Goal: Information Seeking & Learning: Learn about a topic

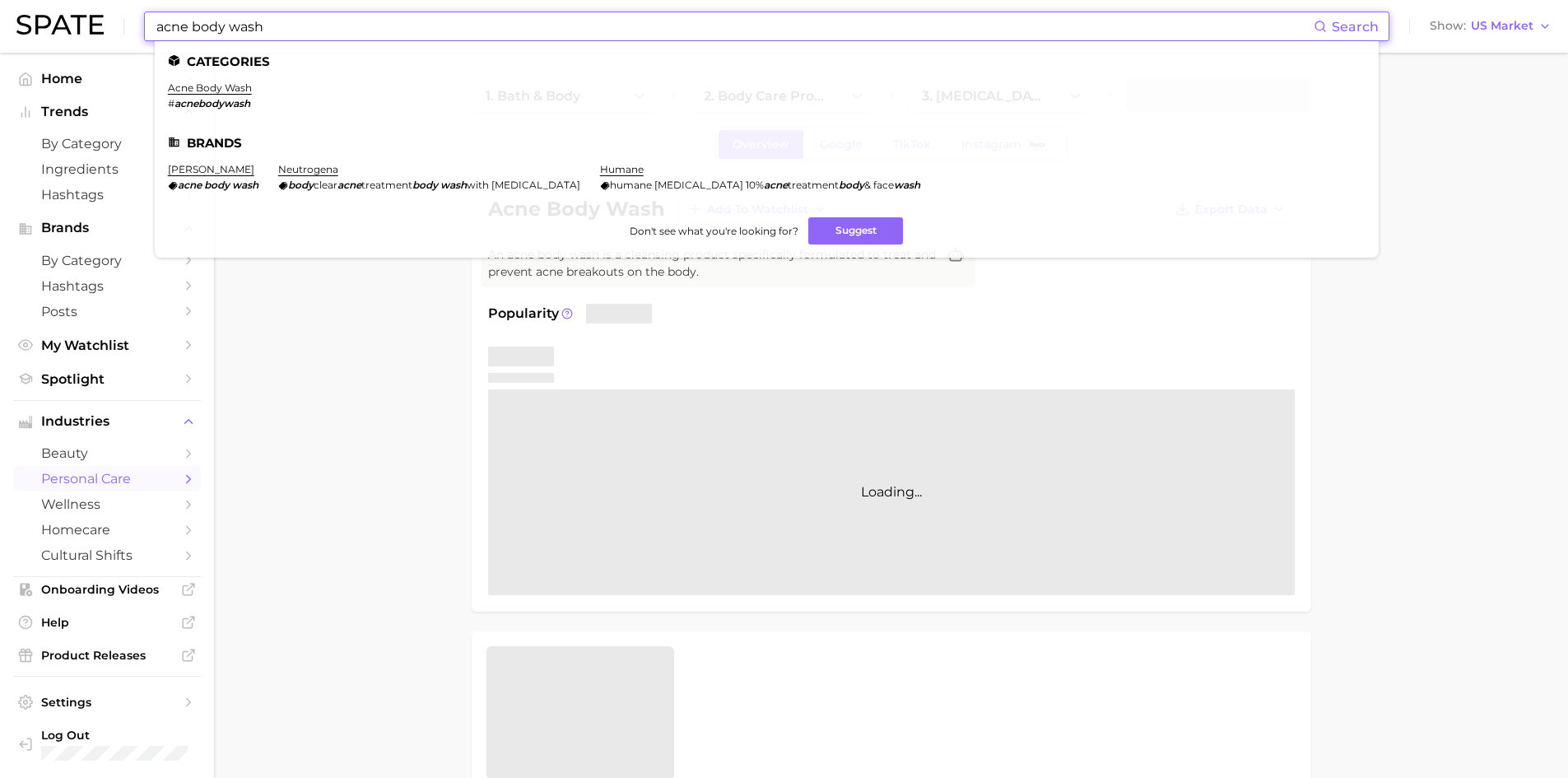
drag, startPoint x: 284, startPoint y: 29, endPoint x: 126, endPoint y: 60, distance: 161.0
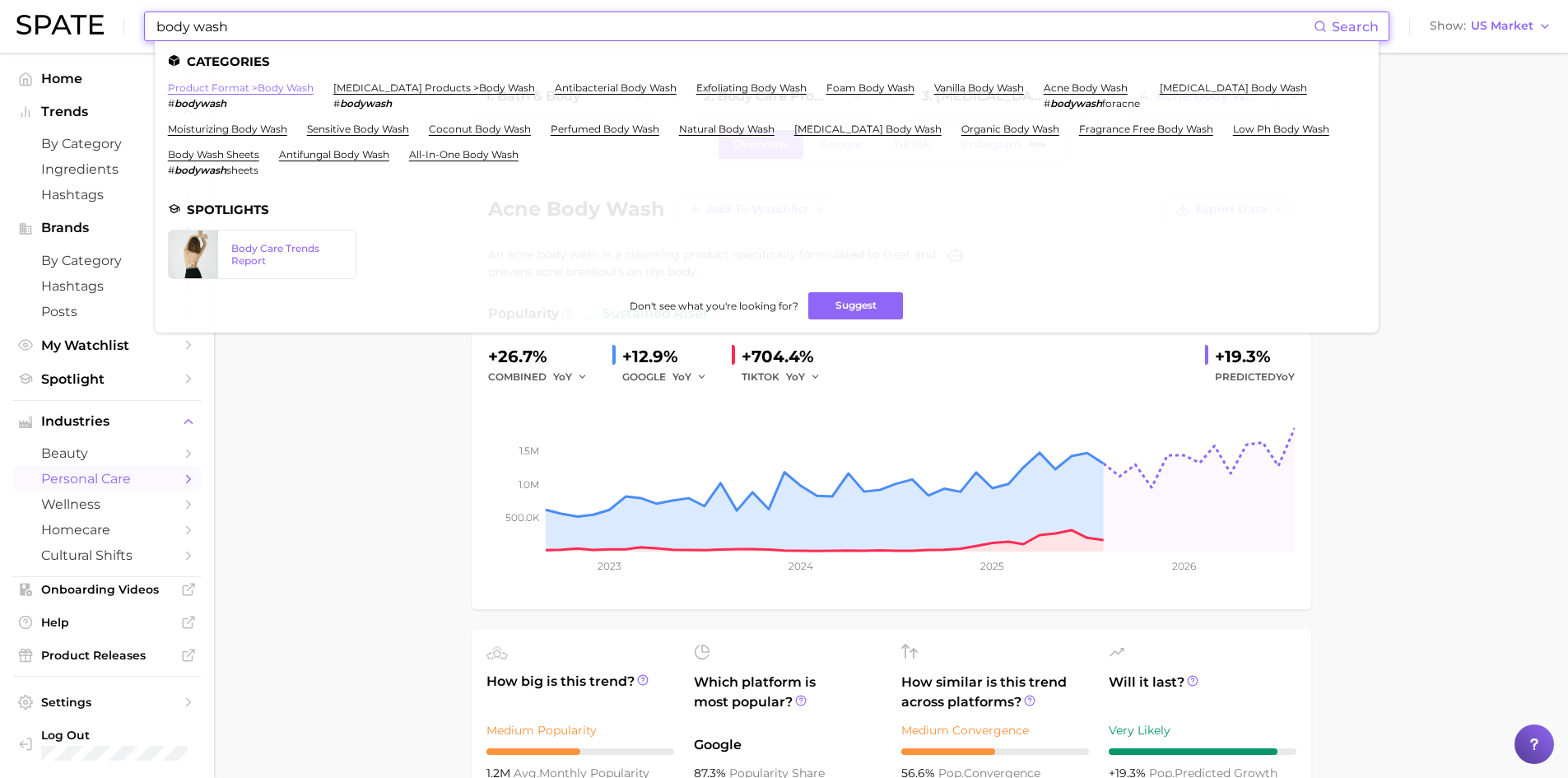
type input "body wash"
click at [252, 89] on link "product format > body wash" at bounding box center [241, 87] width 145 height 12
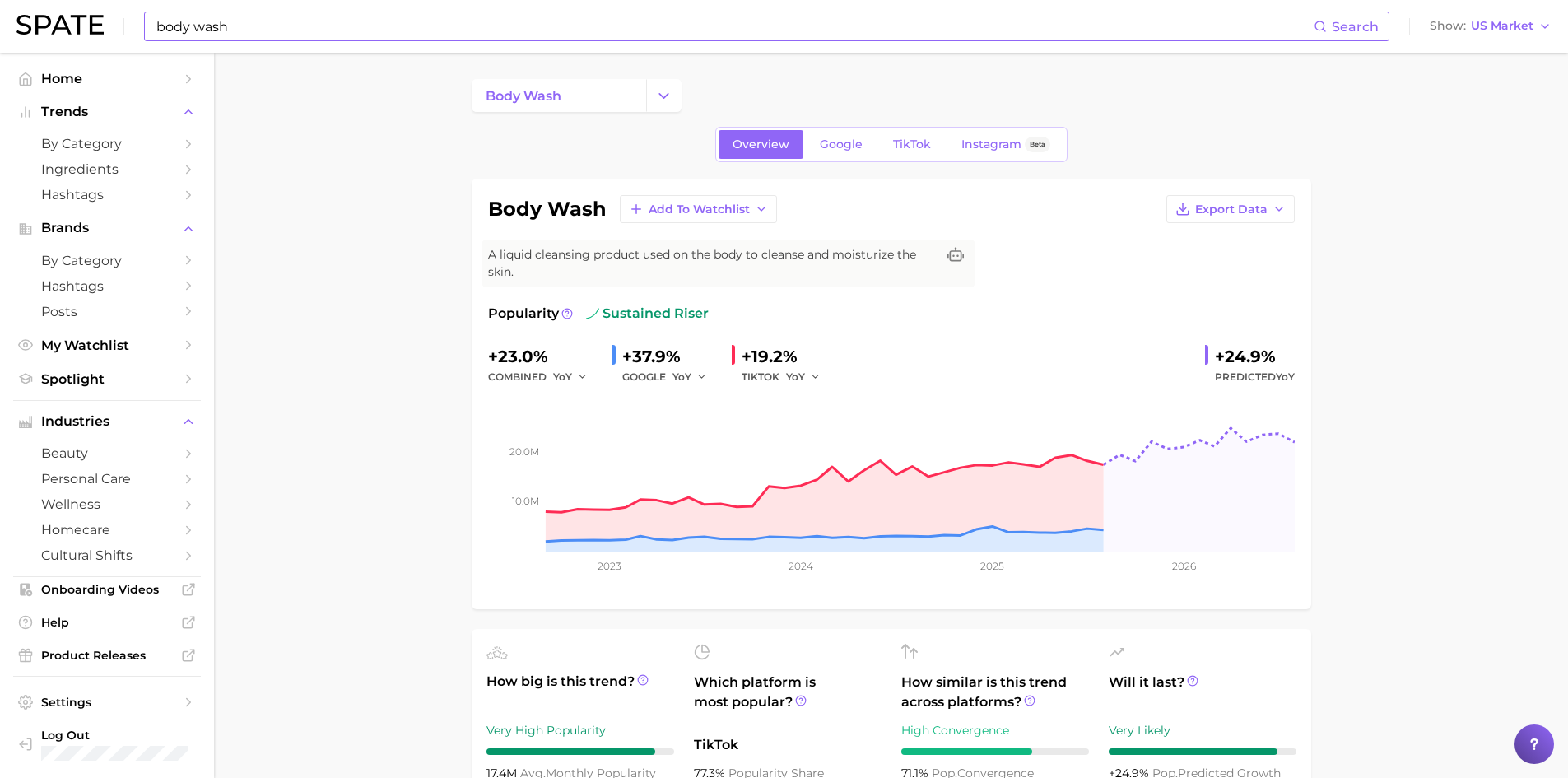
click at [364, 29] on input "body wash" at bounding box center [734, 26] width 1159 height 28
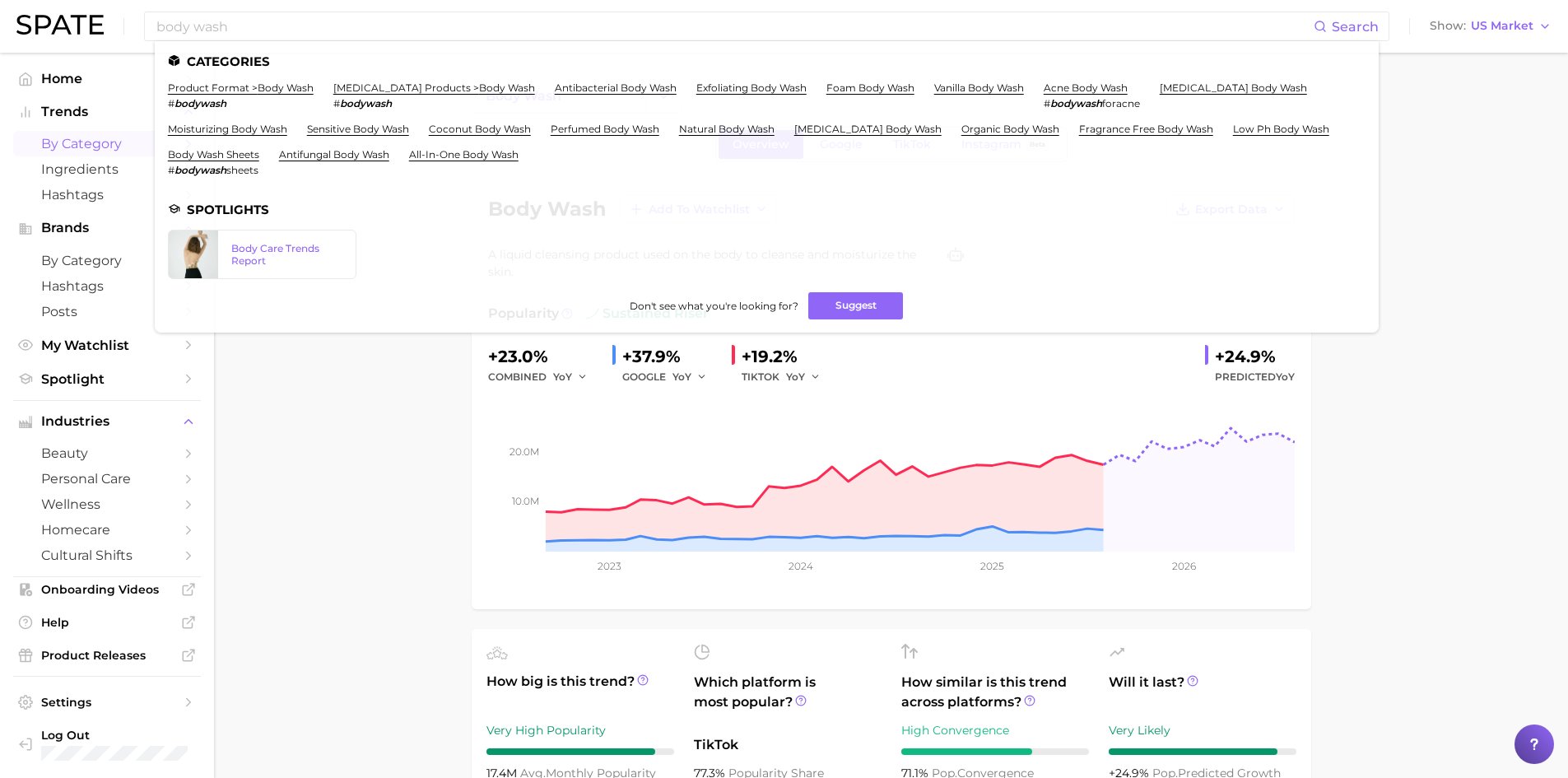
click at [83, 140] on span "by Category" at bounding box center [107, 143] width 132 height 16
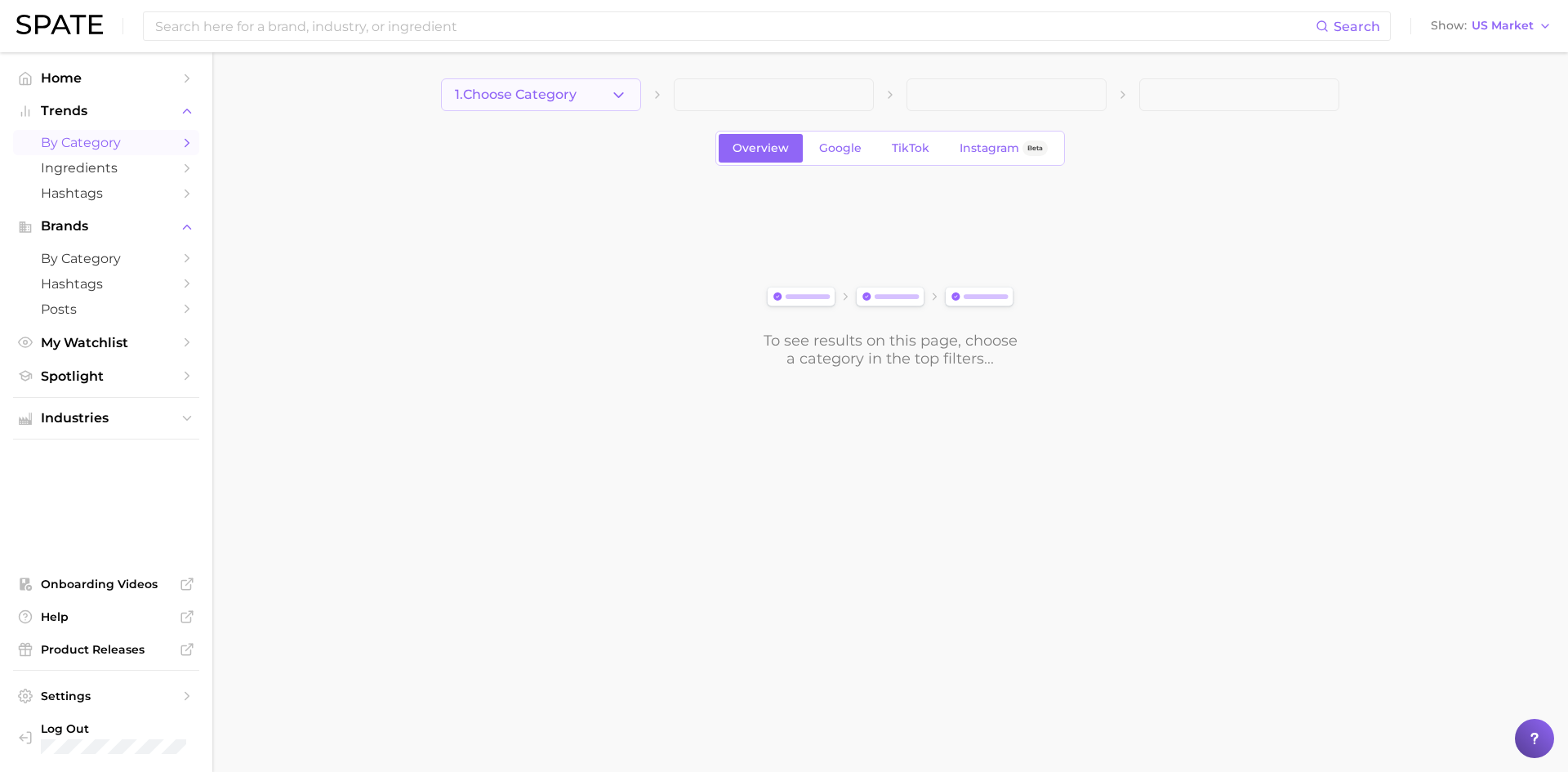
click at [565, 98] on span "1. Choose Category" at bounding box center [515, 95] width 121 height 15
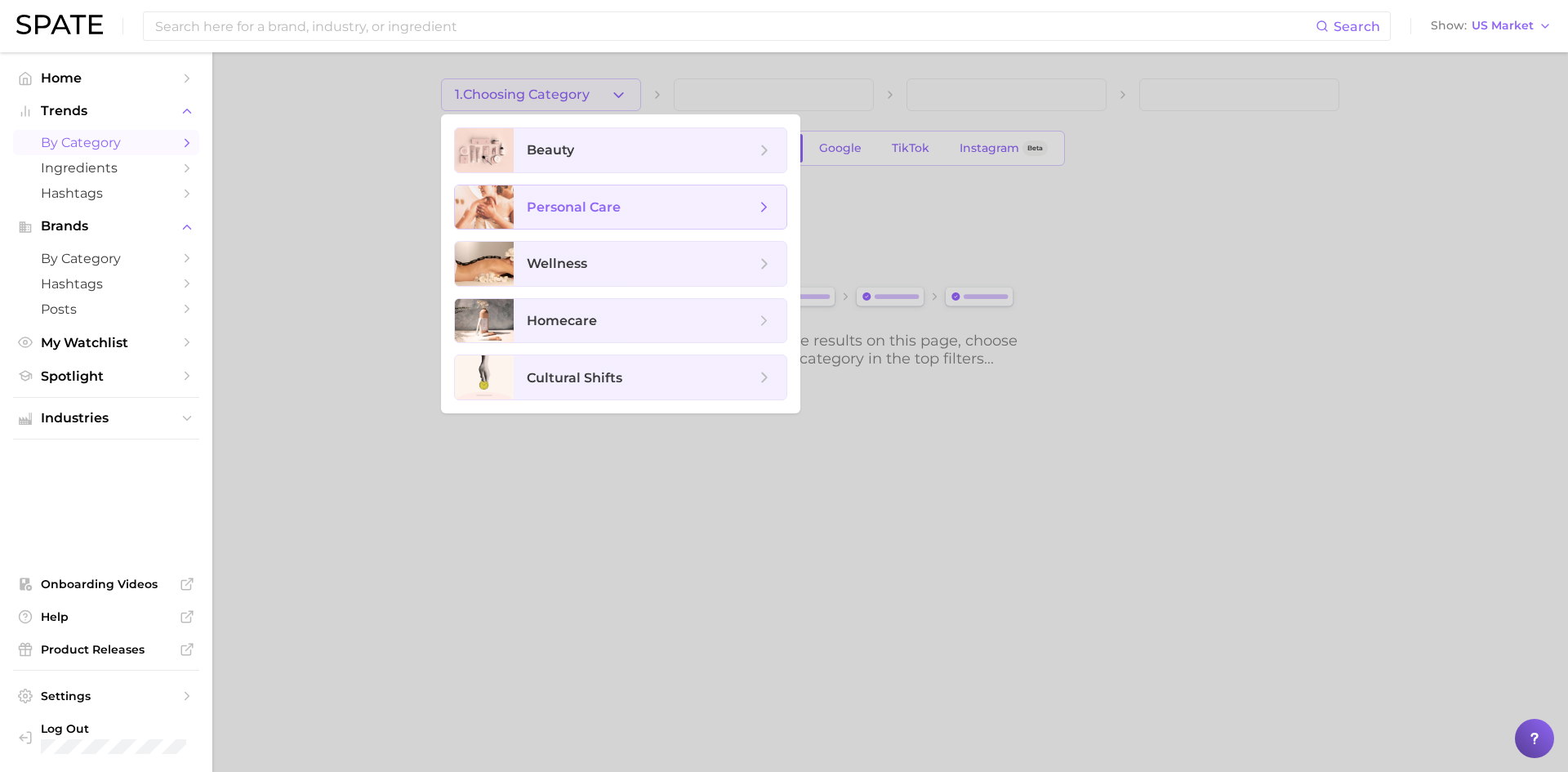
click at [773, 206] on icon at bounding box center [764, 208] width 18 height 18
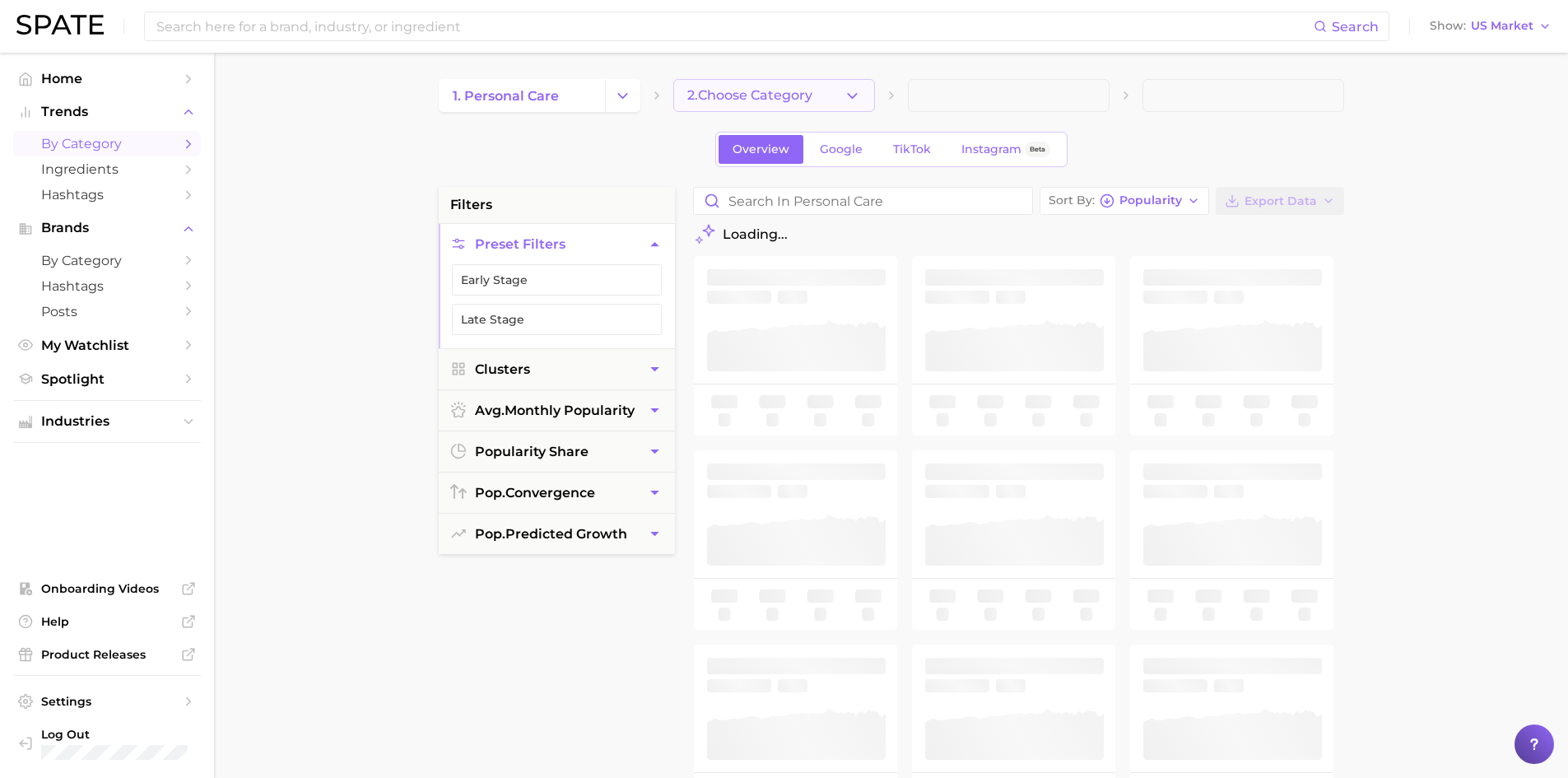
click at [767, 105] on button "2. Choose Category" at bounding box center [773, 96] width 201 height 33
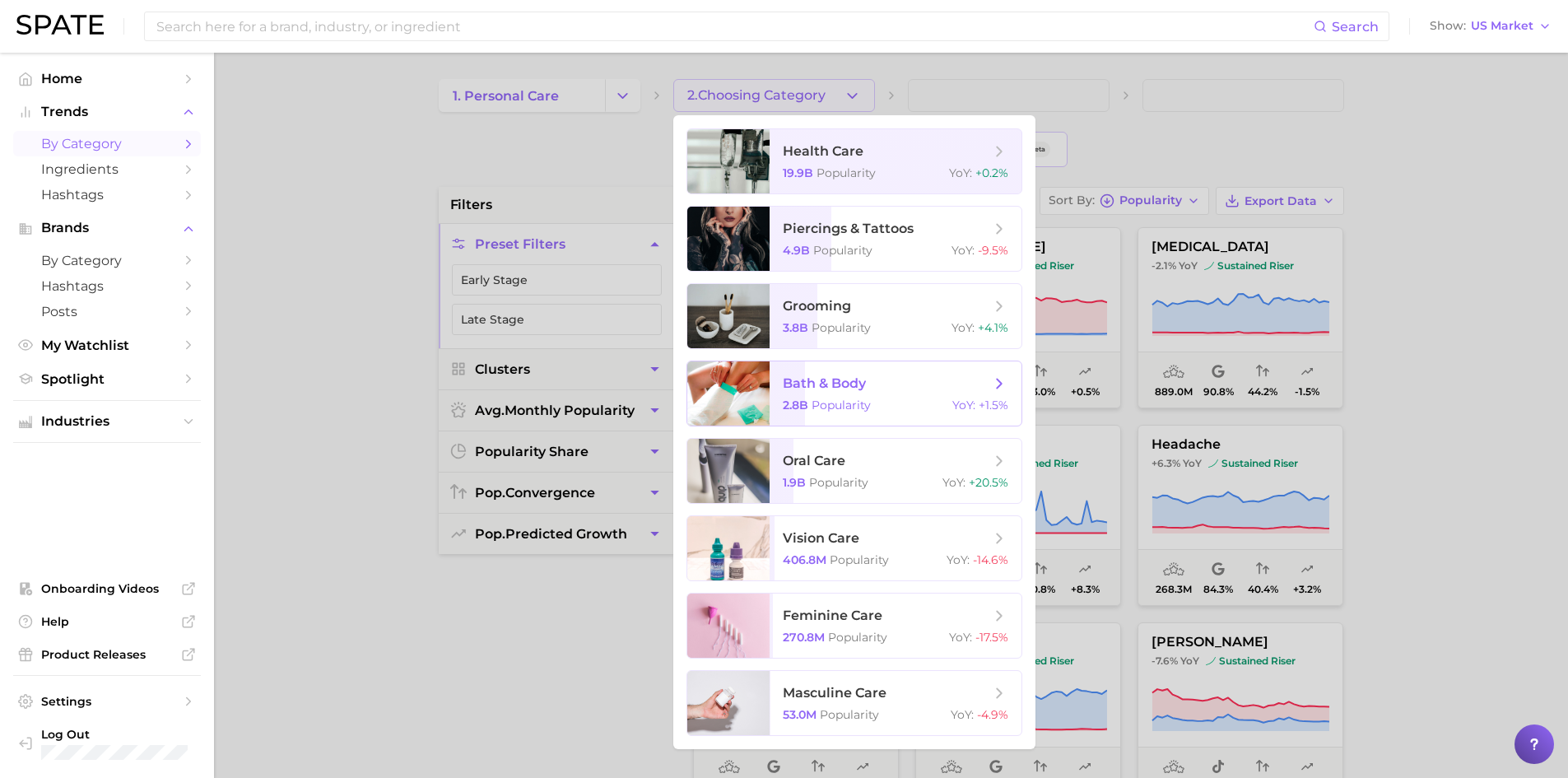
click at [864, 395] on span "bath & body 2.8b Popularity YoY : +1.5%" at bounding box center [896, 394] width 252 height 64
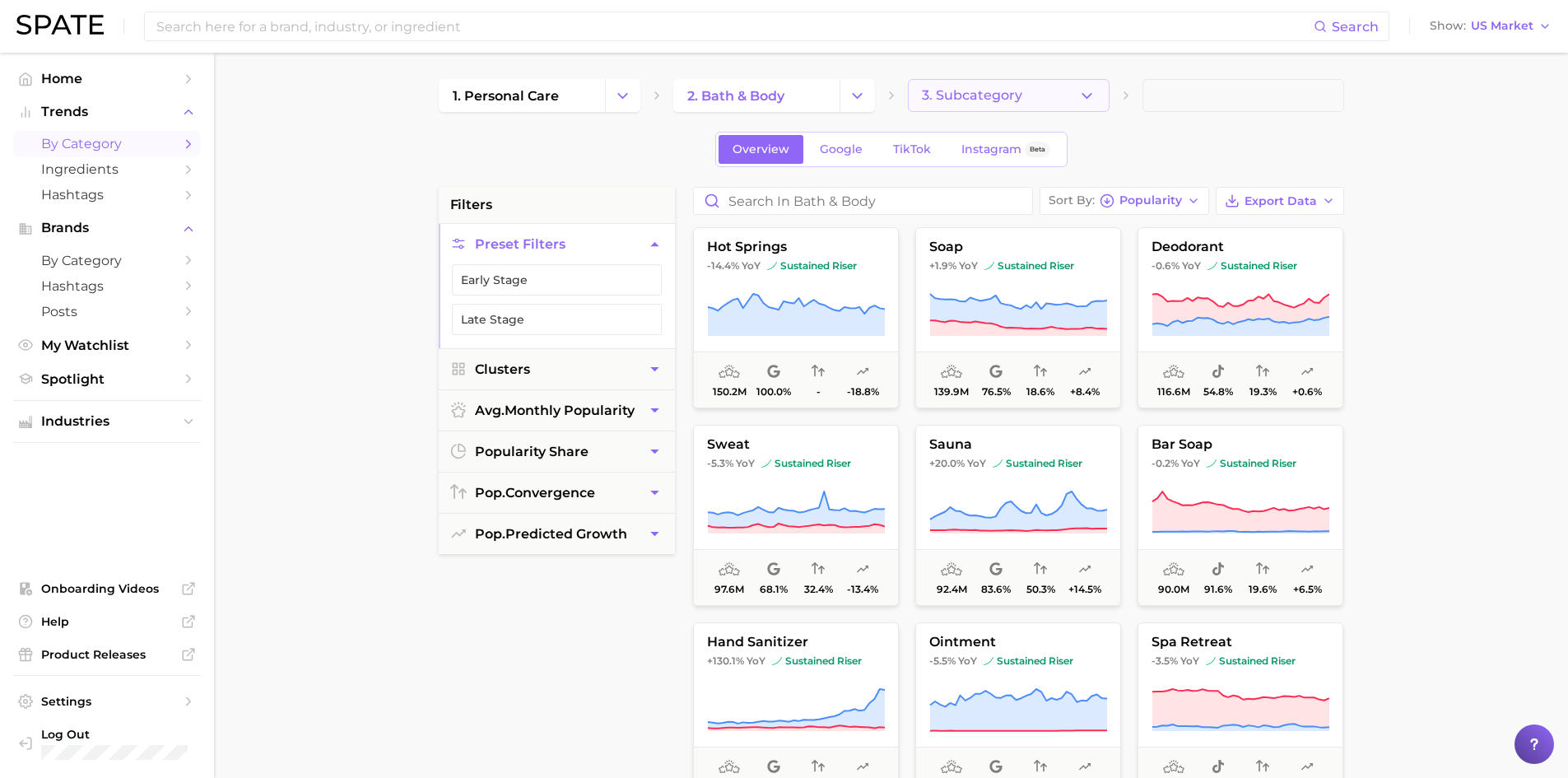
click at [1024, 99] on button "3. Subcategory" at bounding box center [1008, 96] width 201 height 33
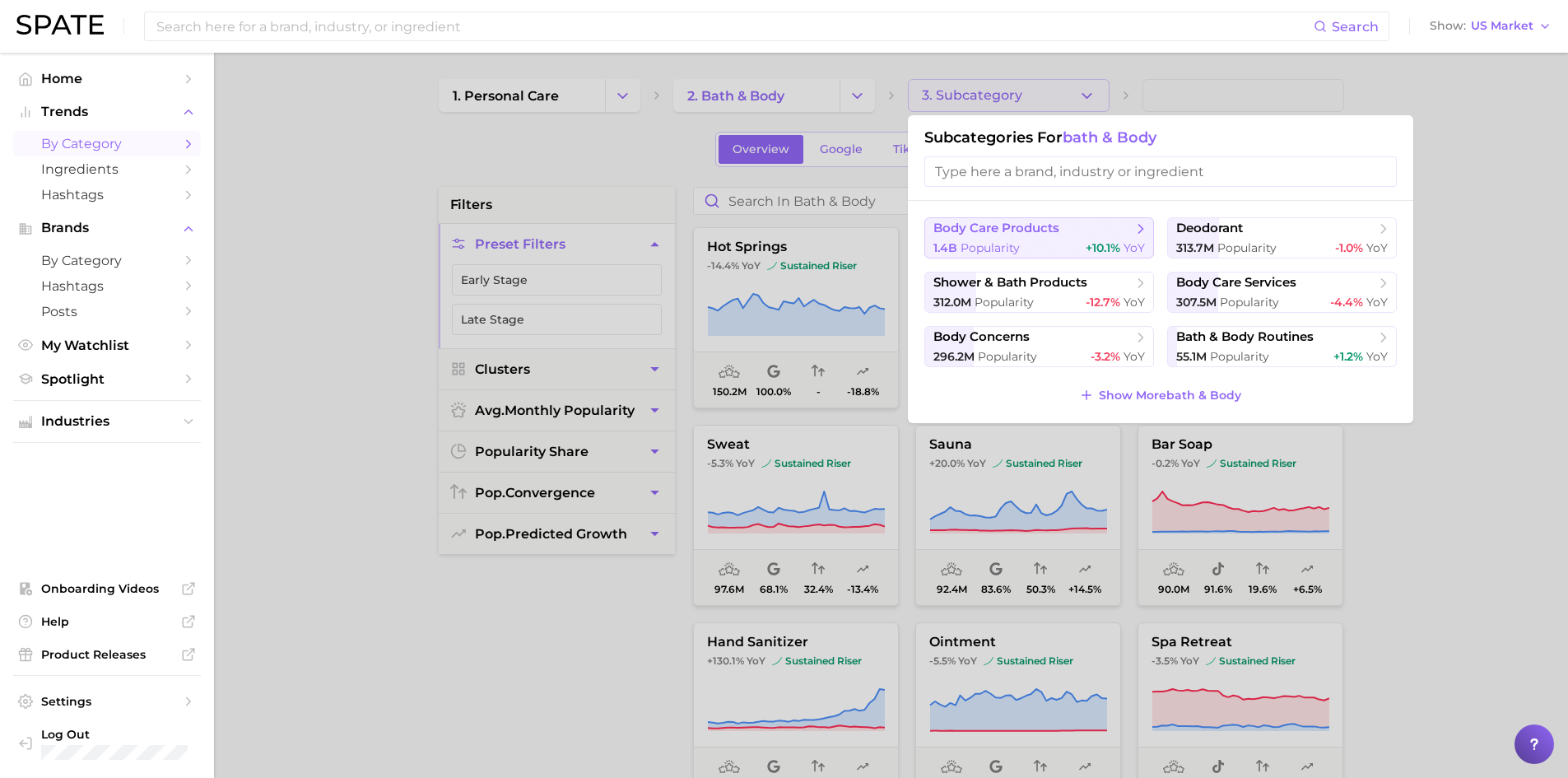
click at [1065, 240] on div "1.4b Popularity +10.1% YoY" at bounding box center [1039, 247] width 212 height 16
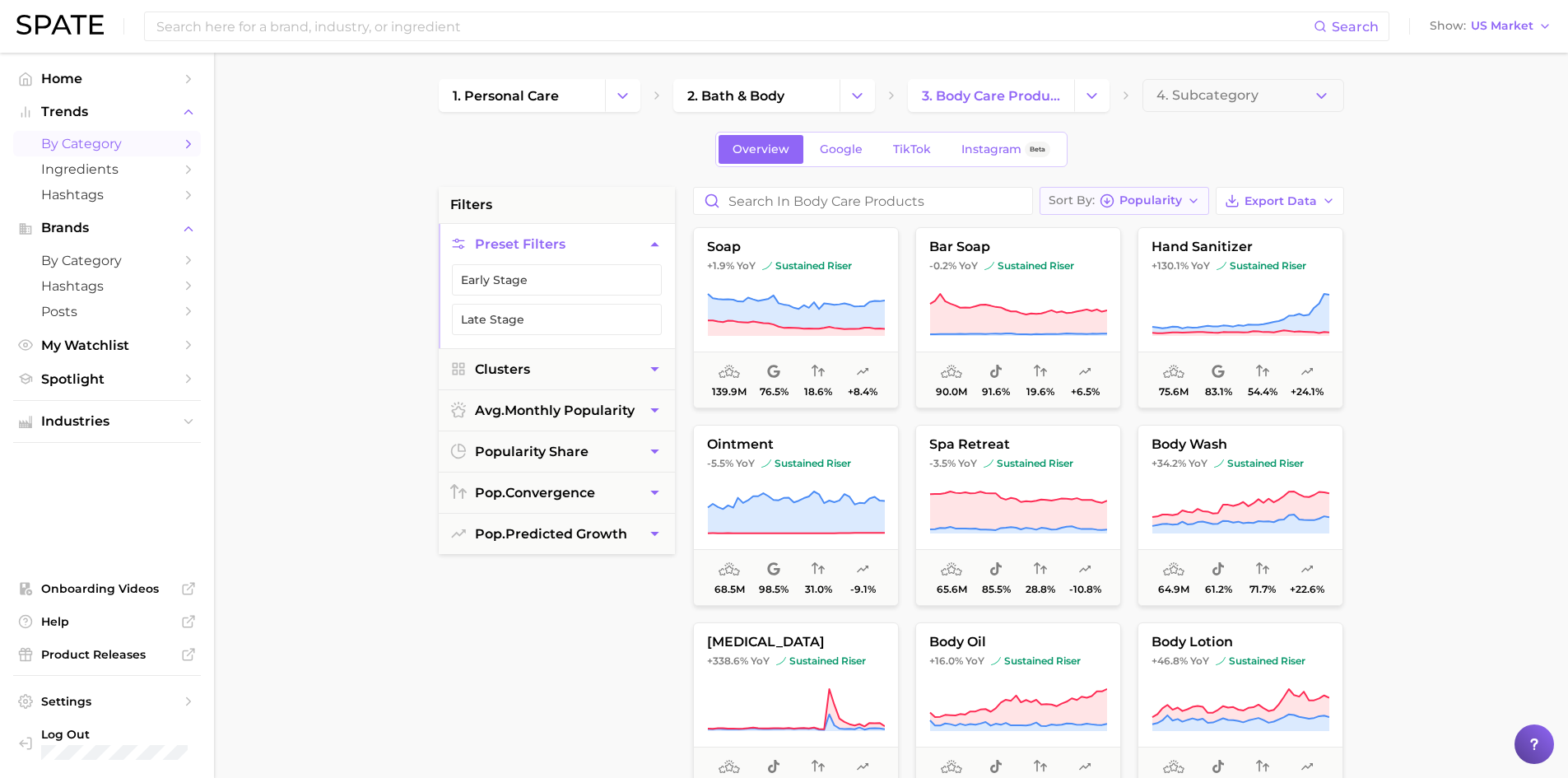
click at [1186, 204] on button "Sort By Popularity" at bounding box center [1125, 200] width 169 height 28
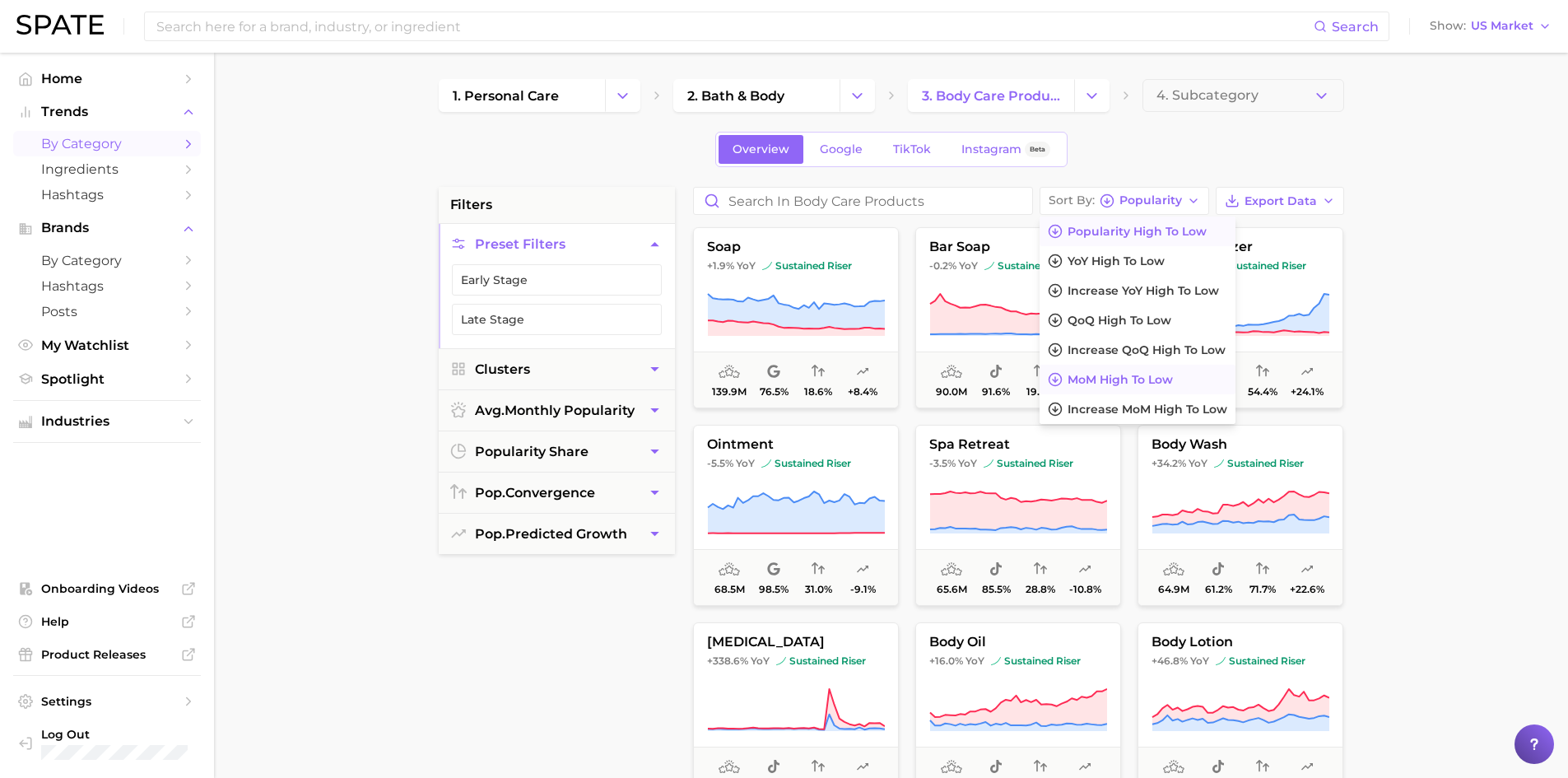
click at [1170, 384] on span "MoM high to low" at bounding box center [1120, 380] width 106 height 14
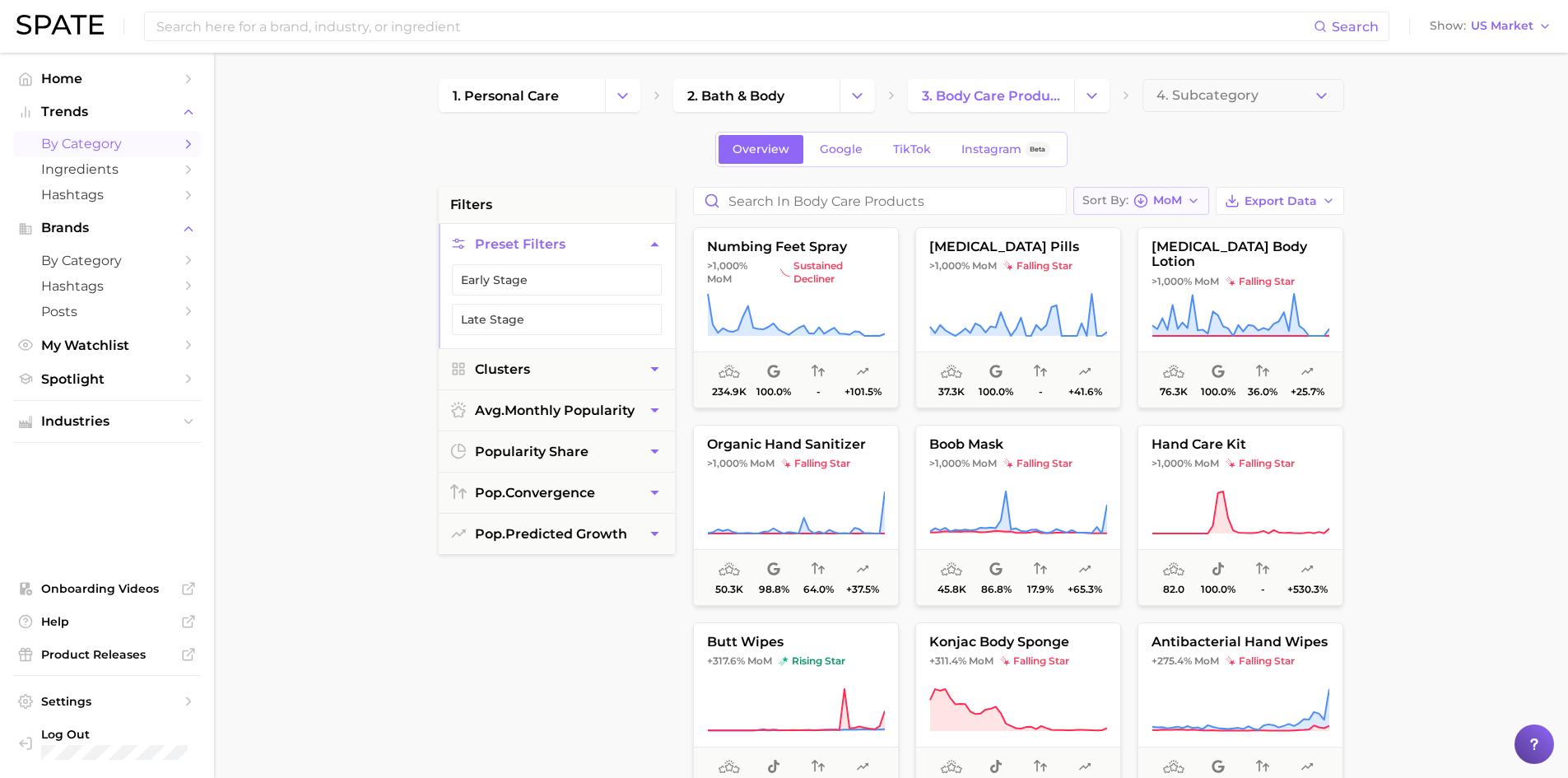
click at [1177, 199] on span "MoM" at bounding box center [1167, 200] width 29 height 9
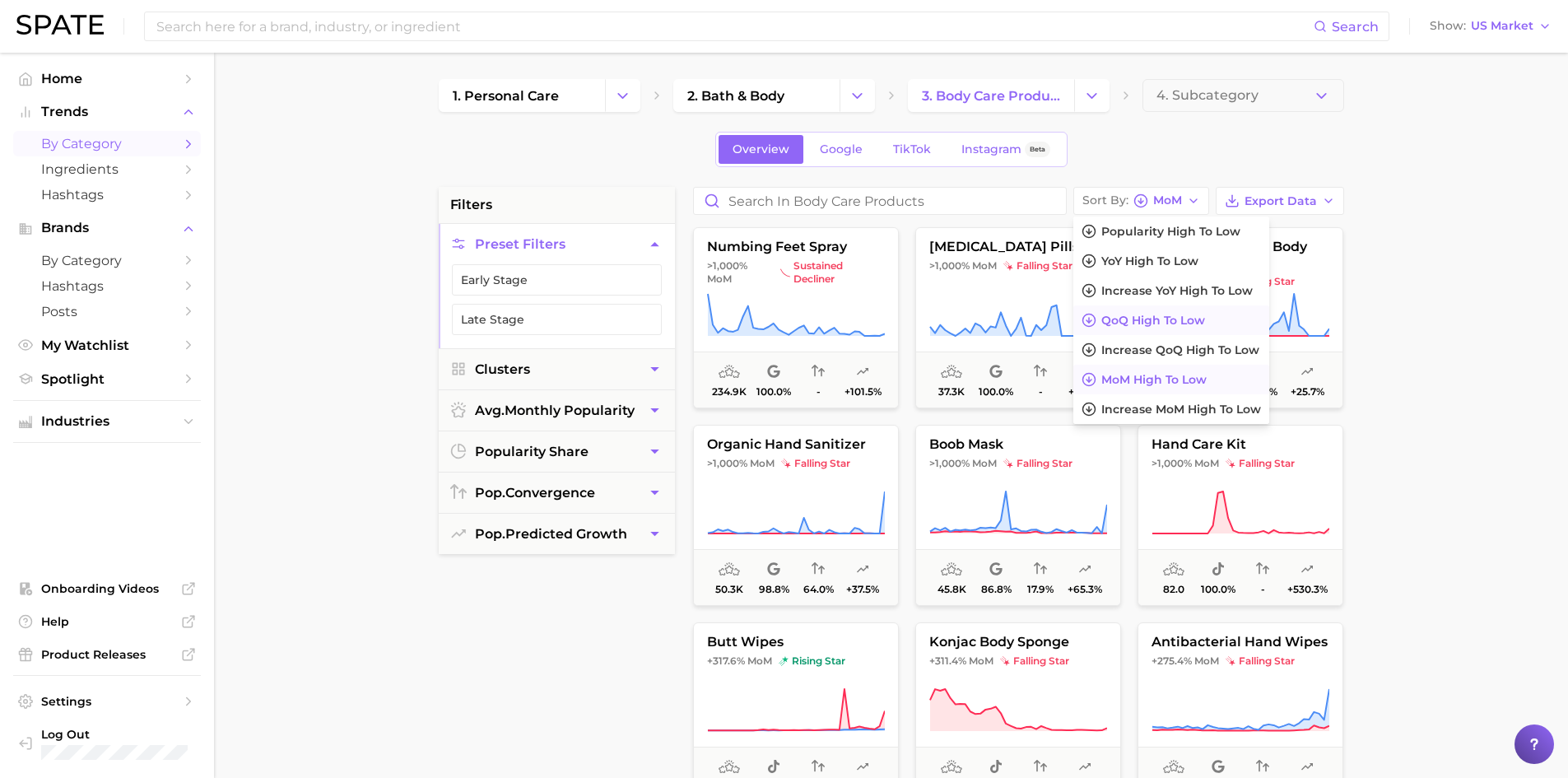
click at [1142, 318] on span "QoQ high to low" at bounding box center [1153, 320] width 104 height 14
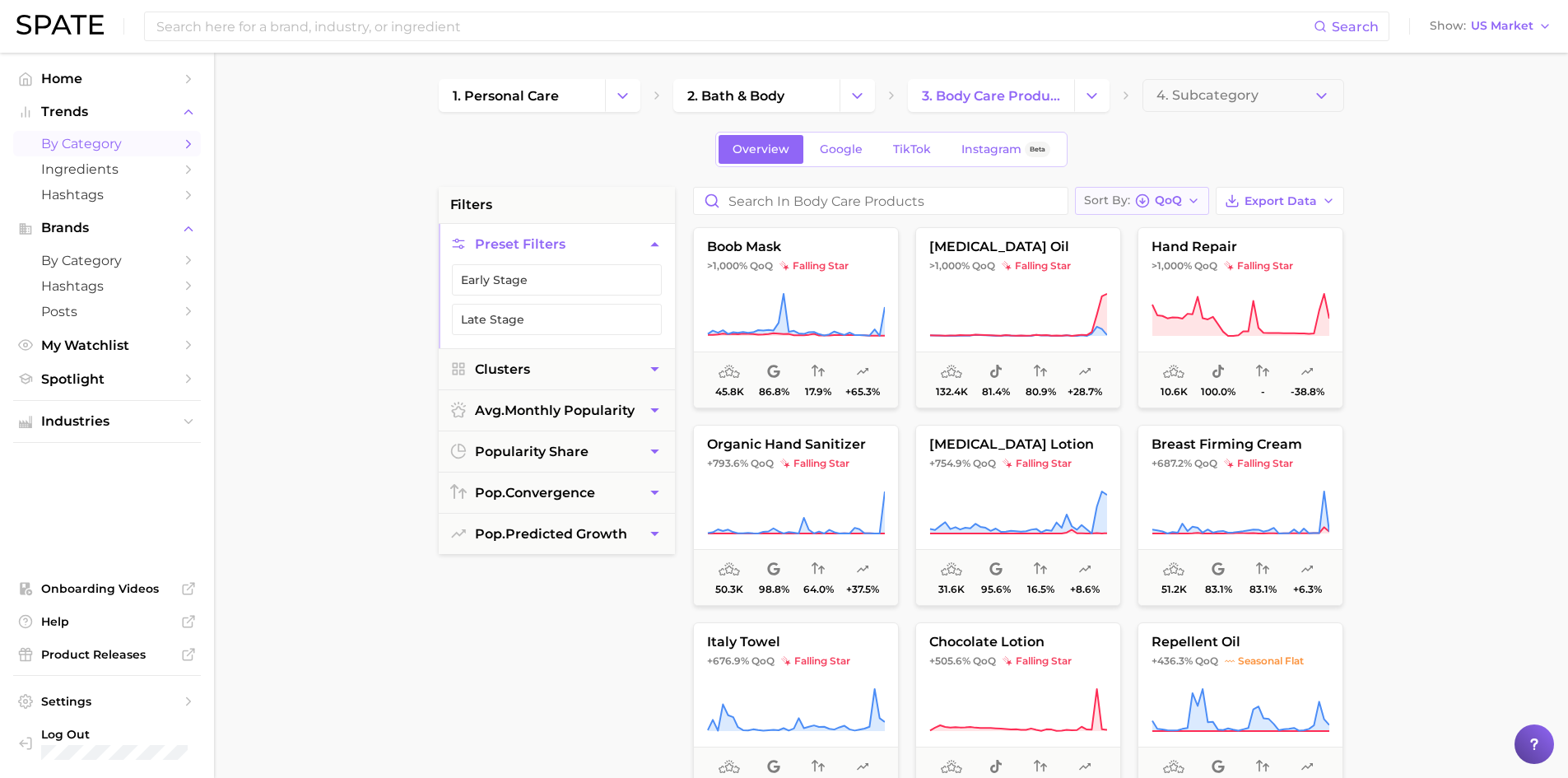
click at [1164, 200] on span "QoQ" at bounding box center [1169, 200] width 28 height 9
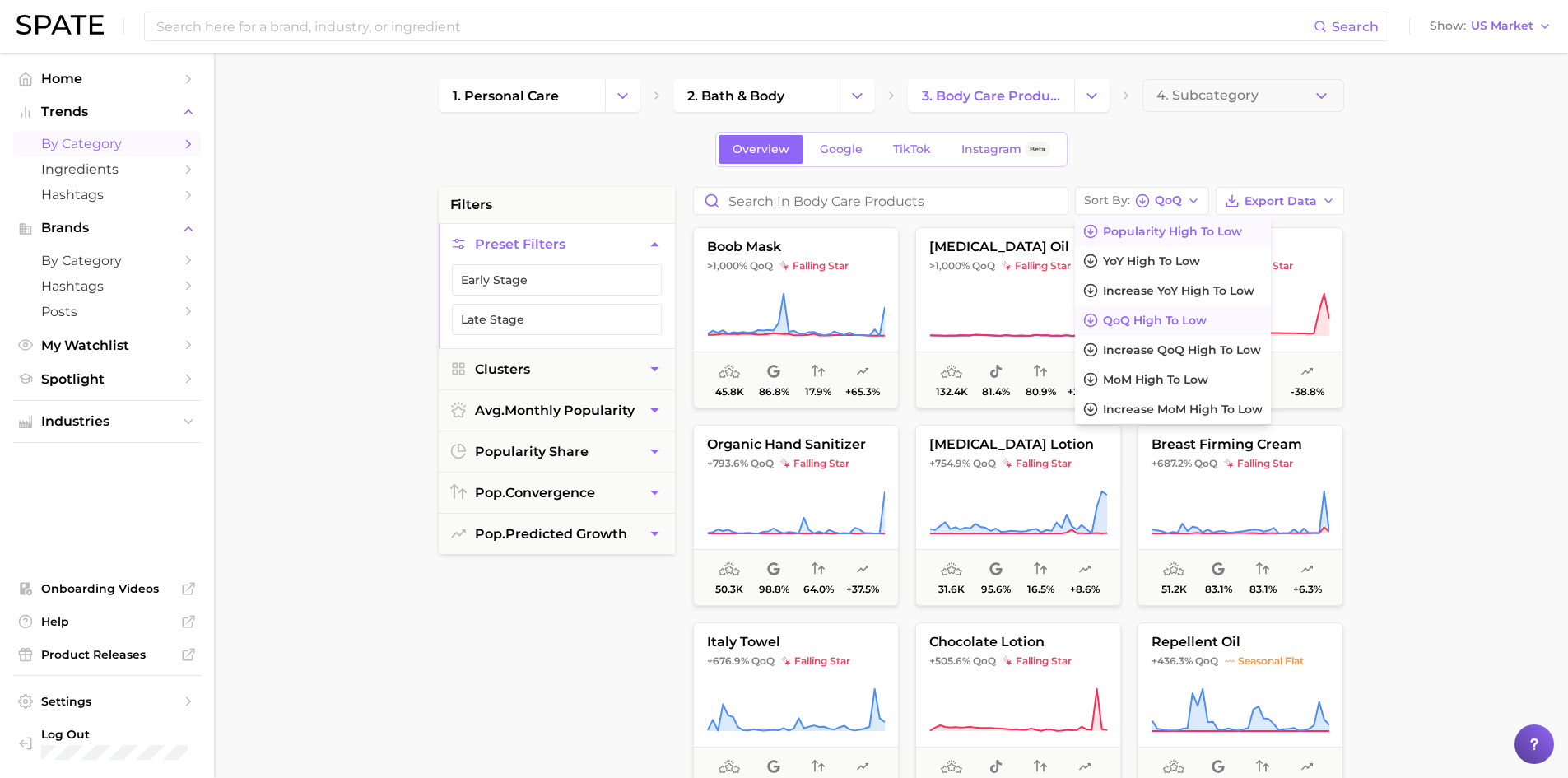
click at [1167, 236] on span "Popularity high to low" at bounding box center [1173, 231] width 139 height 14
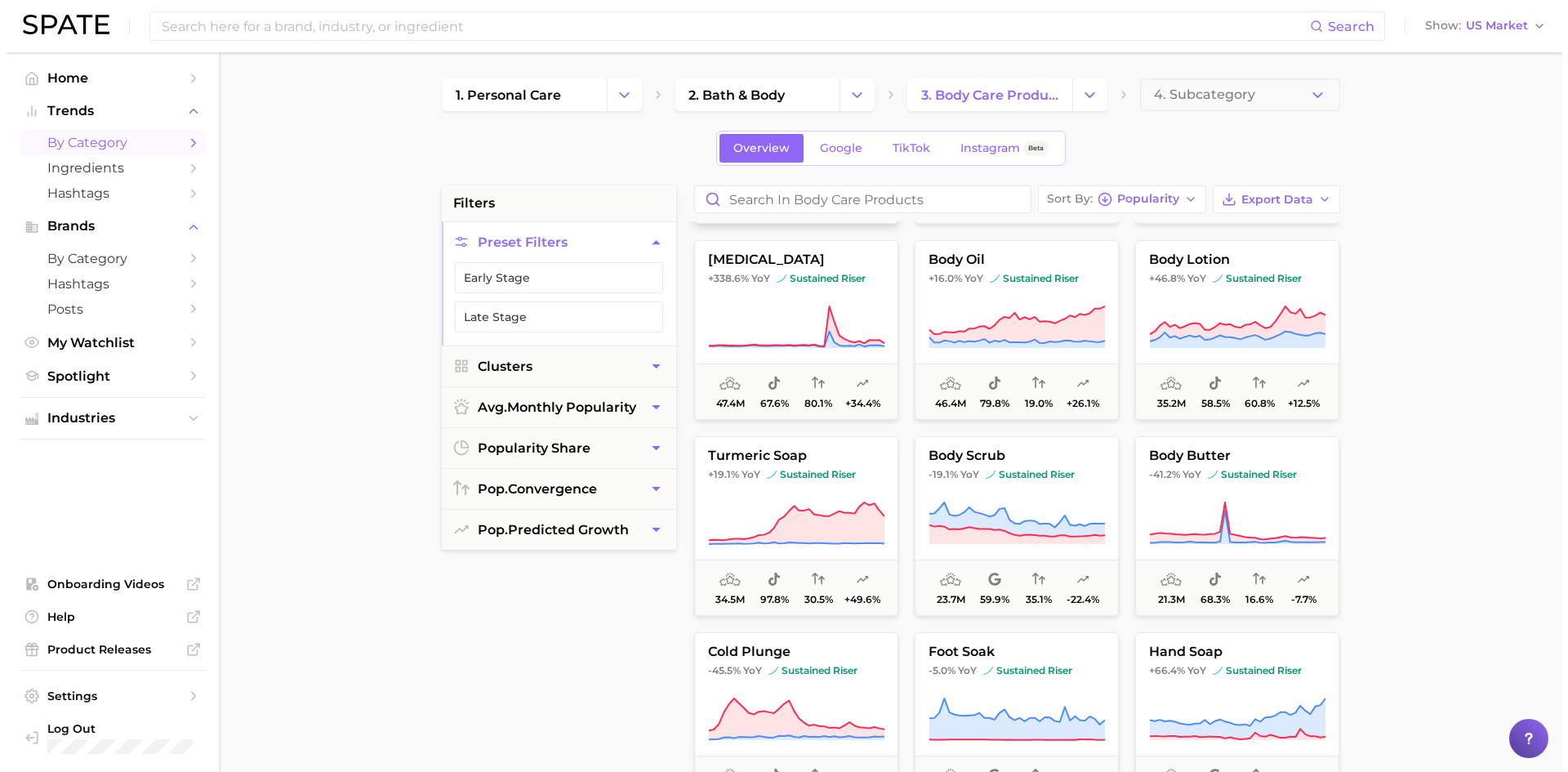
scroll to position [409, 0]
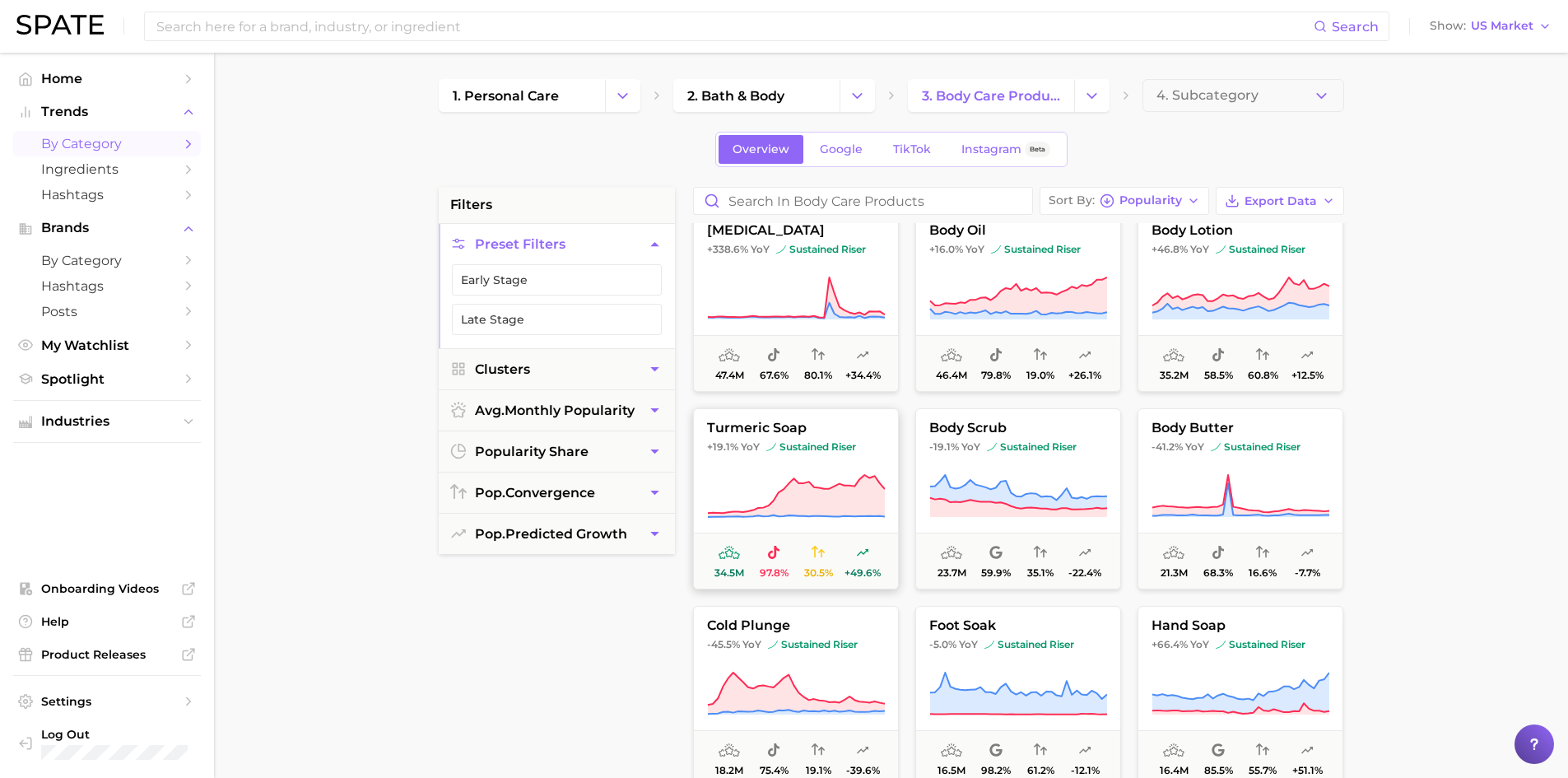
click at [864, 477] on icon at bounding box center [795, 497] width 177 height 42
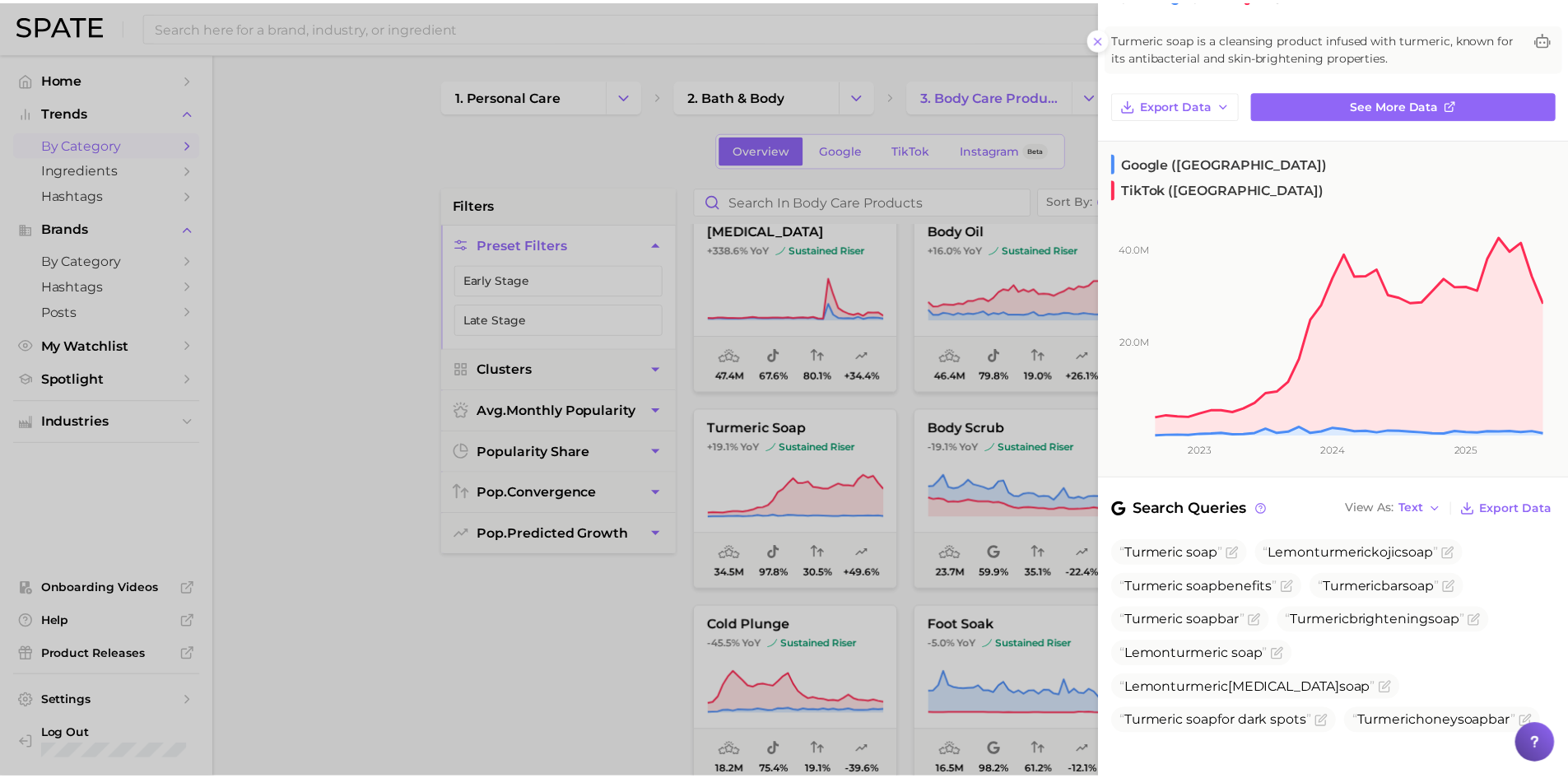
scroll to position [0, 0]
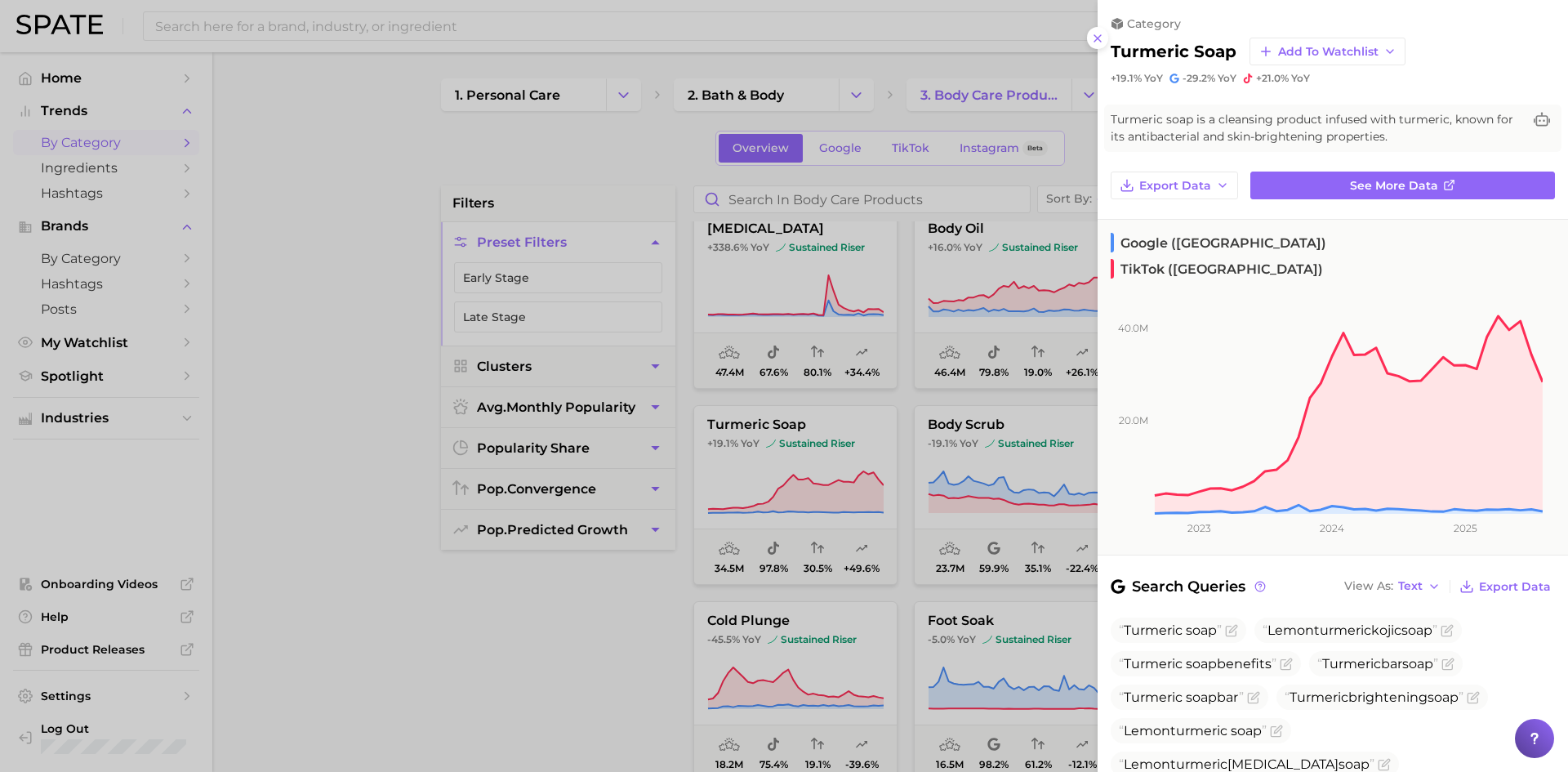
click at [337, 147] on div at bounding box center [784, 386] width 1568 height 772
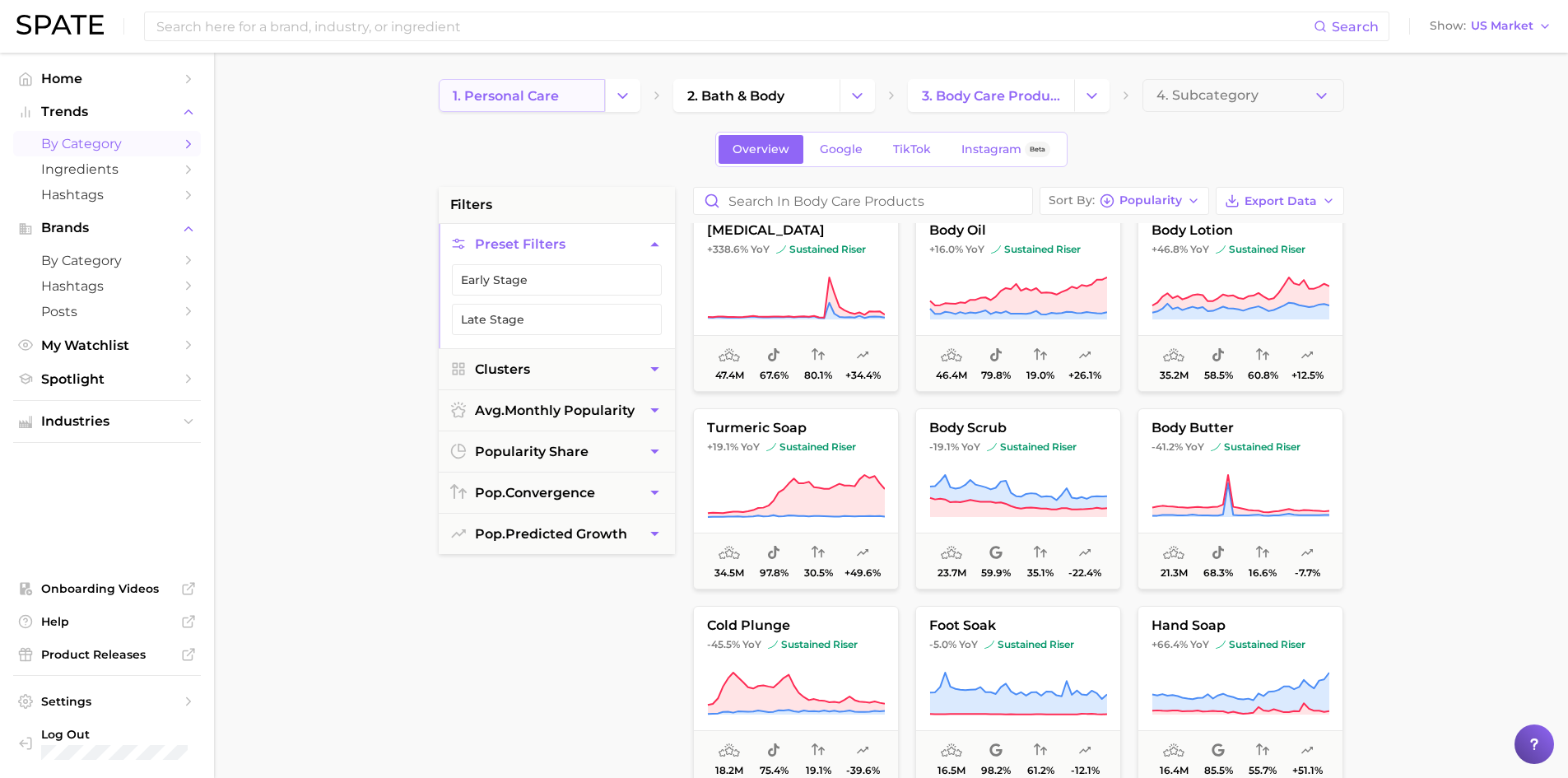
click at [536, 98] on span "1. personal care" at bounding box center [505, 96] width 106 height 16
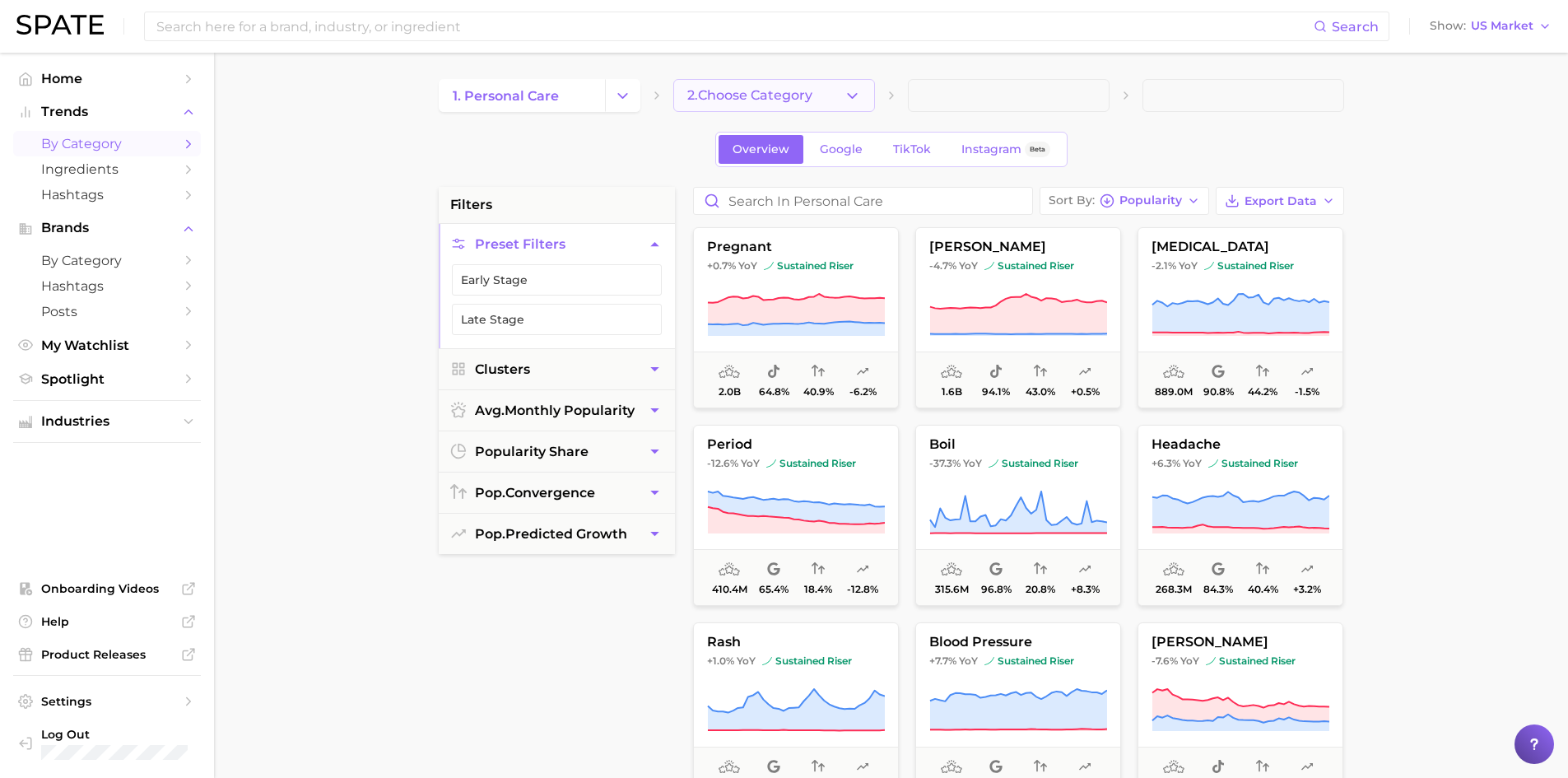
click at [854, 106] on button "2. Choose Category" at bounding box center [773, 96] width 201 height 33
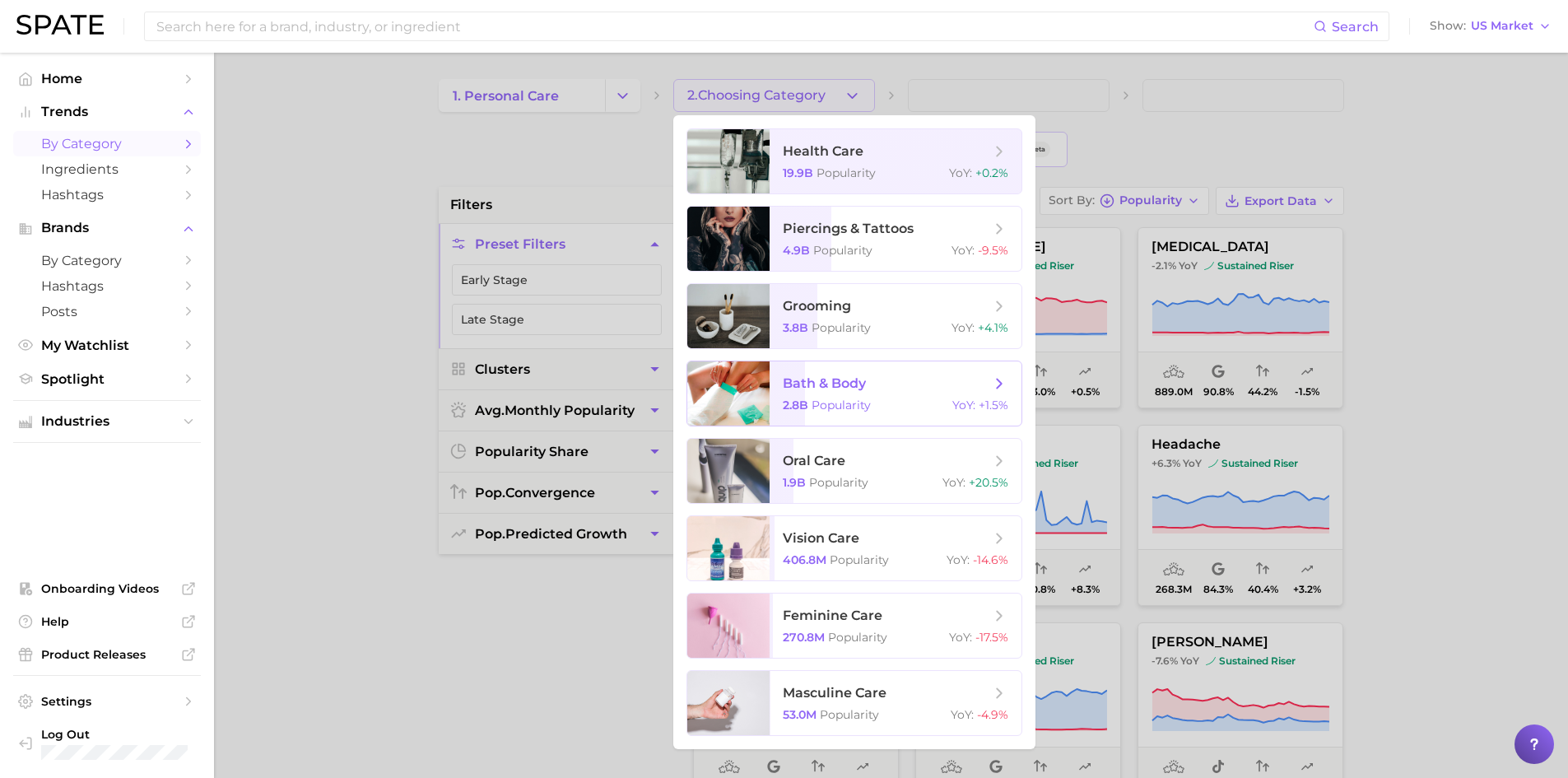
click at [1001, 380] on icon at bounding box center [1000, 383] width 18 height 18
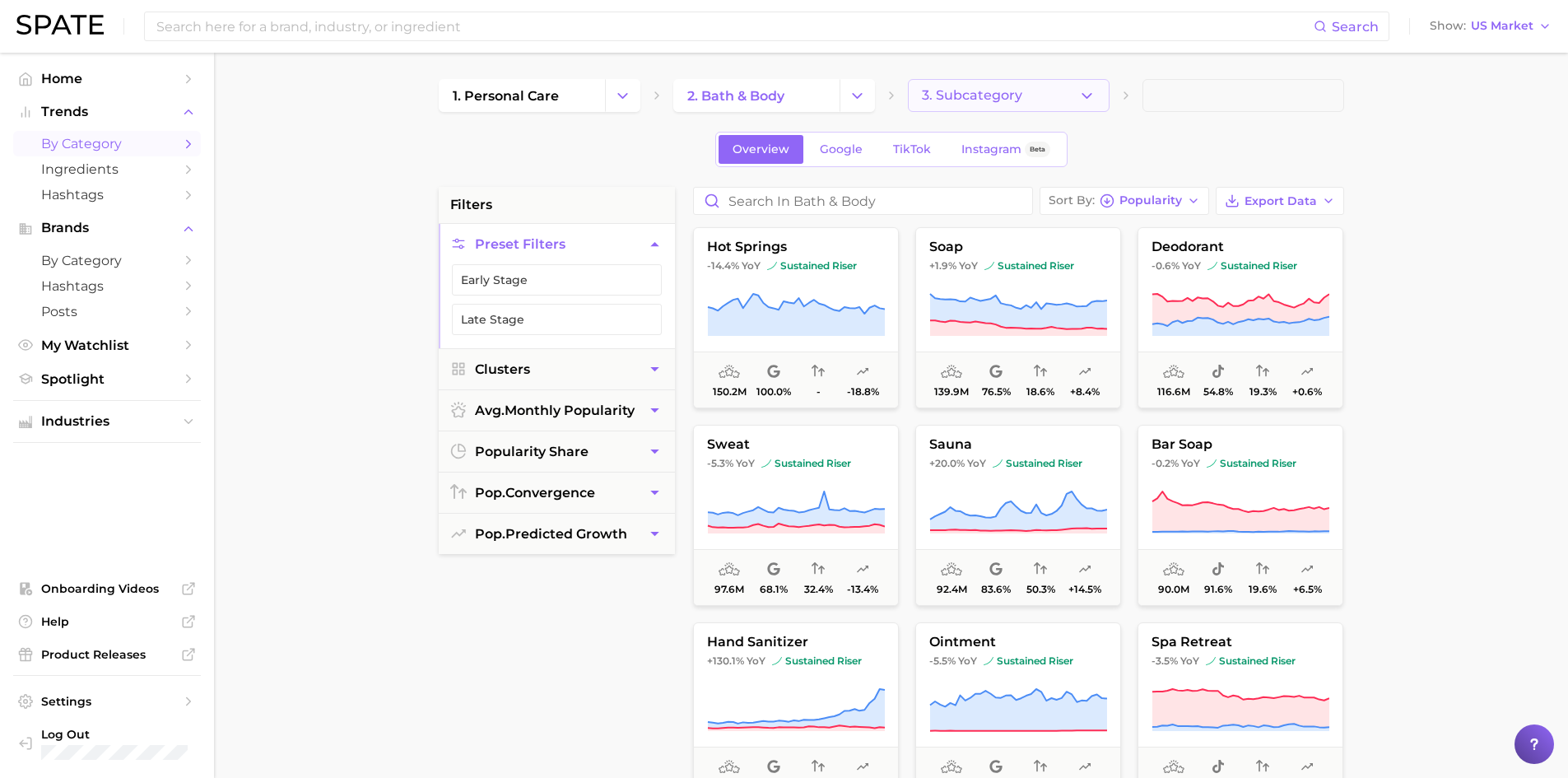
click at [1064, 96] on button "3. Subcategory" at bounding box center [1008, 96] width 201 height 33
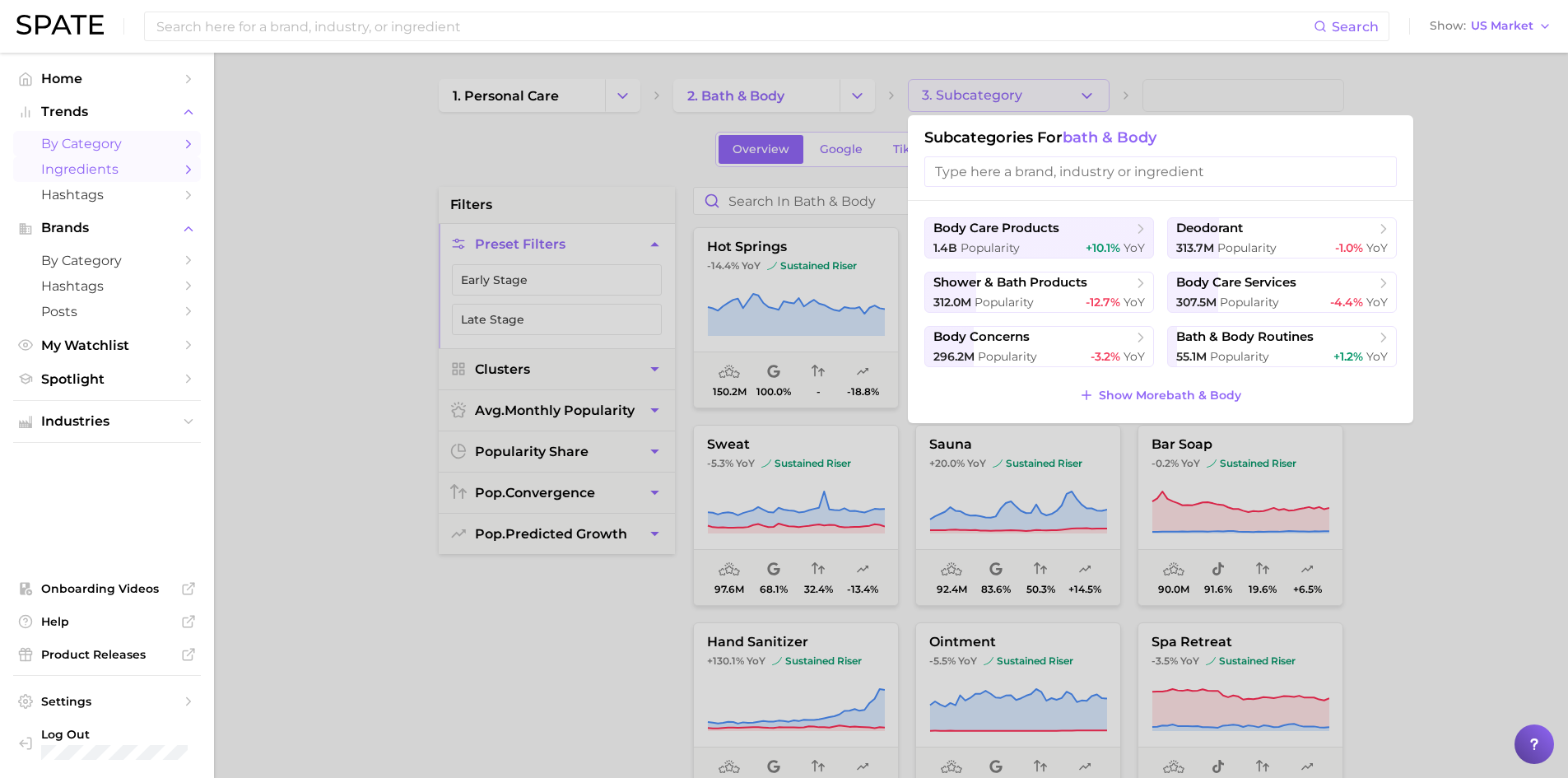
click at [167, 170] on span "Ingredients" at bounding box center [107, 168] width 132 height 16
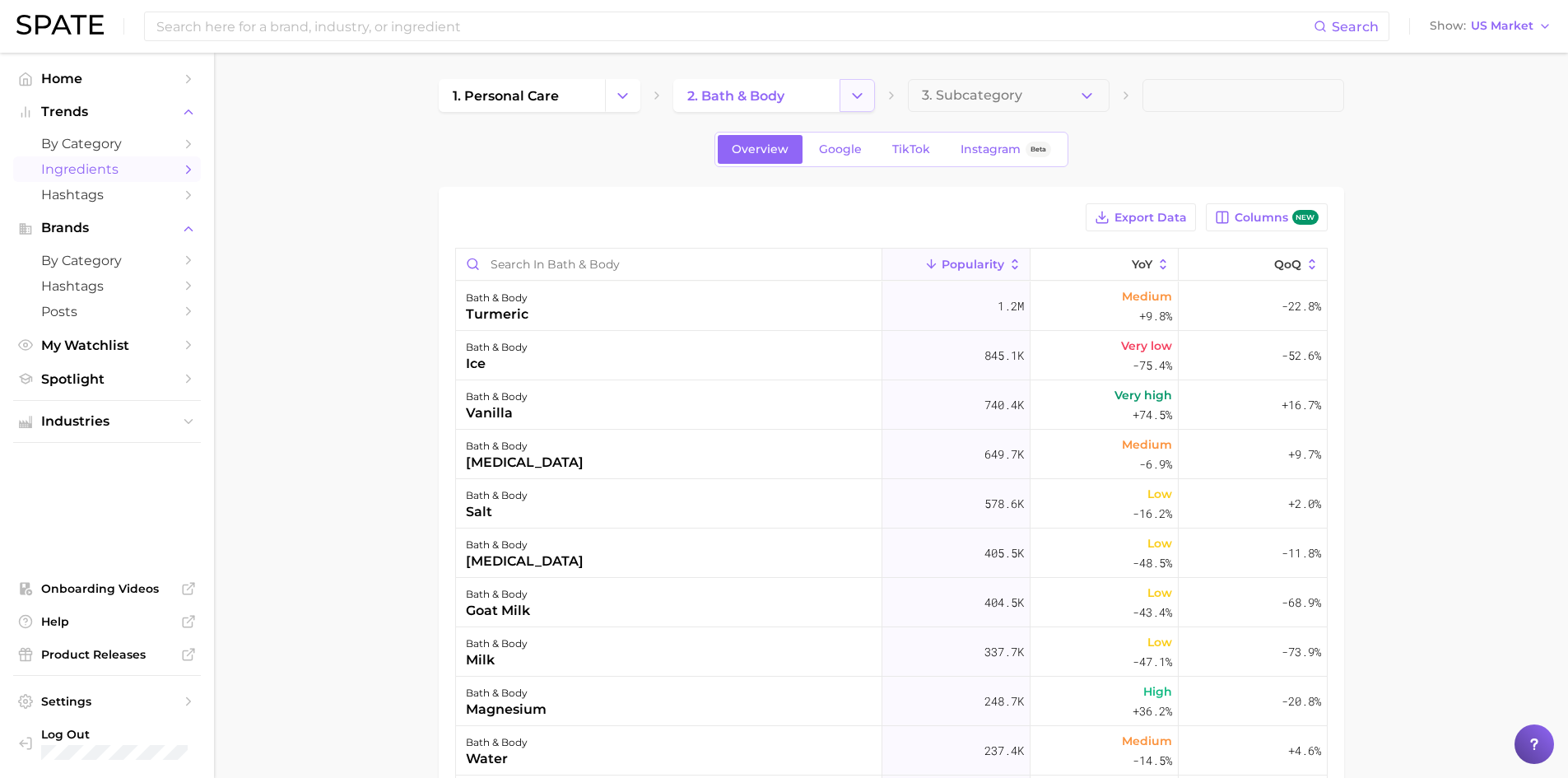
click at [856, 98] on icon "Change Category" at bounding box center [857, 96] width 17 height 17
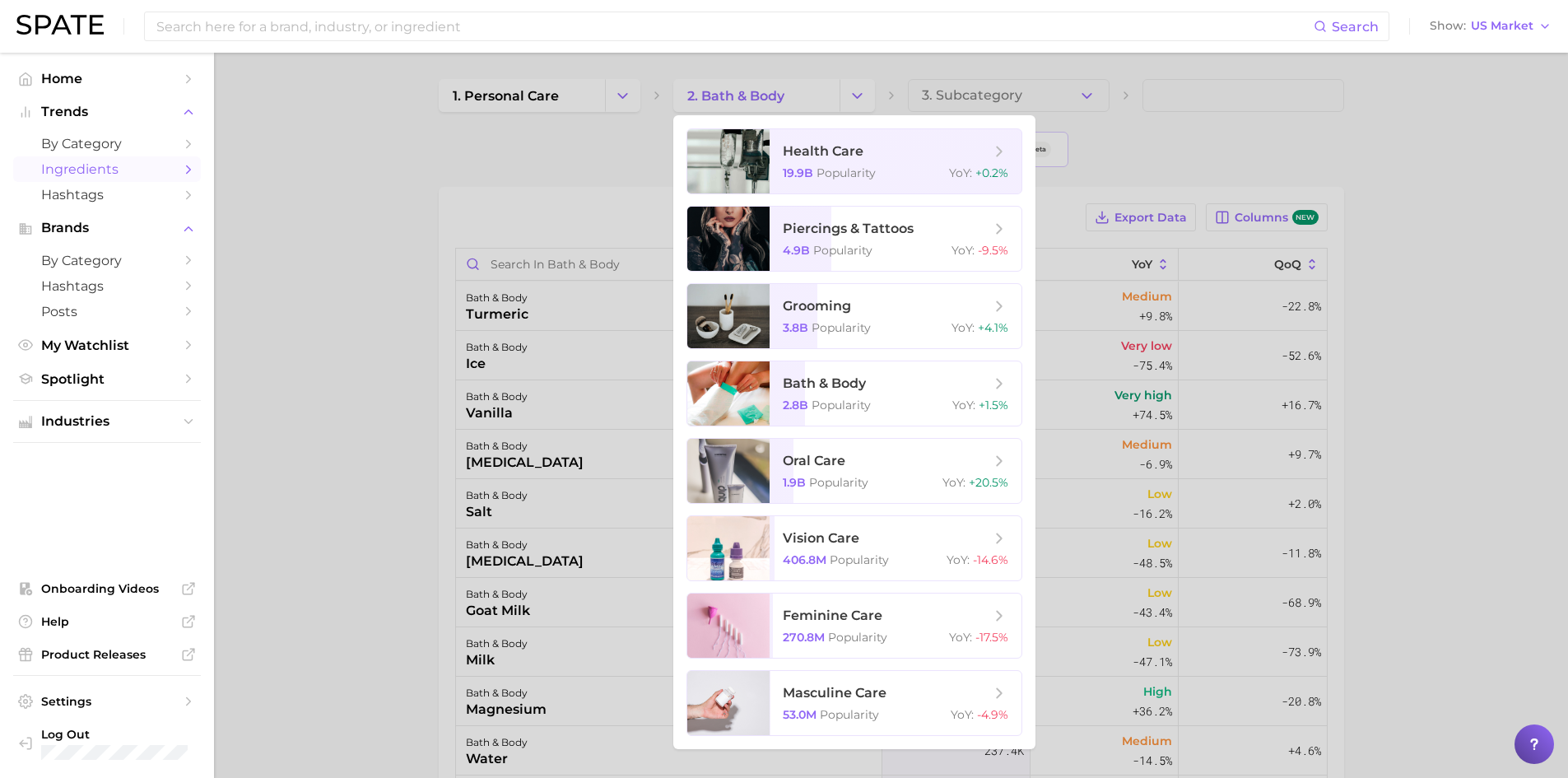
click at [624, 108] on div at bounding box center [784, 389] width 1568 height 778
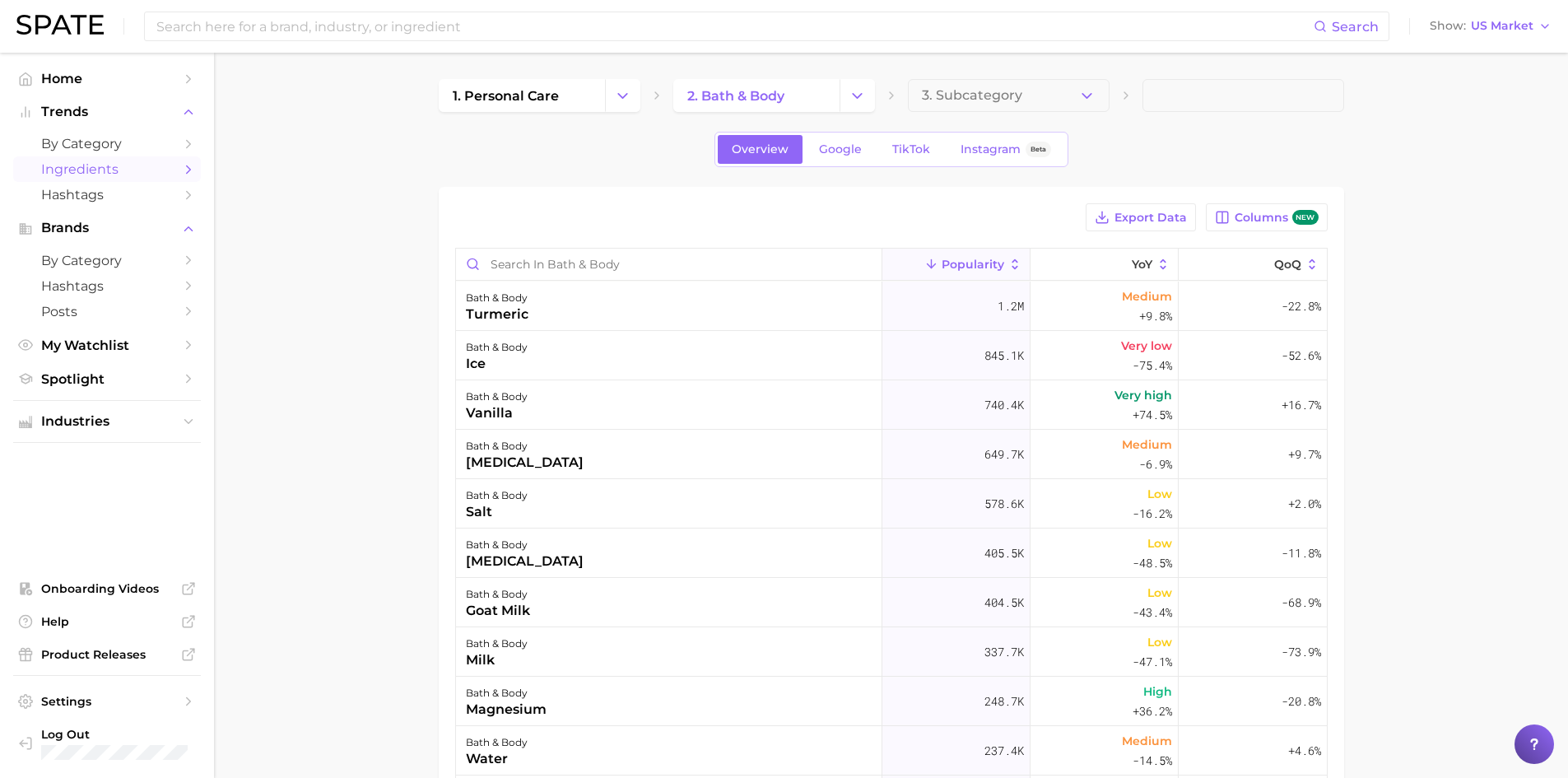
click at [640, 153] on div "Overview Google TikTok Instagram Beta" at bounding box center [891, 149] width 906 height 35
click at [75, 171] on span "Ingredients" at bounding box center [107, 168] width 132 height 16
click at [78, 70] on link "Home" at bounding box center [107, 79] width 188 height 26
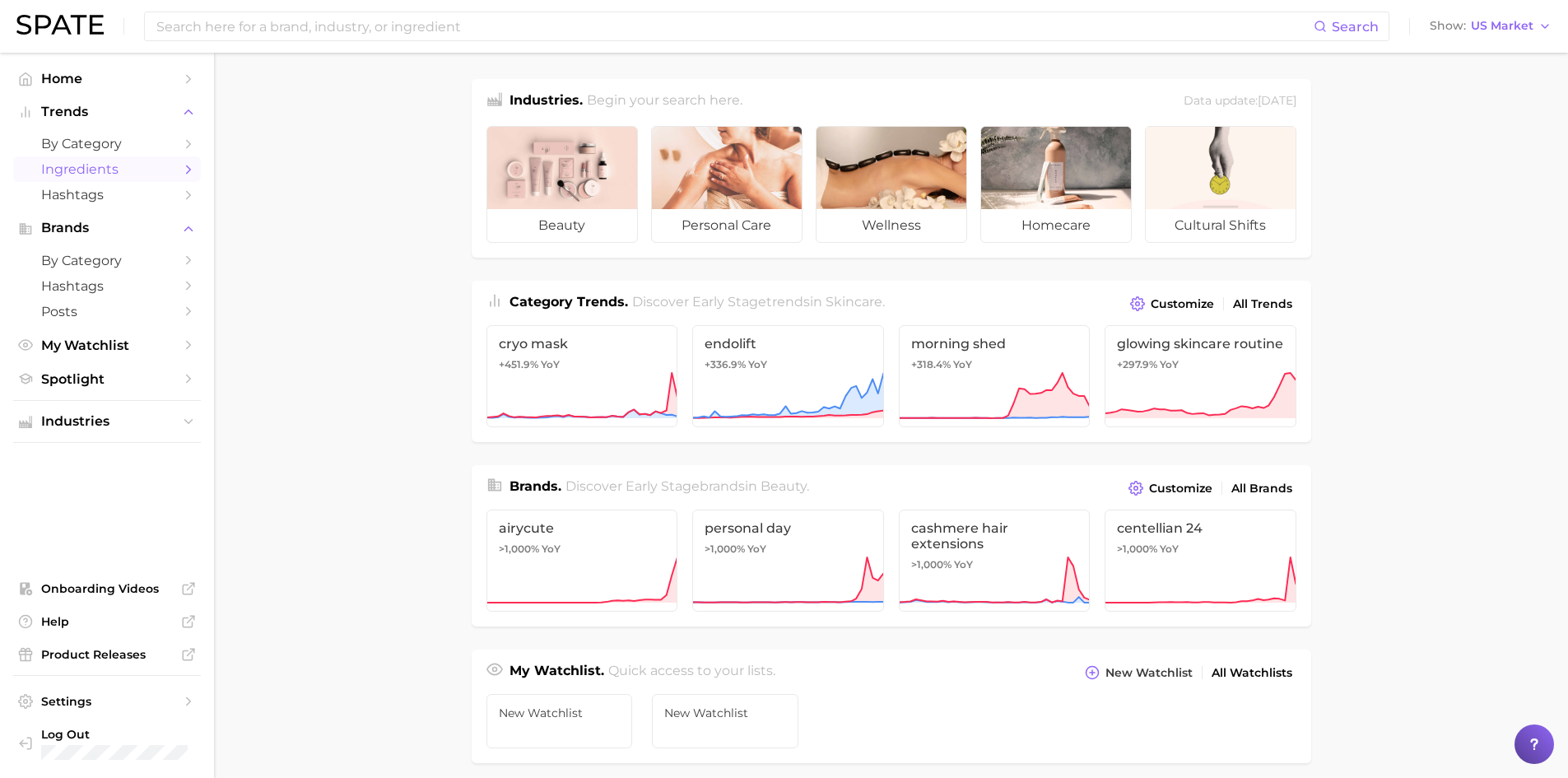
click at [74, 170] on span "Ingredients" at bounding box center [107, 168] width 132 height 16
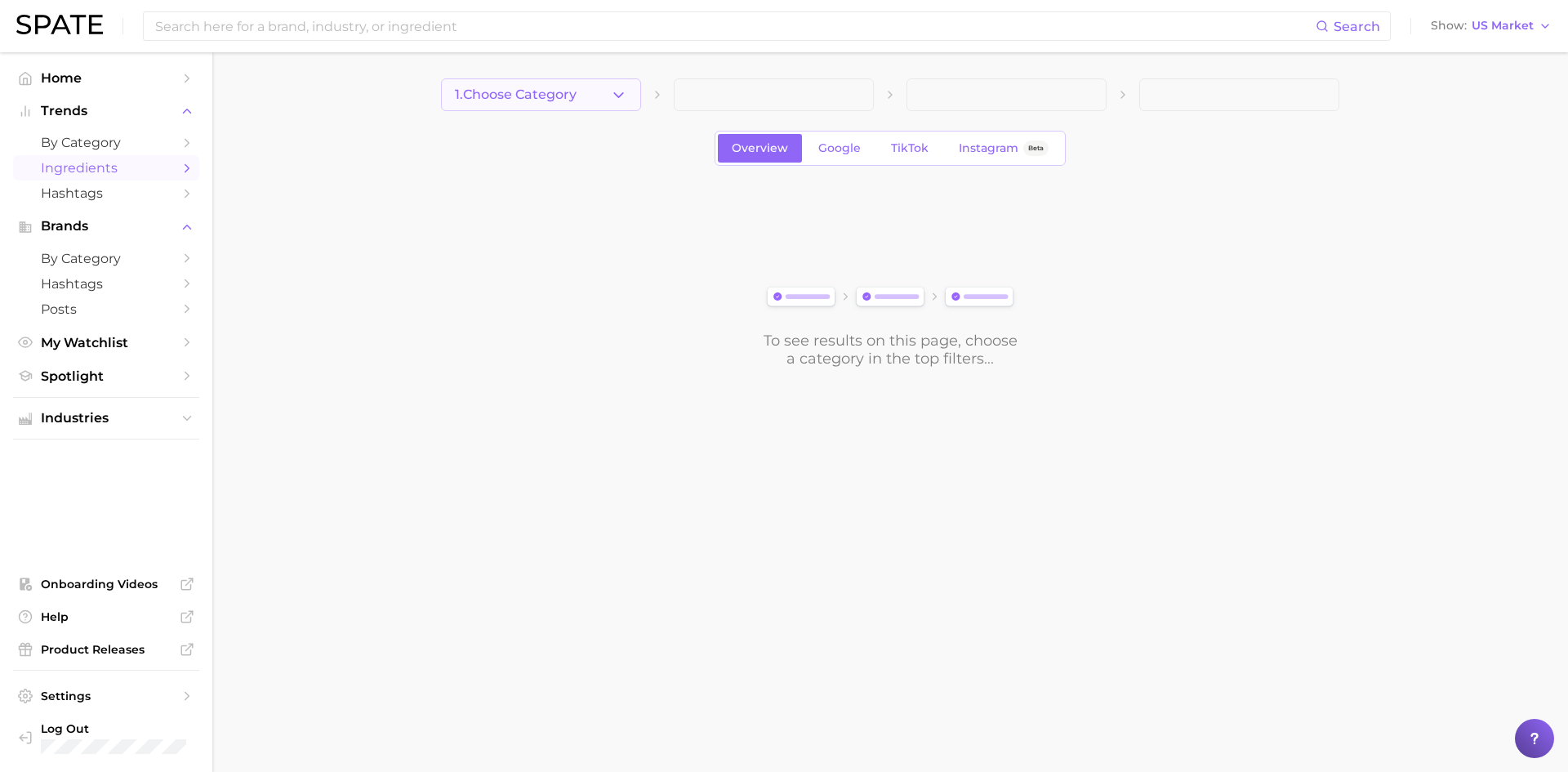
click at [611, 95] on icon "button" at bounding box center [618, 95] width 17 height 17
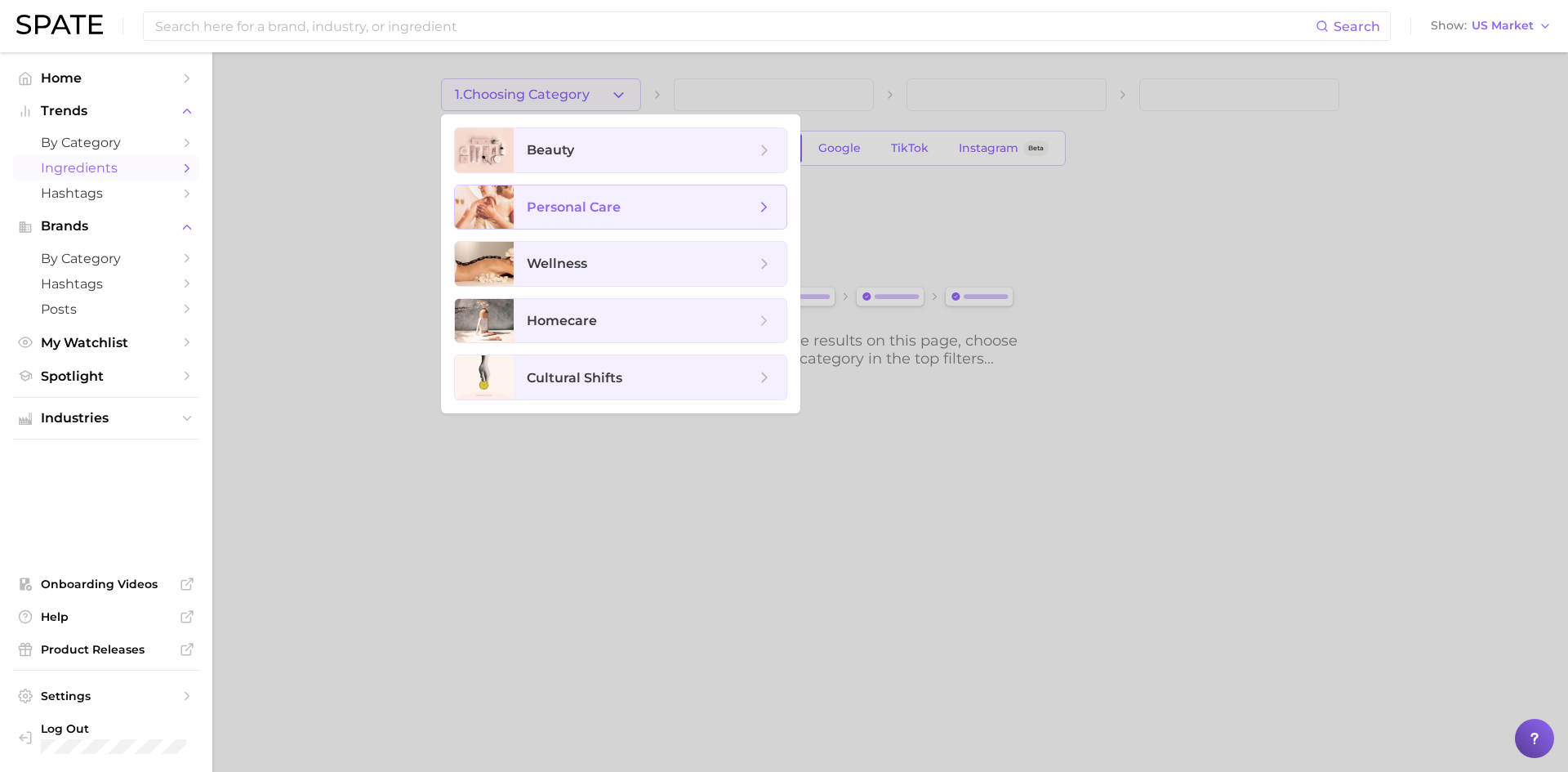
click at [587, 206] on span "personal care" at bounding box center [573, 206] width 94 height 16
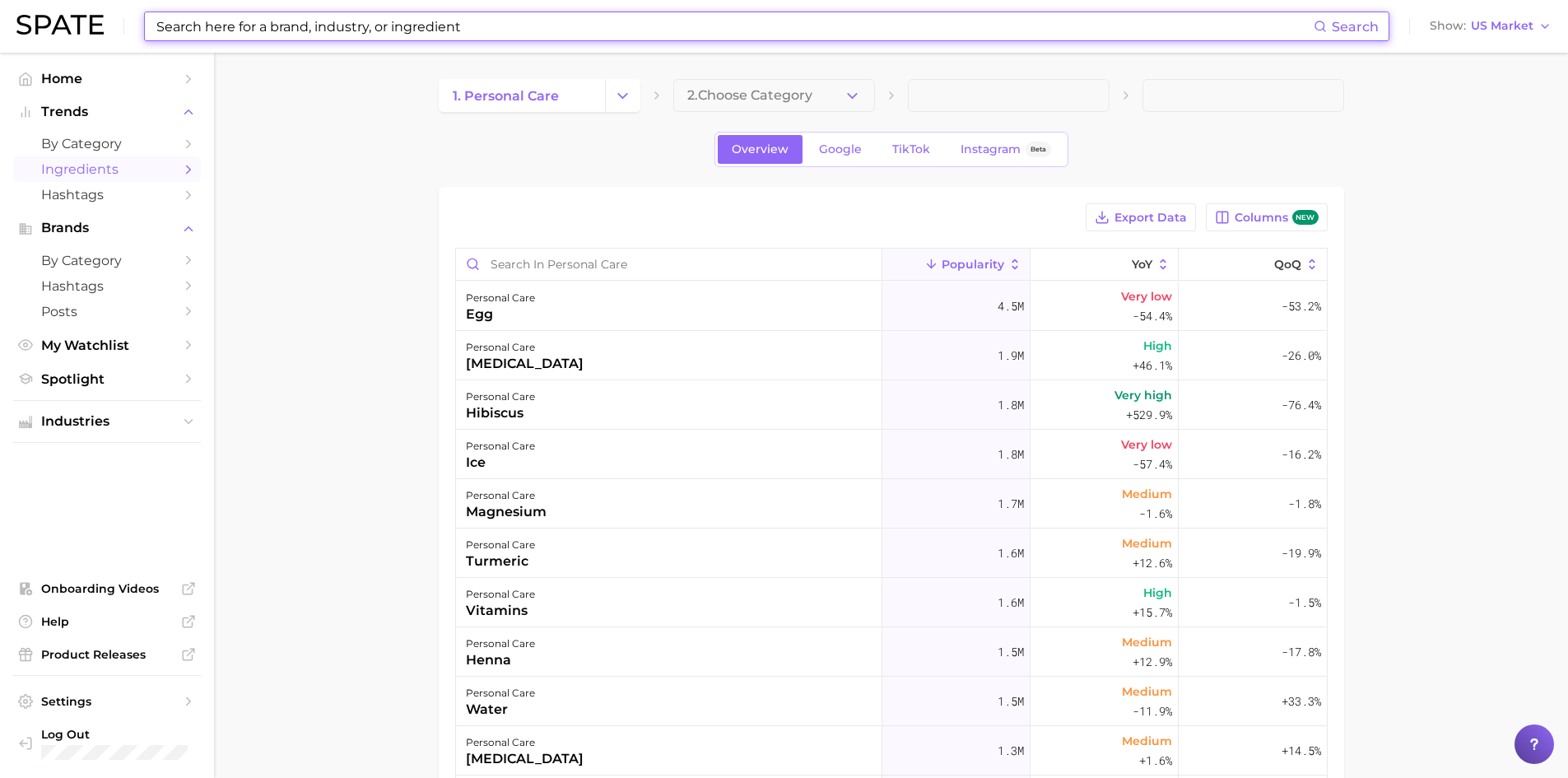
drag, startPoint x: 338, startPoint y: 24, endPoint x: 289, endPoint y: 42, distance: 52.2
click at [338, 24] on input at bounding box center [734, 26] width 1159 height 28
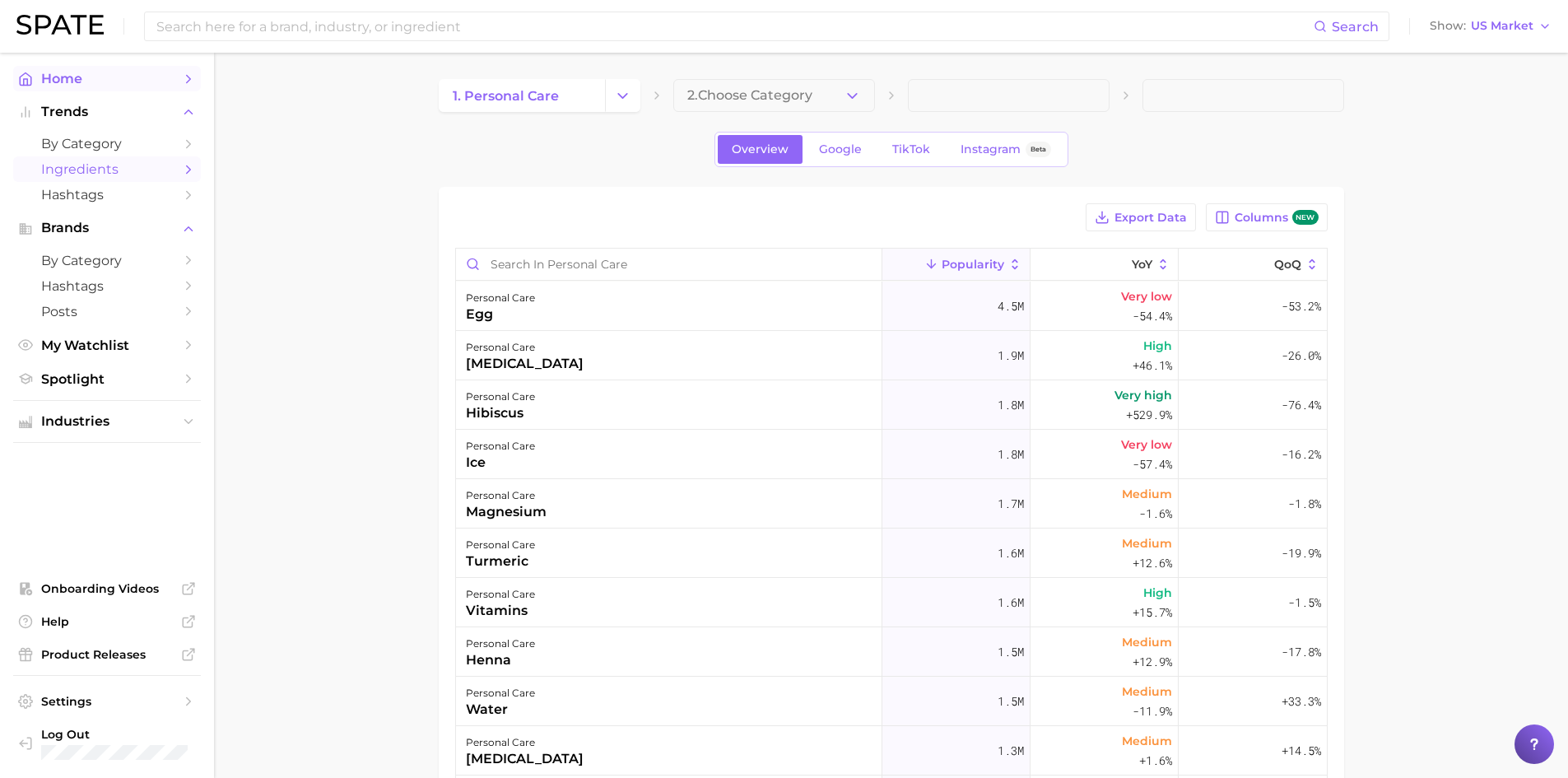
click at [69, 79] on span "Home" at bounding box center [107, 78] width 132 height 16
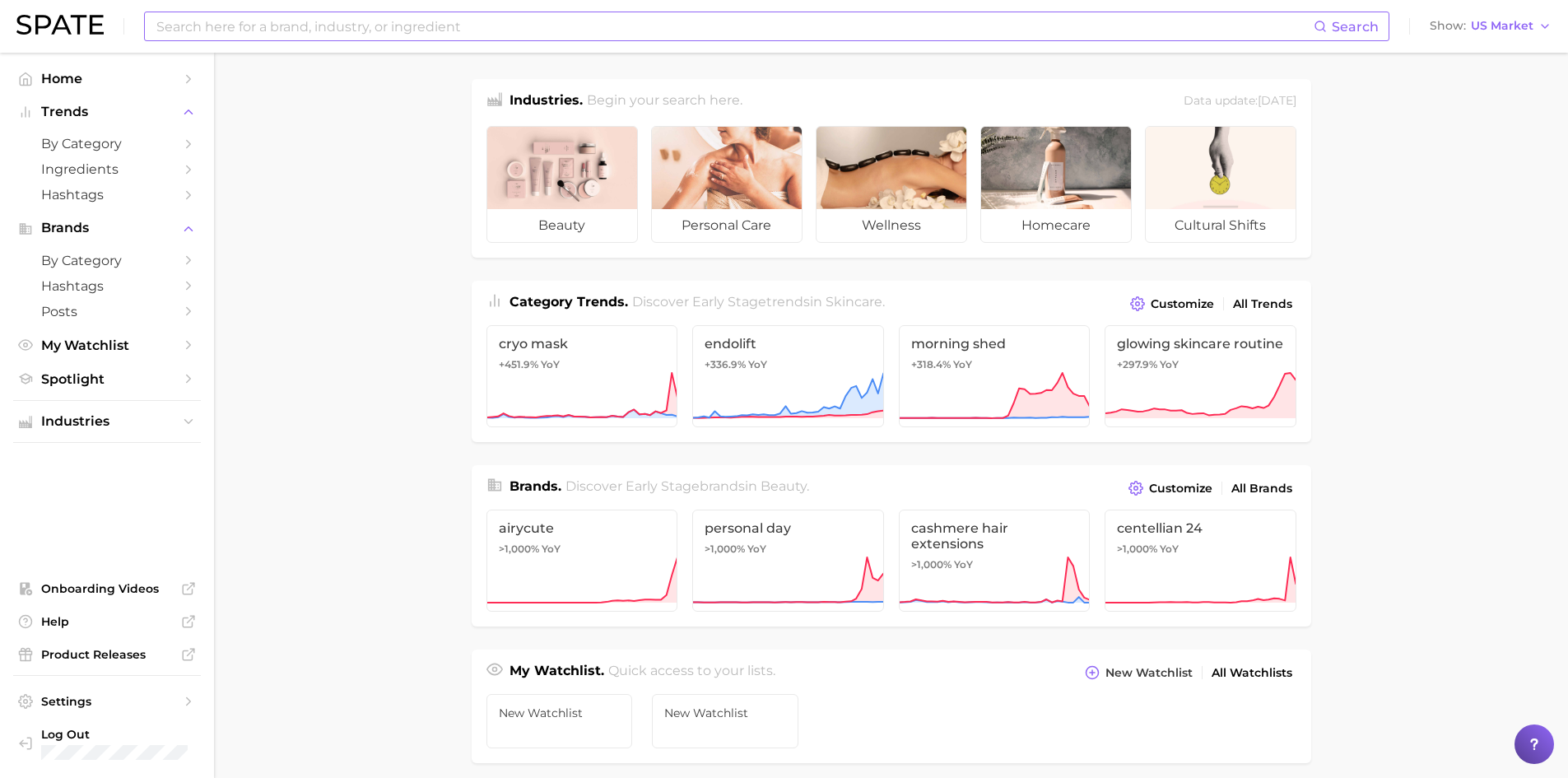
click at [252, 21] on input at bounding box center [734, 26] width 1159 height 28
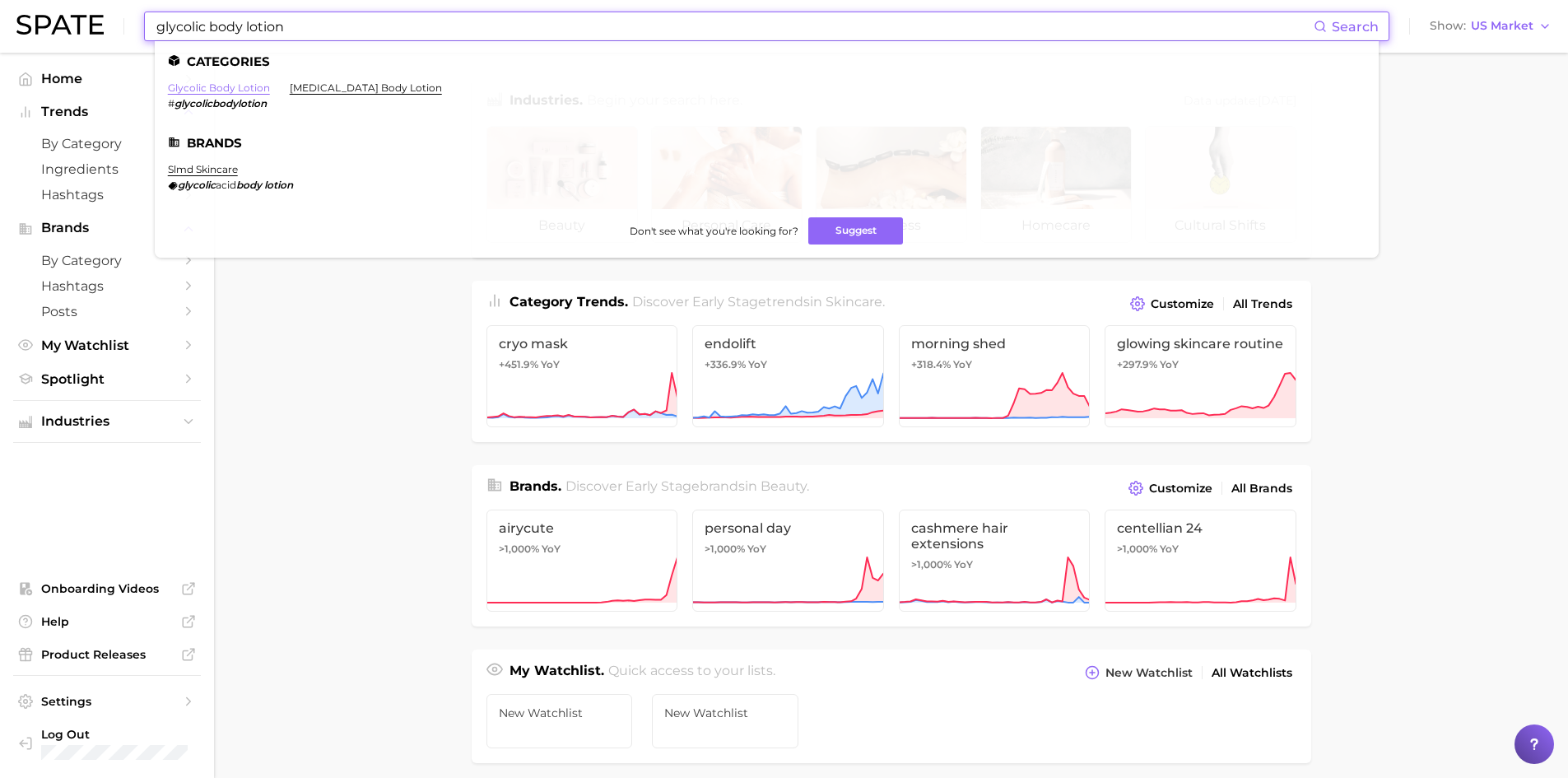
type input "glycolic body lotion"
click at [233, 88] on link "glycolic body lotion" at bounding box center [219, 87] width 102 height 12
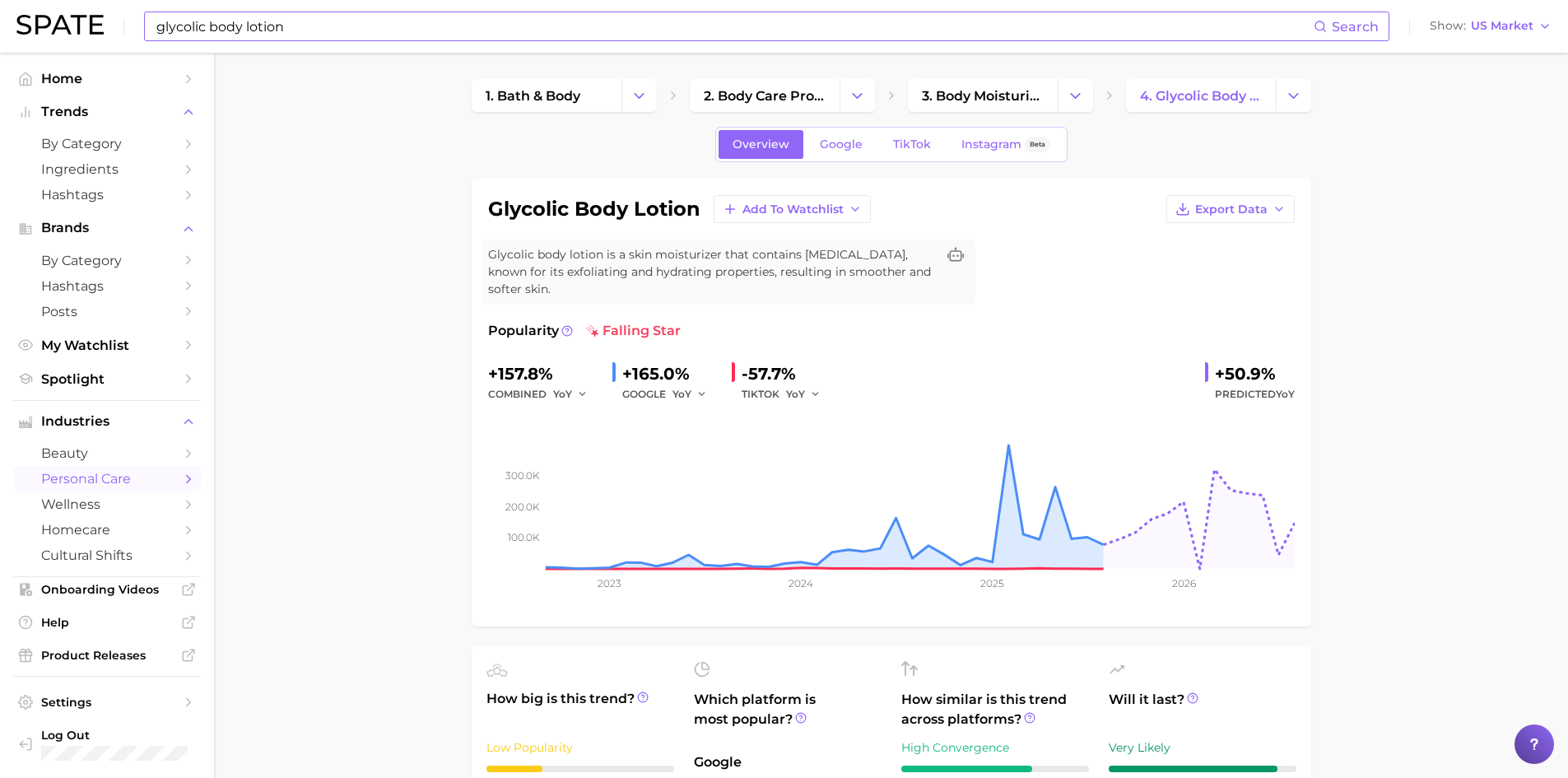
click at [231, 36] on input "glycolic body lotion" at bounding box center [734, 26] width 1159 height 28
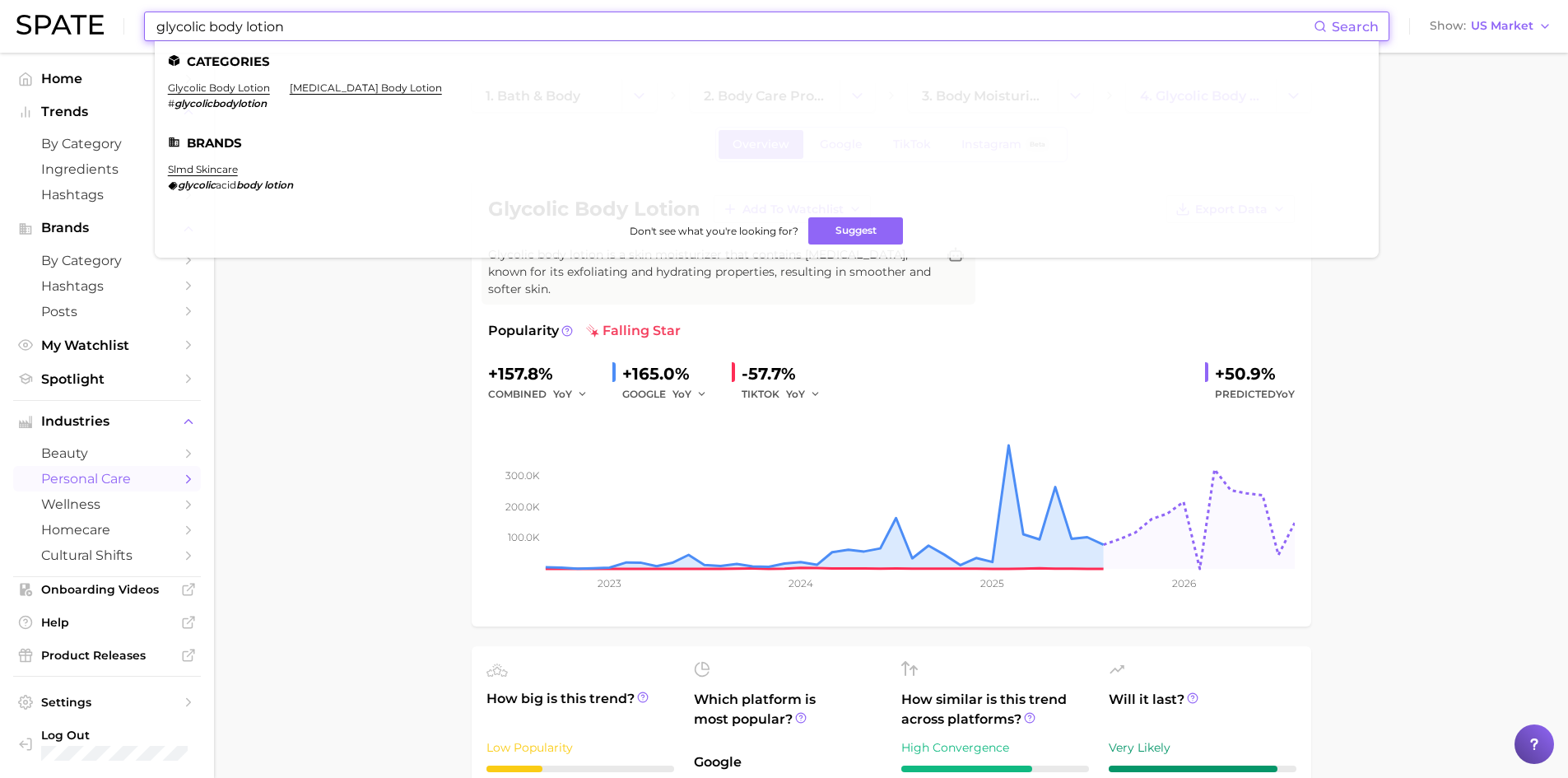
drag, startPoint x: 300, startPoint y: 37, endPoint x: 129, endPoint y: 39, distance: 171.0
click at [132, 41] on div "glycolic body lotion Search Categories glycolic body lotion # glycolicbodylotio…" at bounding box center [784, 26] width 1535 height 52
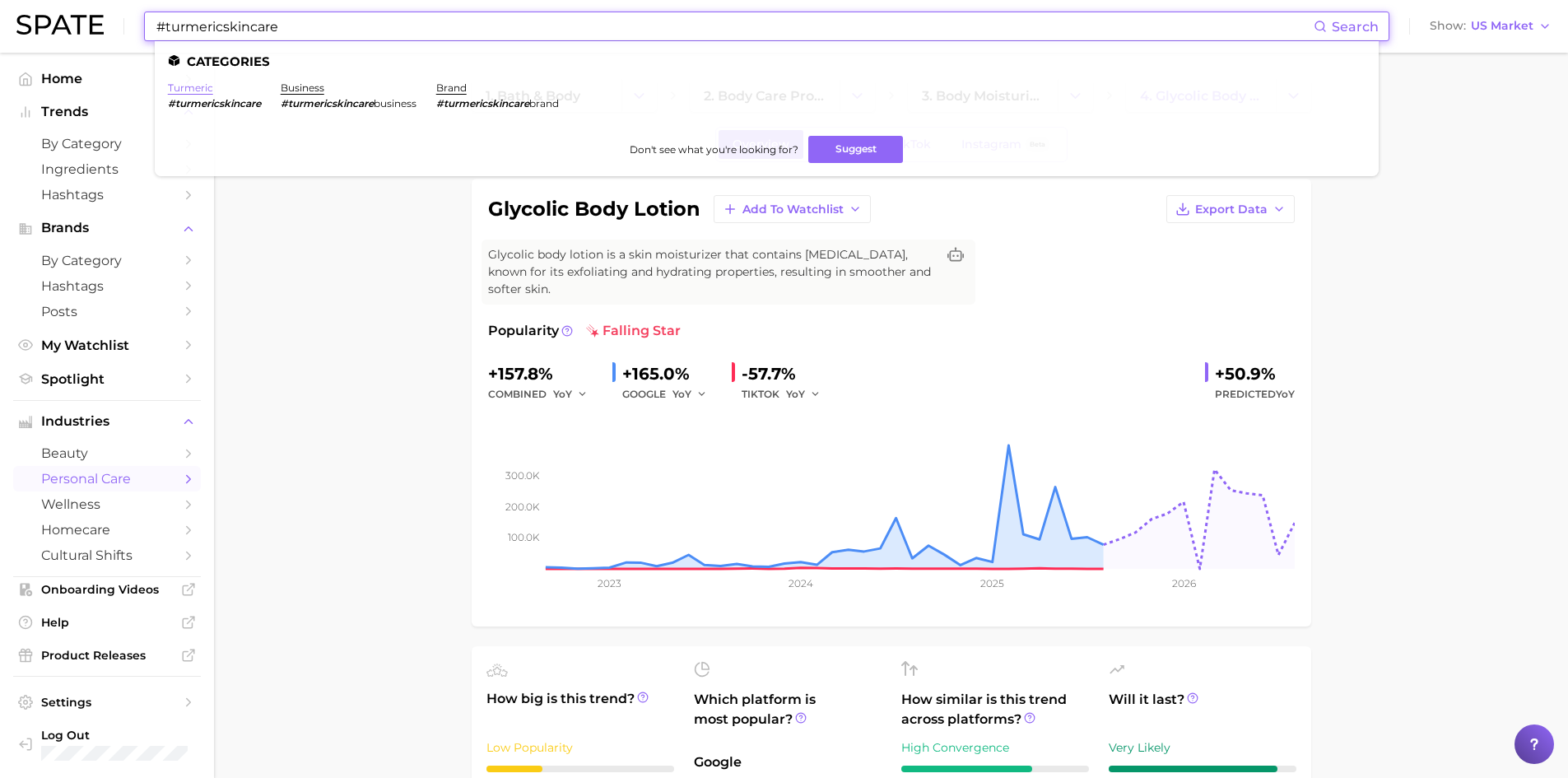
type input "#turmericskincare"
click at [197, 90] on link "turmeric" at bounding box center [190, 87] width 45 height 12
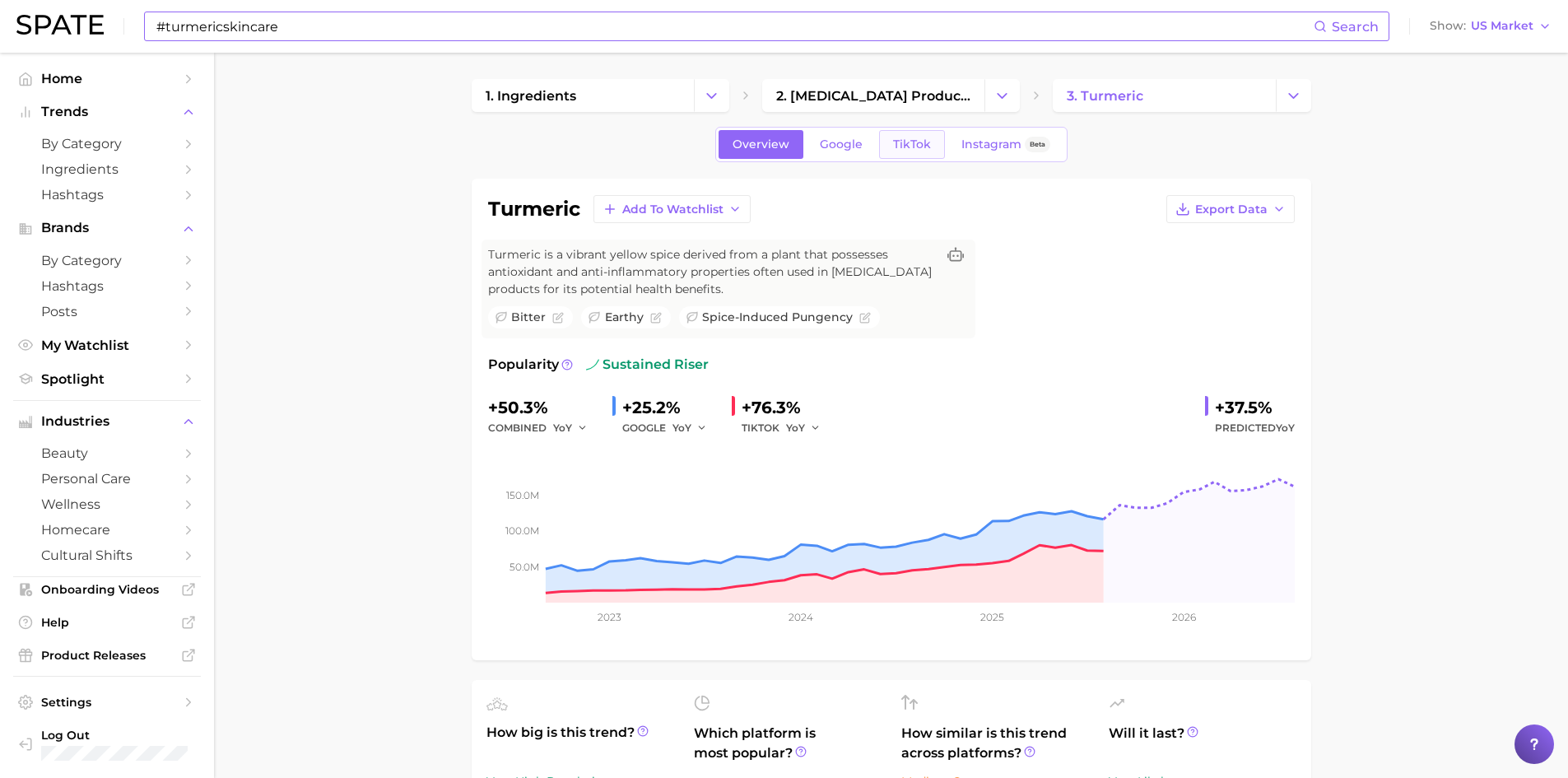
click at [905, 132] on link "TikTok" at bounding box center [912, 143] width 66 height 29
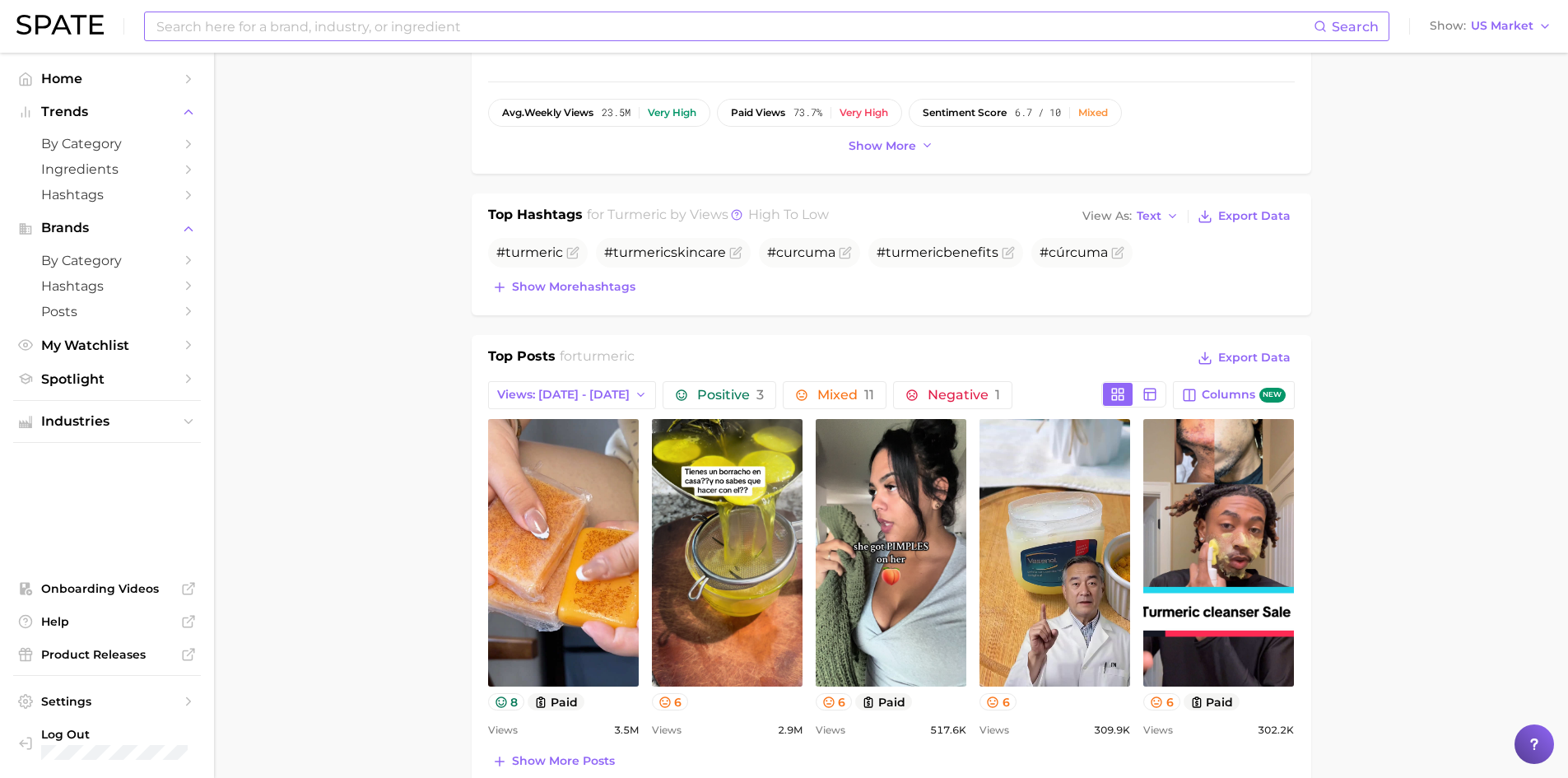
scroll to position [577, 0]
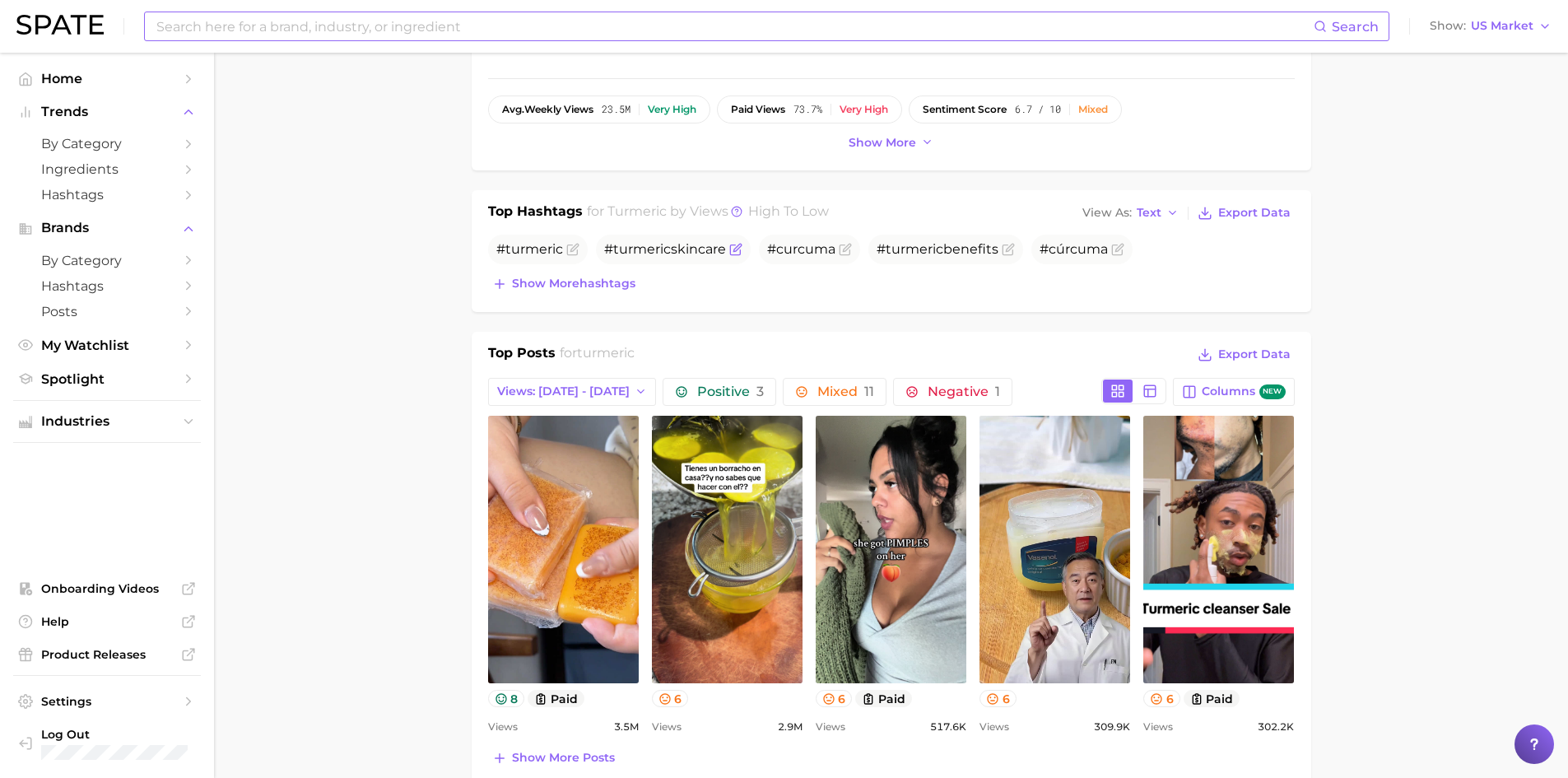
click at [673, 251] on span "# turmeric skincare" at bounding box center [665, 248] width 121 height 16
click at [78, 197] on span "Hashtags" at bounding box center [107, 194] width 132 height 16
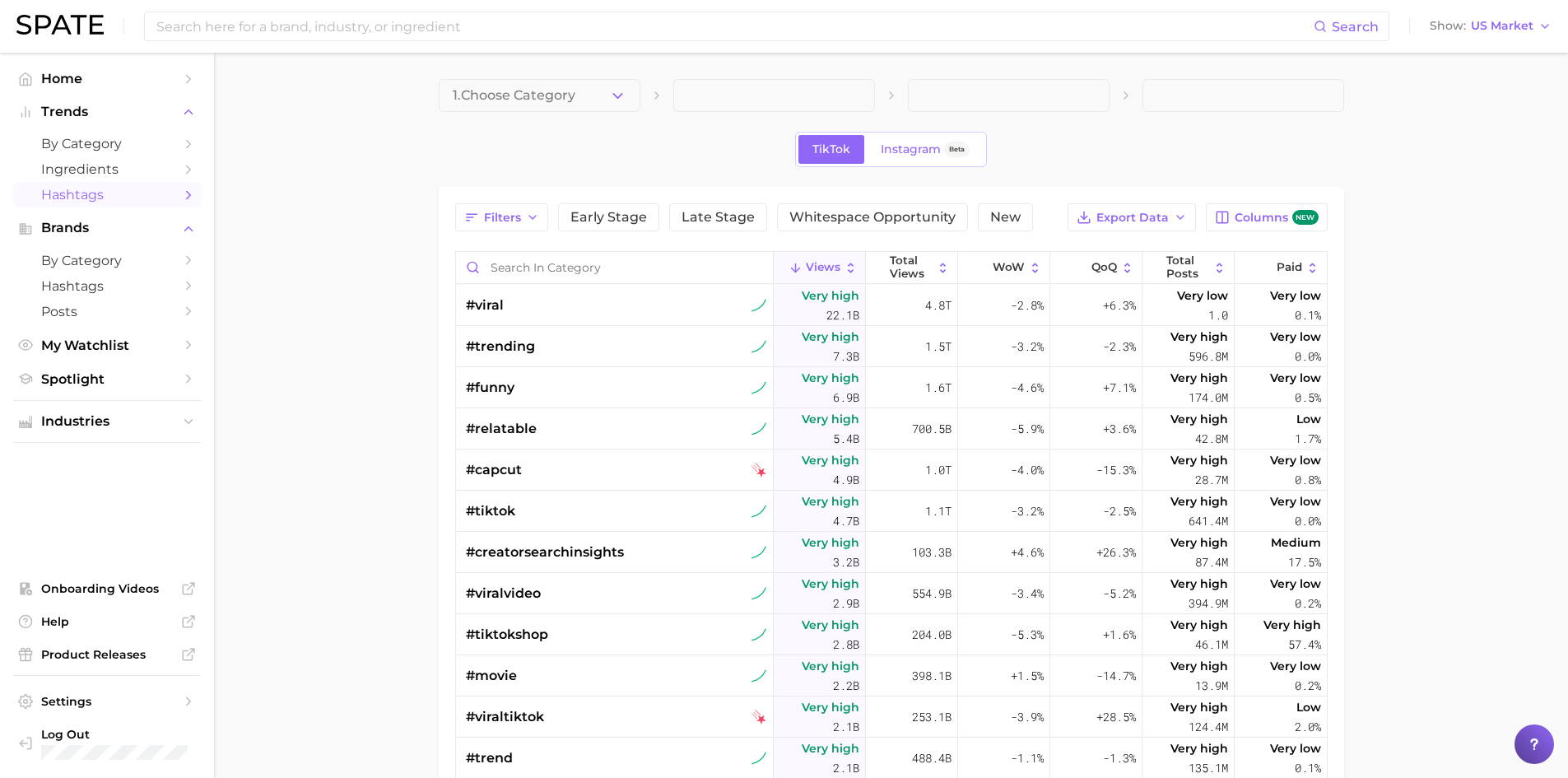
click at [738, 98] on span at bounding box center [773, 96] width 201 height 33
click at [563, 104] on button "1. Choose Category" at bounding box center [539, 96] width 201 height 33
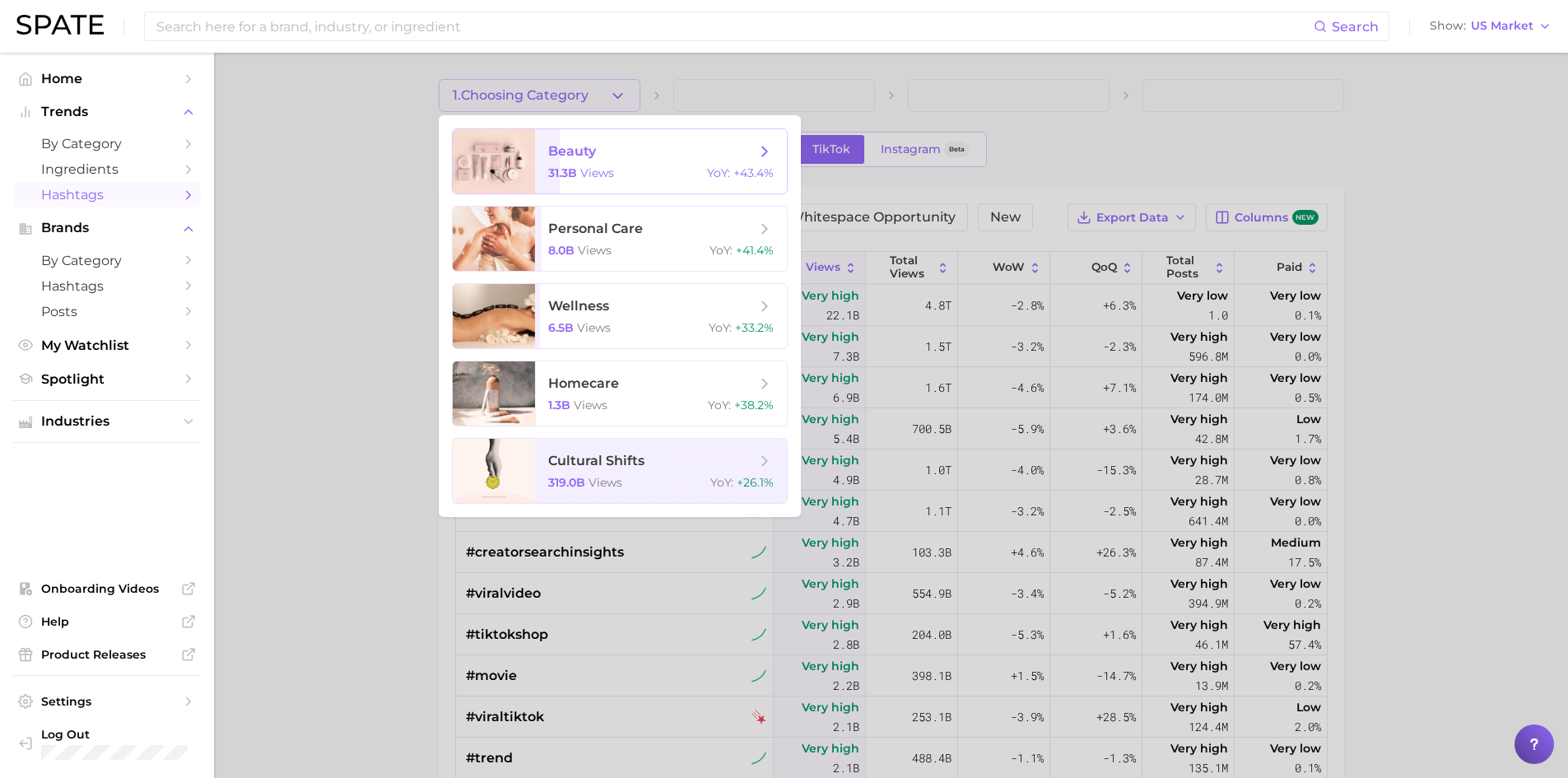
click at [600, 152] on span "beauty" at bounding box center [652, 152] width 208 height 18
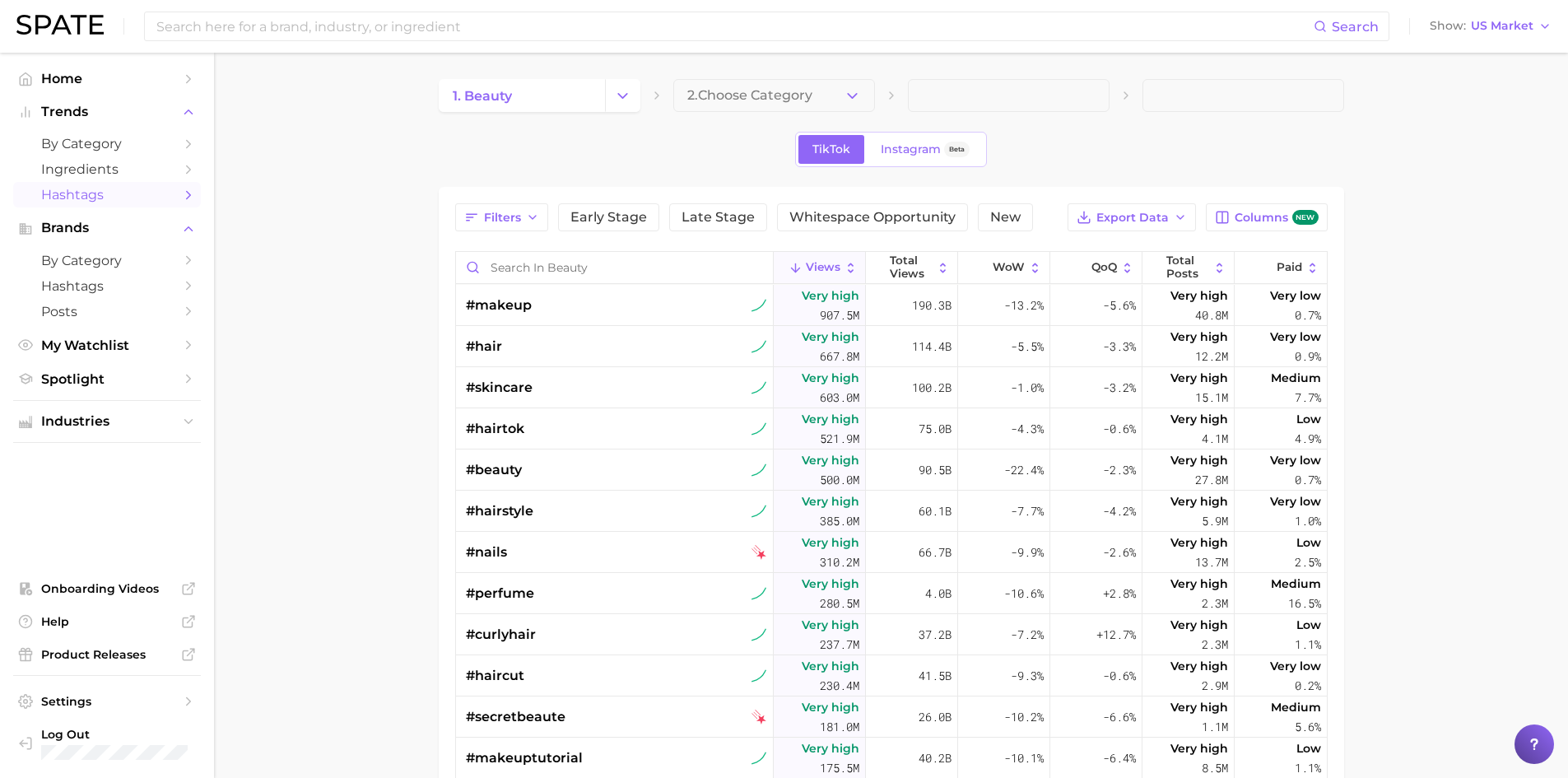
click at [90, 191] on span "Hashtags" at bounding box center [107, 194] width 132 height 16
click at [85, 289] on span "Hashtags" at bounding box center [107, 286] width 132 height 16
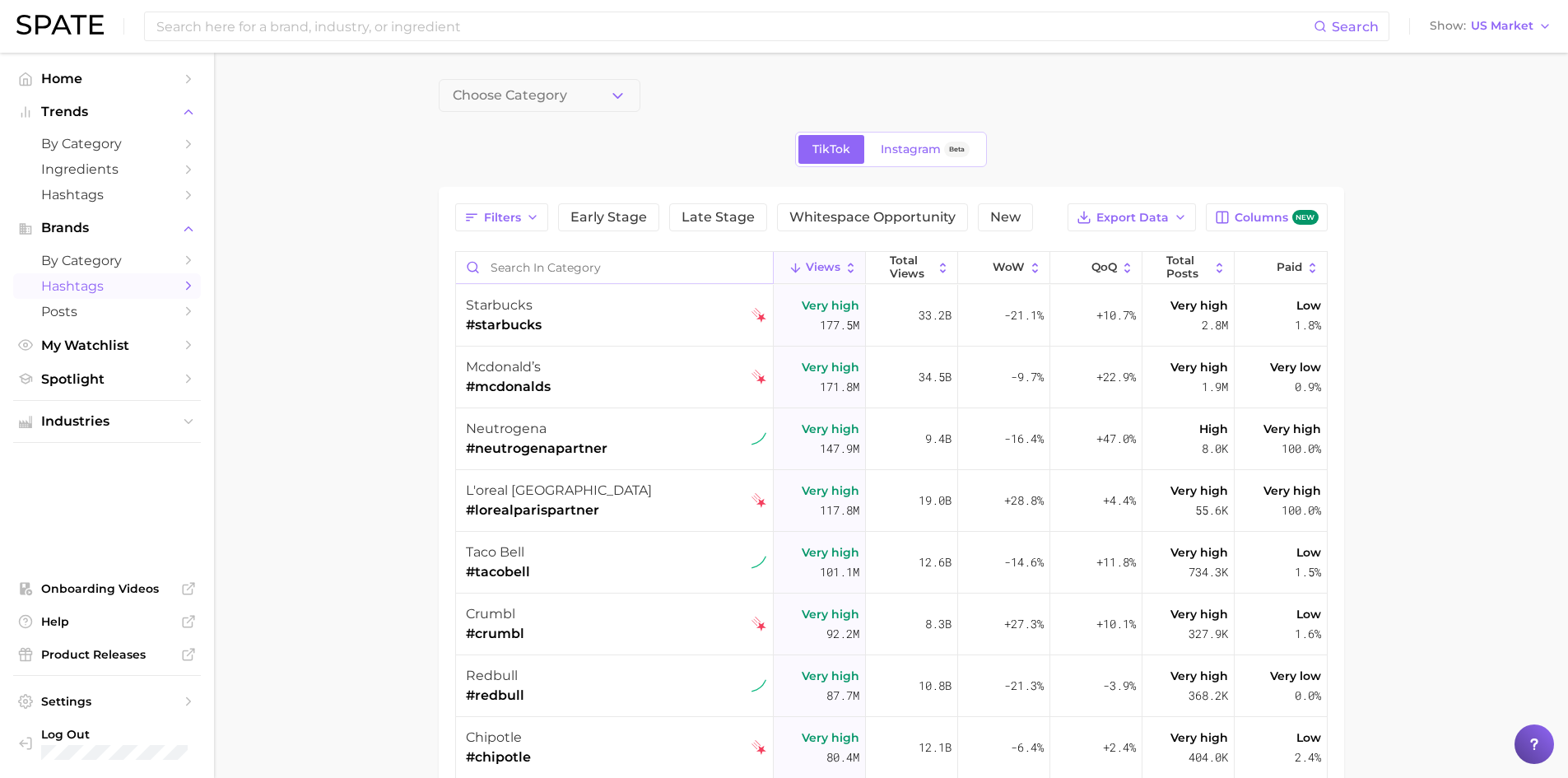
click at [523, 264] on input "Search in category" at bounding box center [614, 268] width 317 height 31
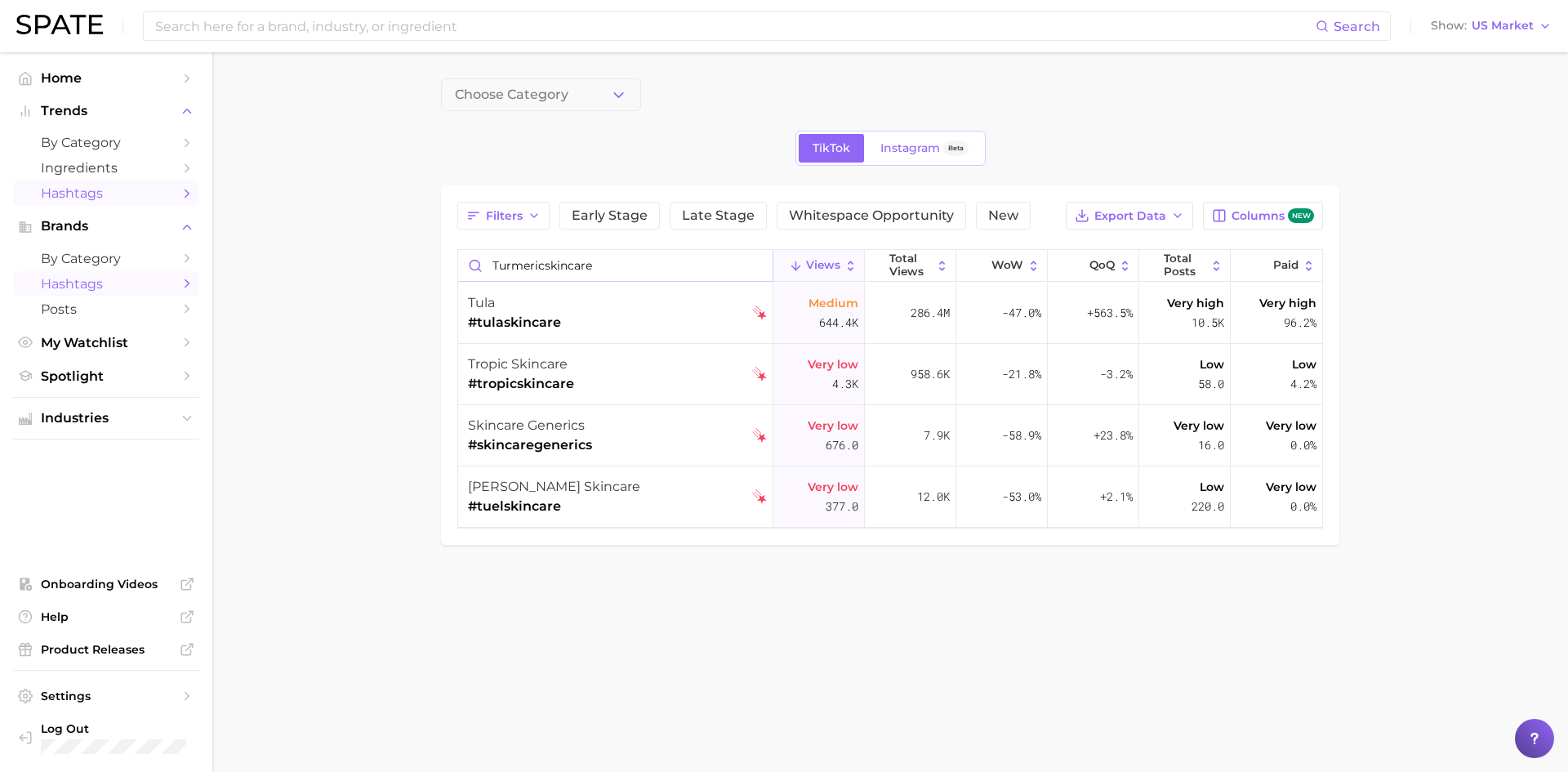
type input "turmericskincare"
click at [82, 191] on span "Hashtags" at bounding box center [106, 193] width 130 height 16
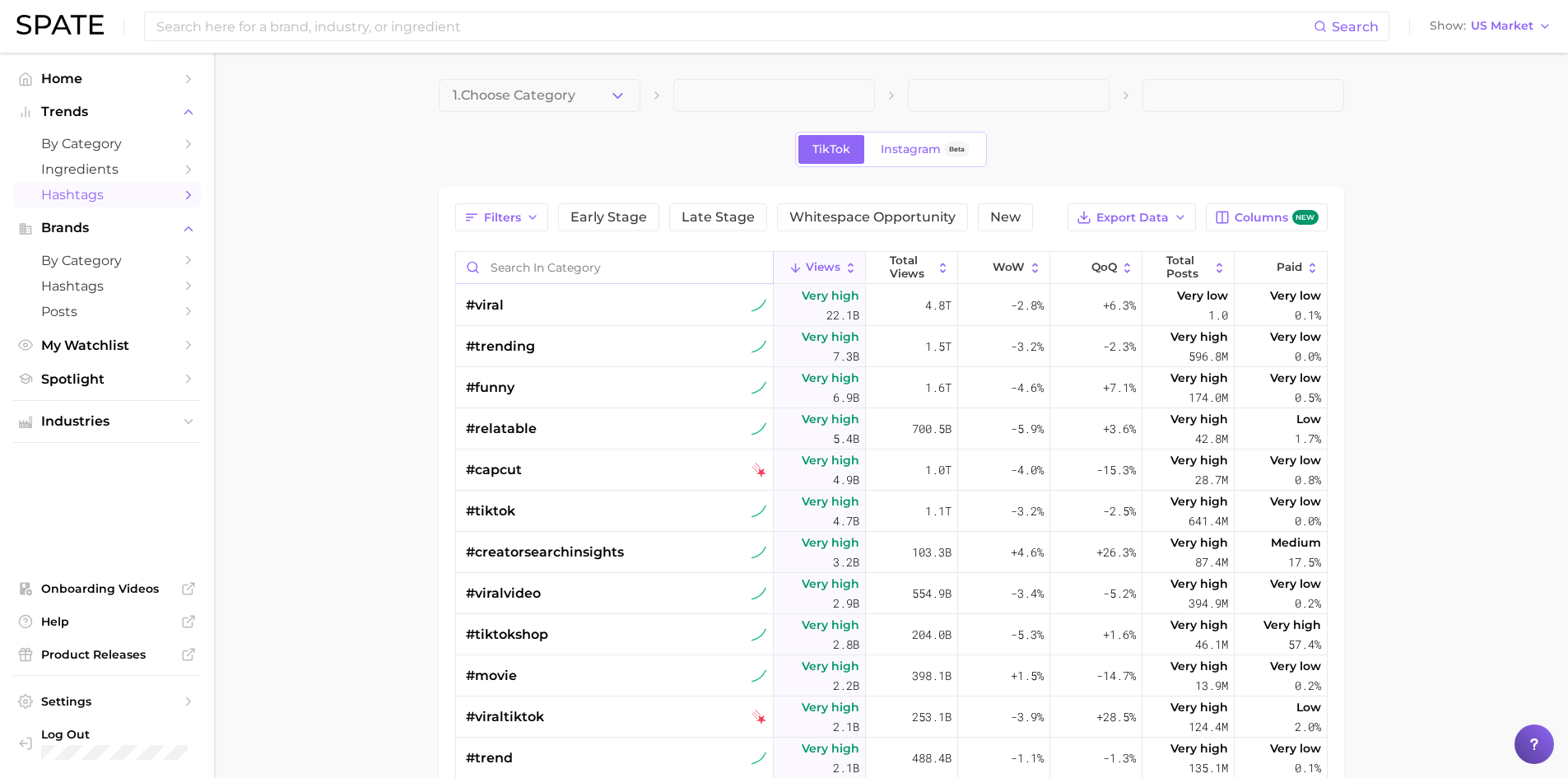
click at [609, 272] on input "Search in category" at bounding box center [614, 268] width 317 height 31
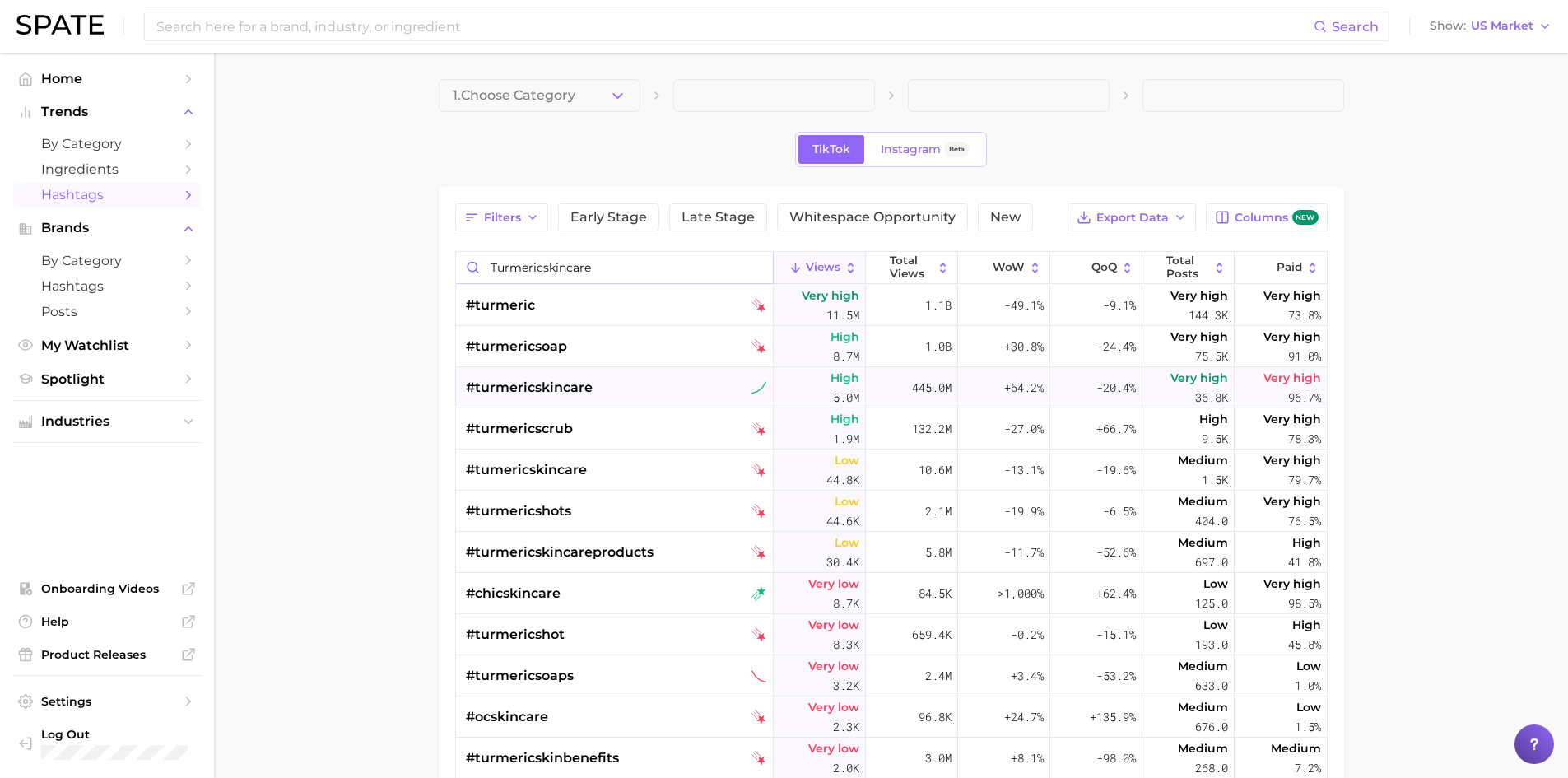
type input "turmericskincare"
click at [900, 394] on div "445.0m" at bounding box center [912, 387] width 92 height 41
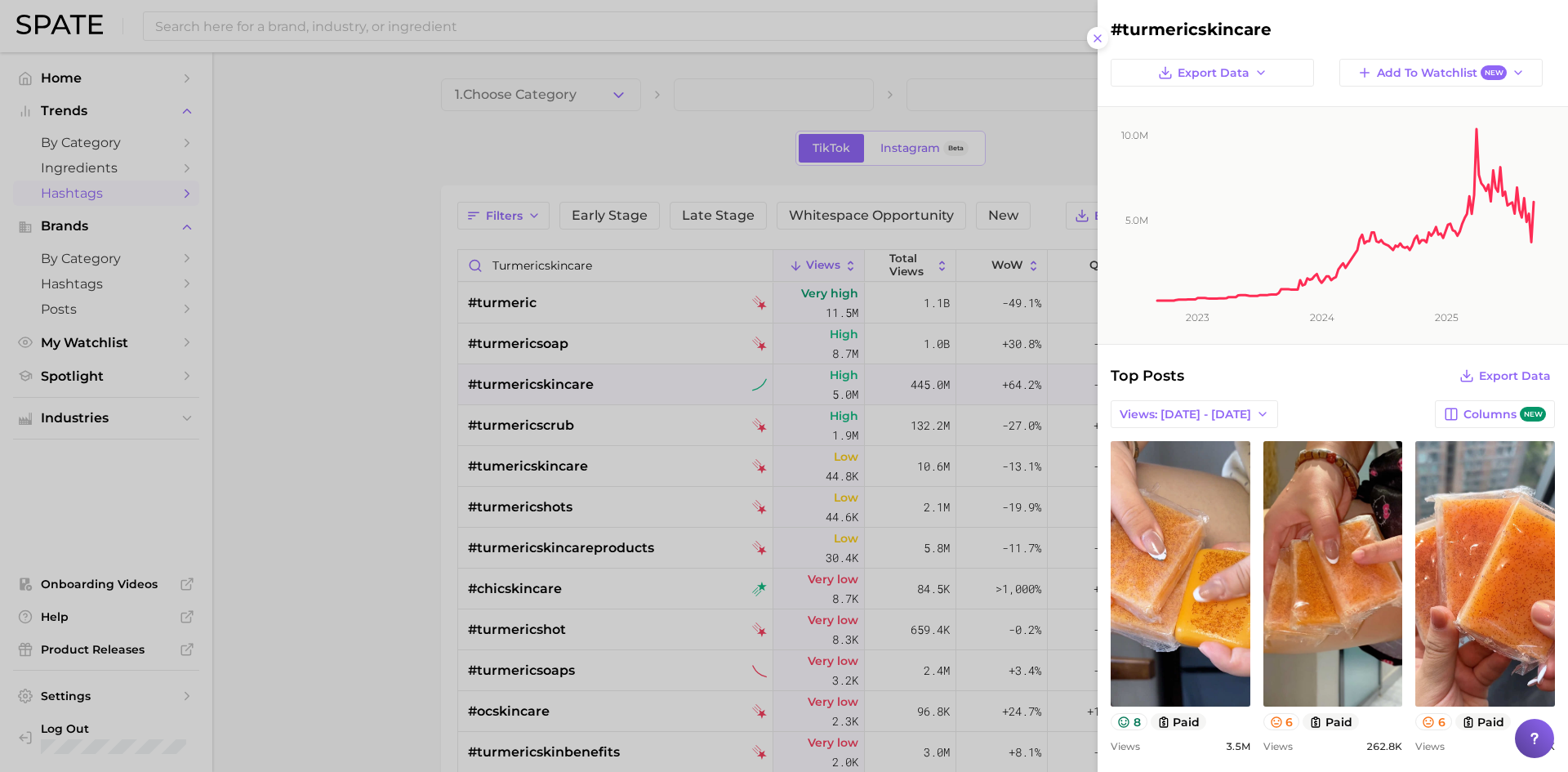
click at [1032, 92] on div at bounding box center [784, 386] width 1568 height 772
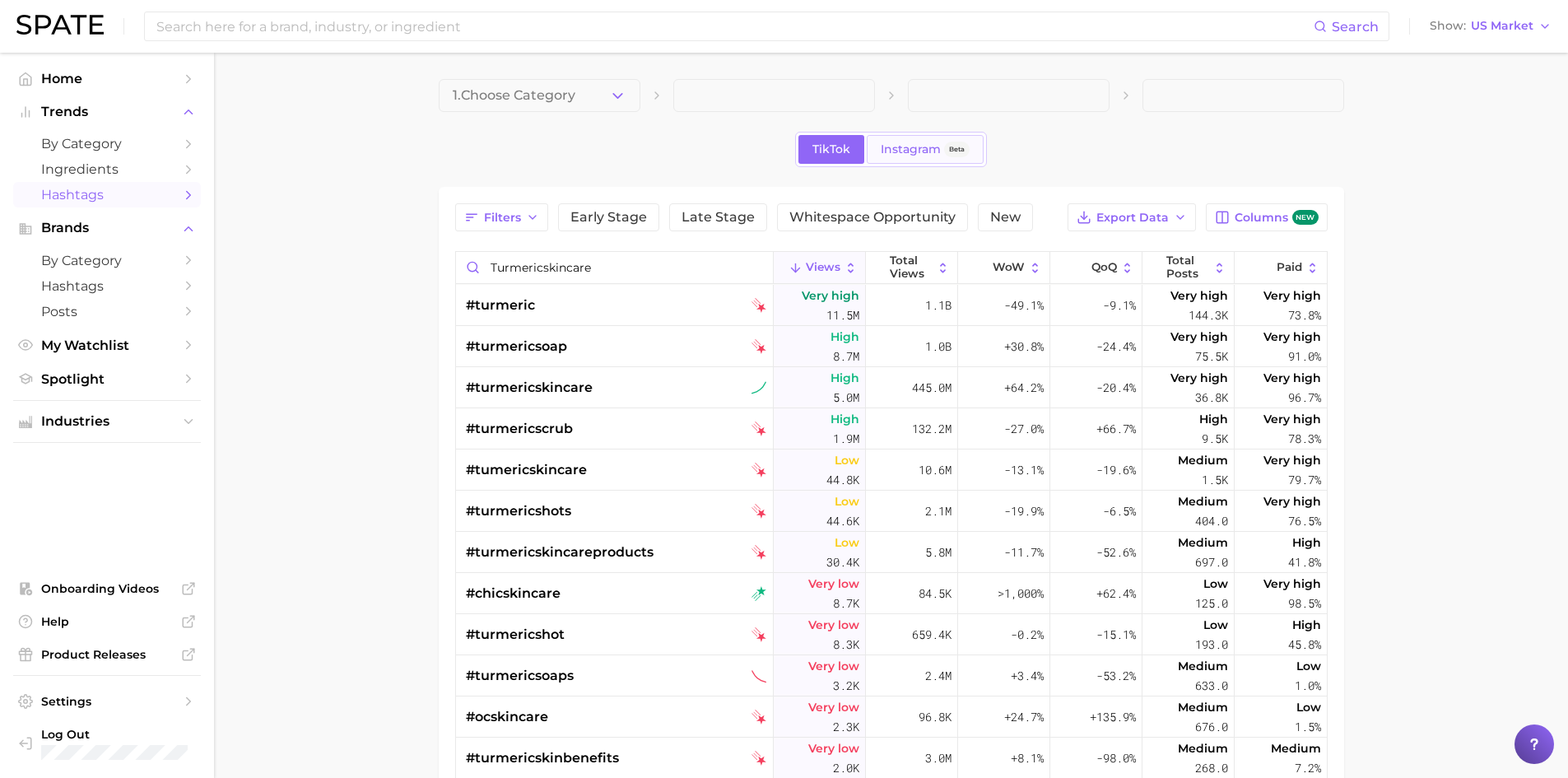
click at [907, 155] on span "Instagram" at bounding box center [910, 149] width 60 height 14
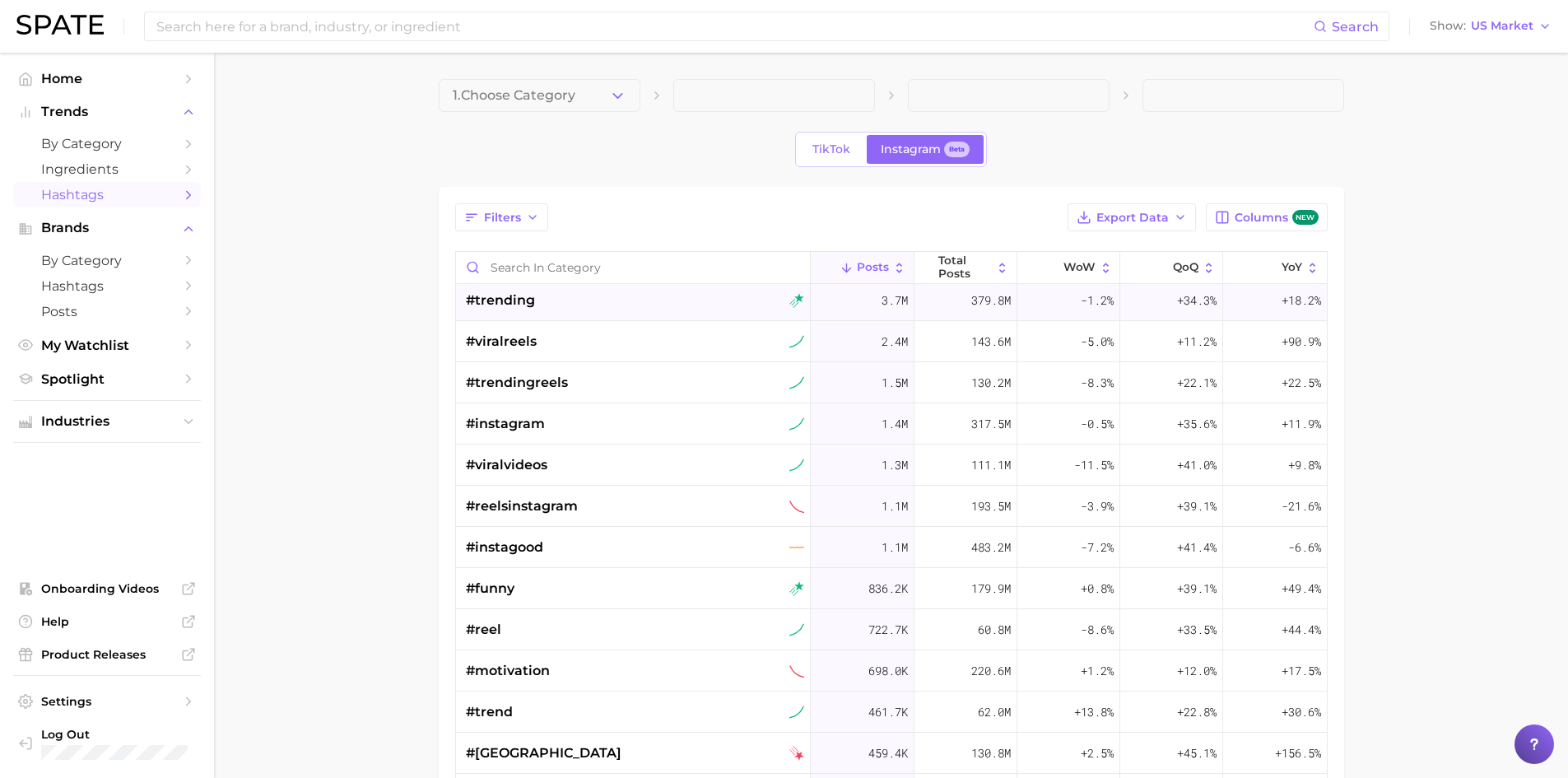
scroll to position [83, 0]
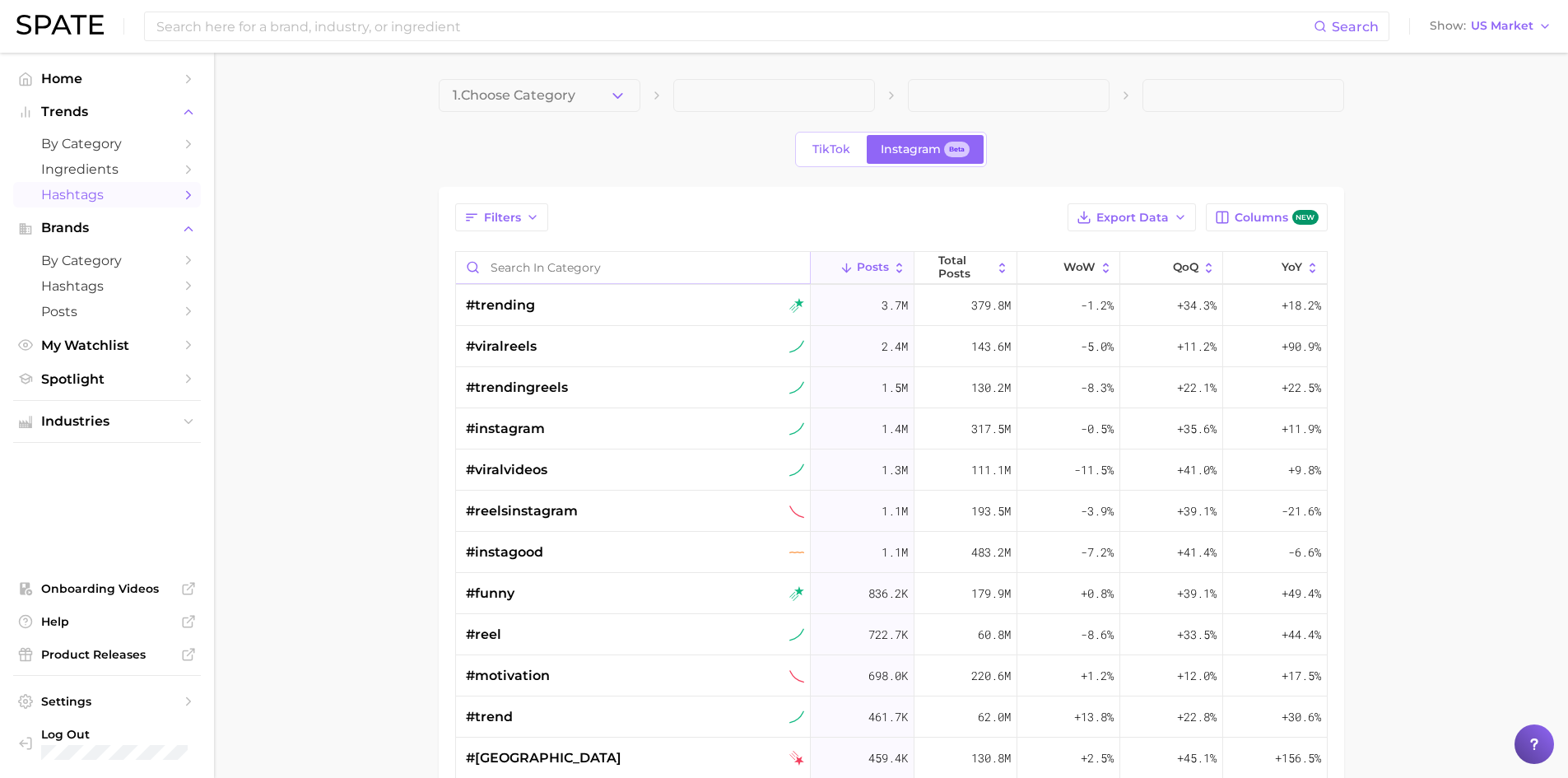
click at [521, 263] on input "Search in category" at bounding box center [634, 268] width 355 height 31
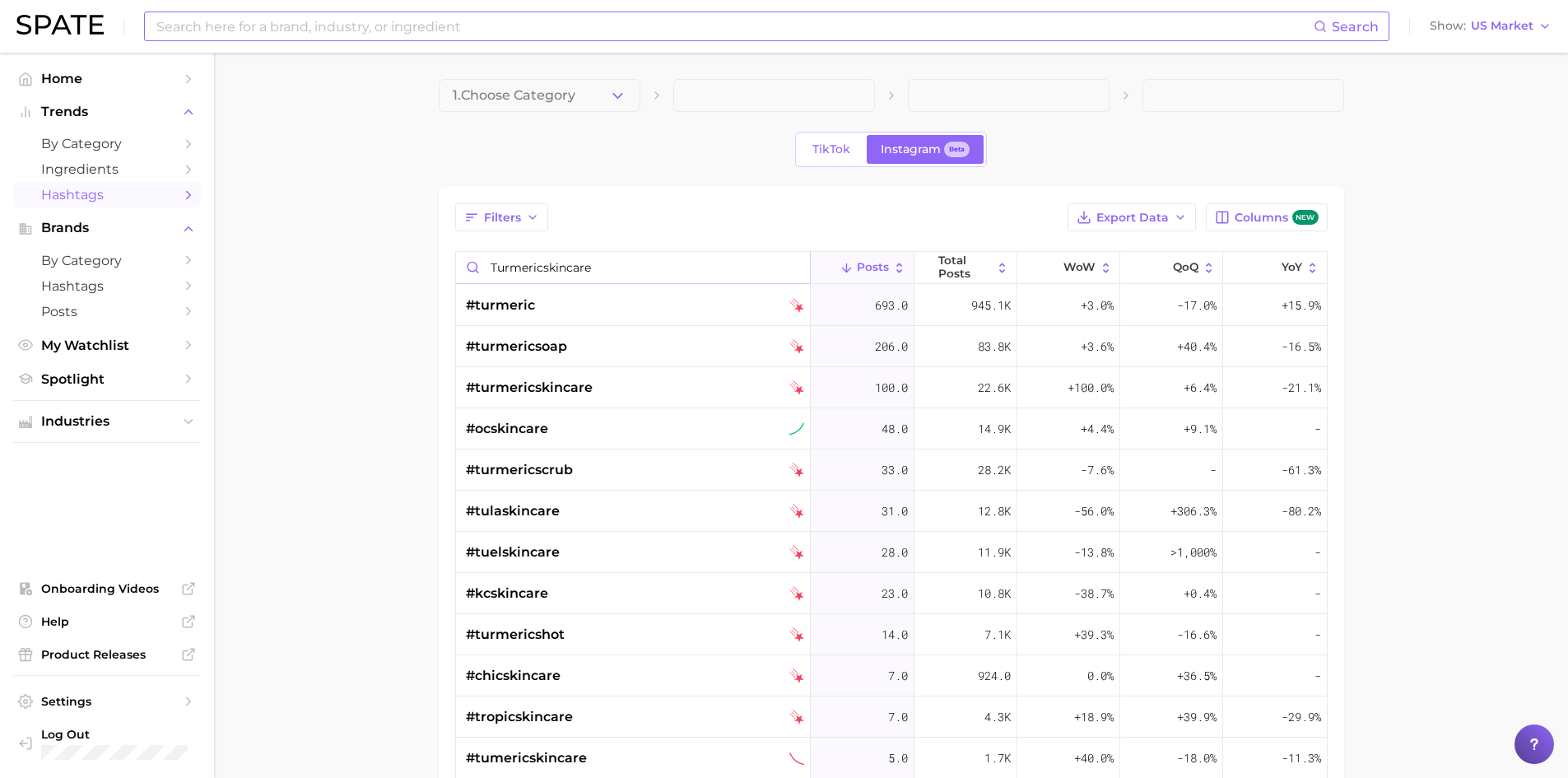
type input "turmericskincare"
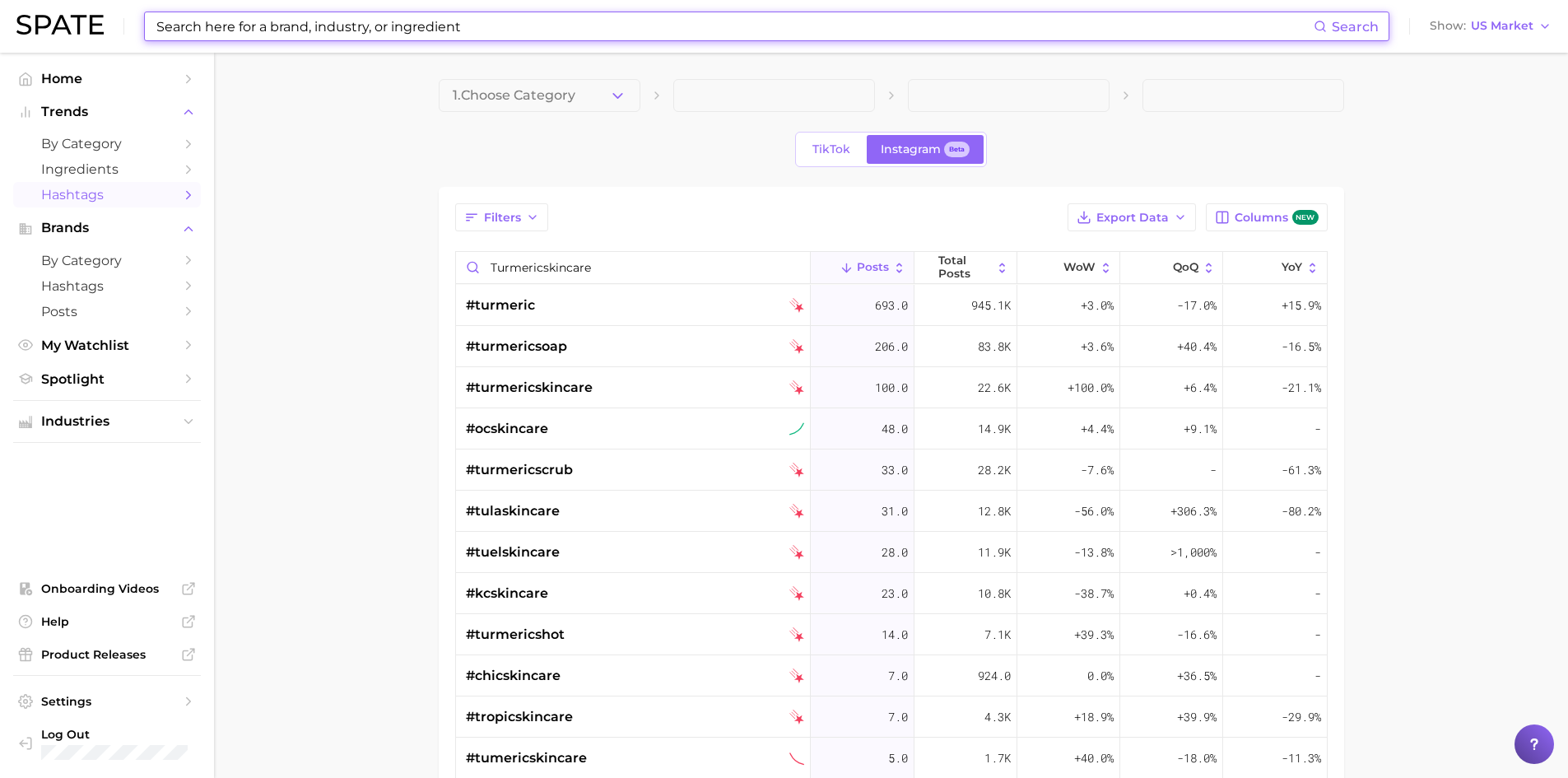
click at [222, 32] on input at bounding box center [734, 26] width 1159 height 28
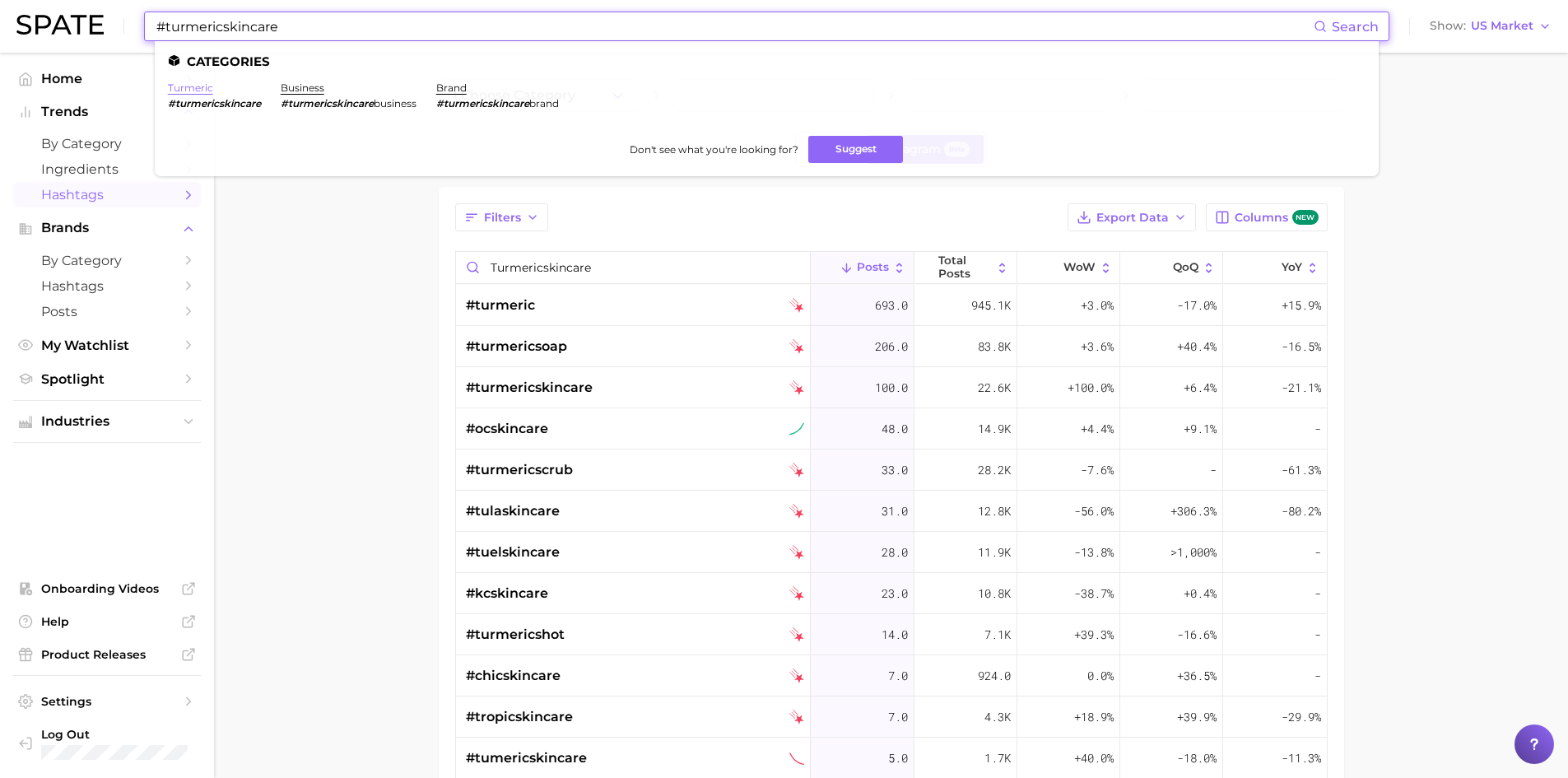
type input "#turmericskincare"
click at [202, 92] on link "turmeric" at bounding box center [190, 87] width 45 height 12
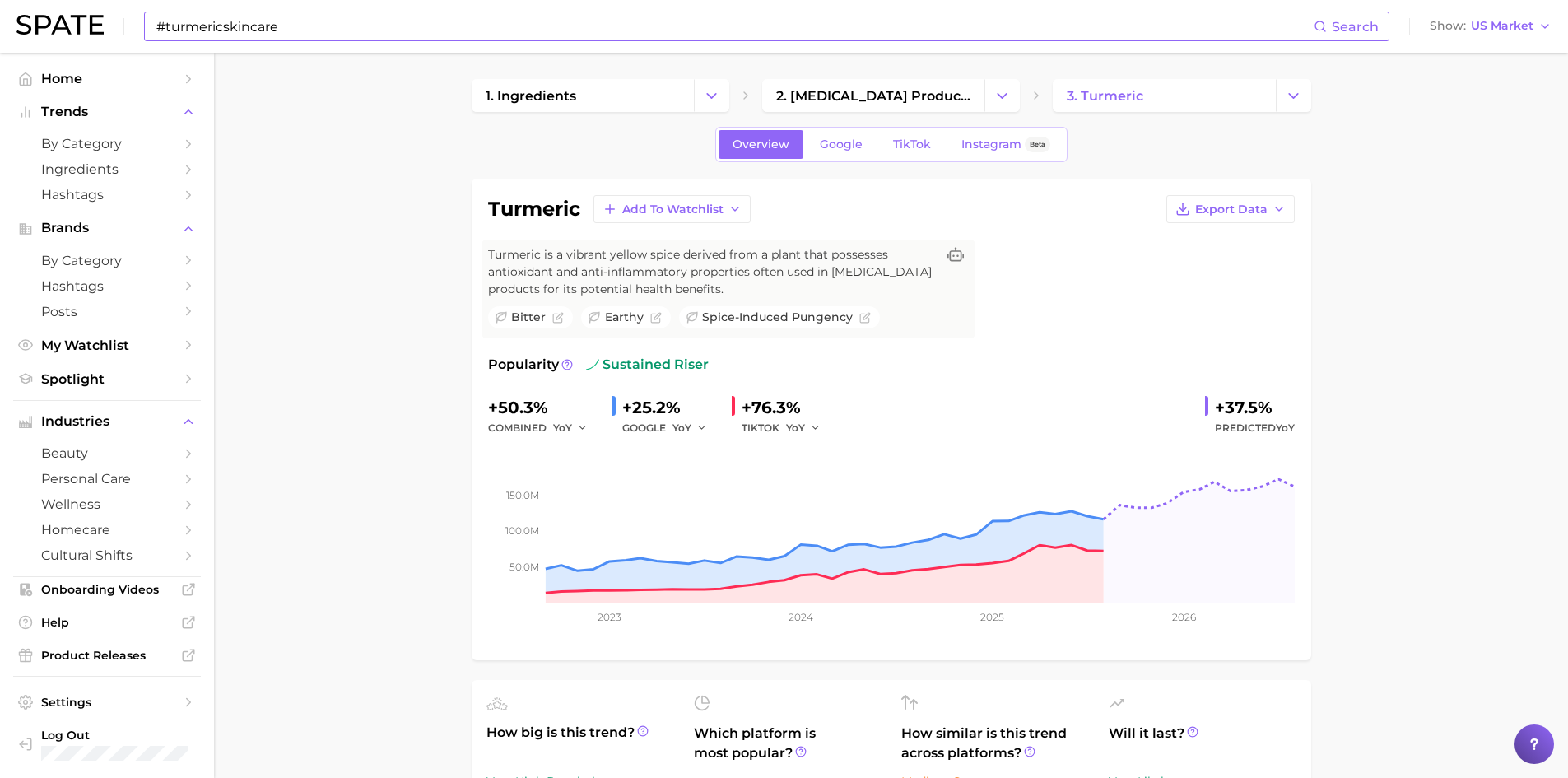
click at [267, 23] on input "#turmericskincare" at bounding box center [734, 26] width 1159 height 28
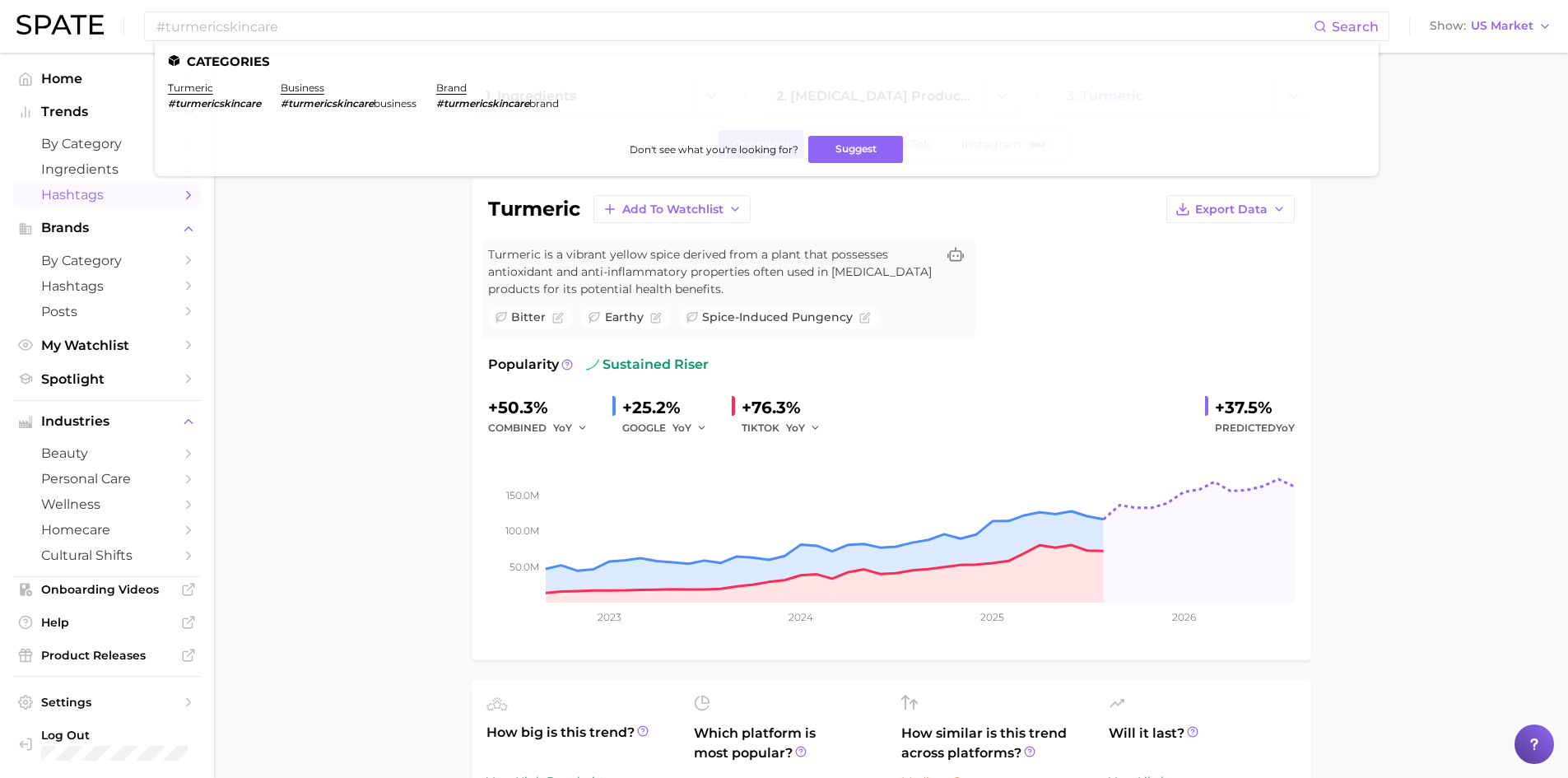
click at [97, 196] on span "Hashtags" at bounding box center [107, 194] width 132 height 16
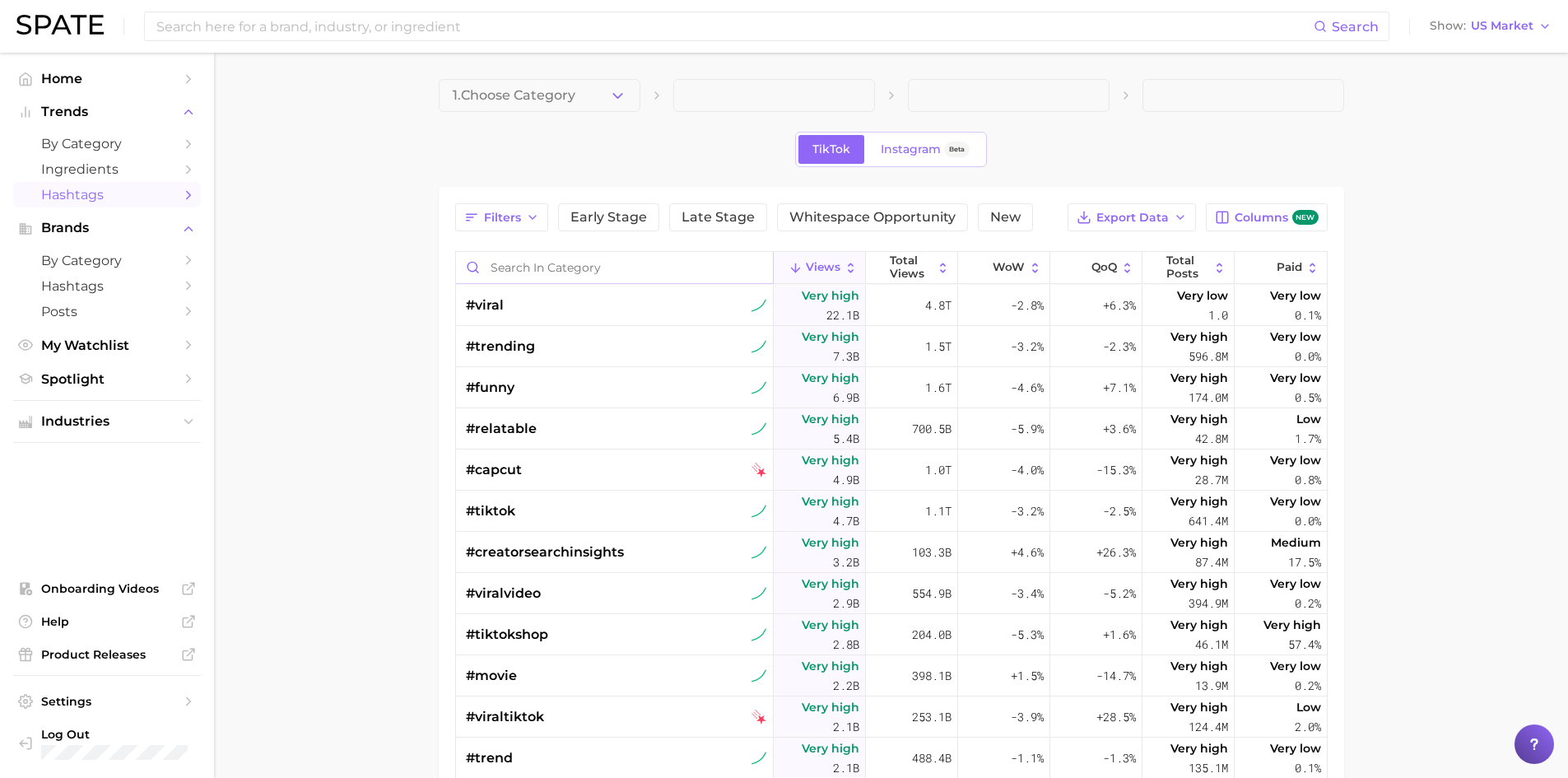
click at [531, 267] on input "Search in category" at bounding box center [614, 268] width 317 height 31
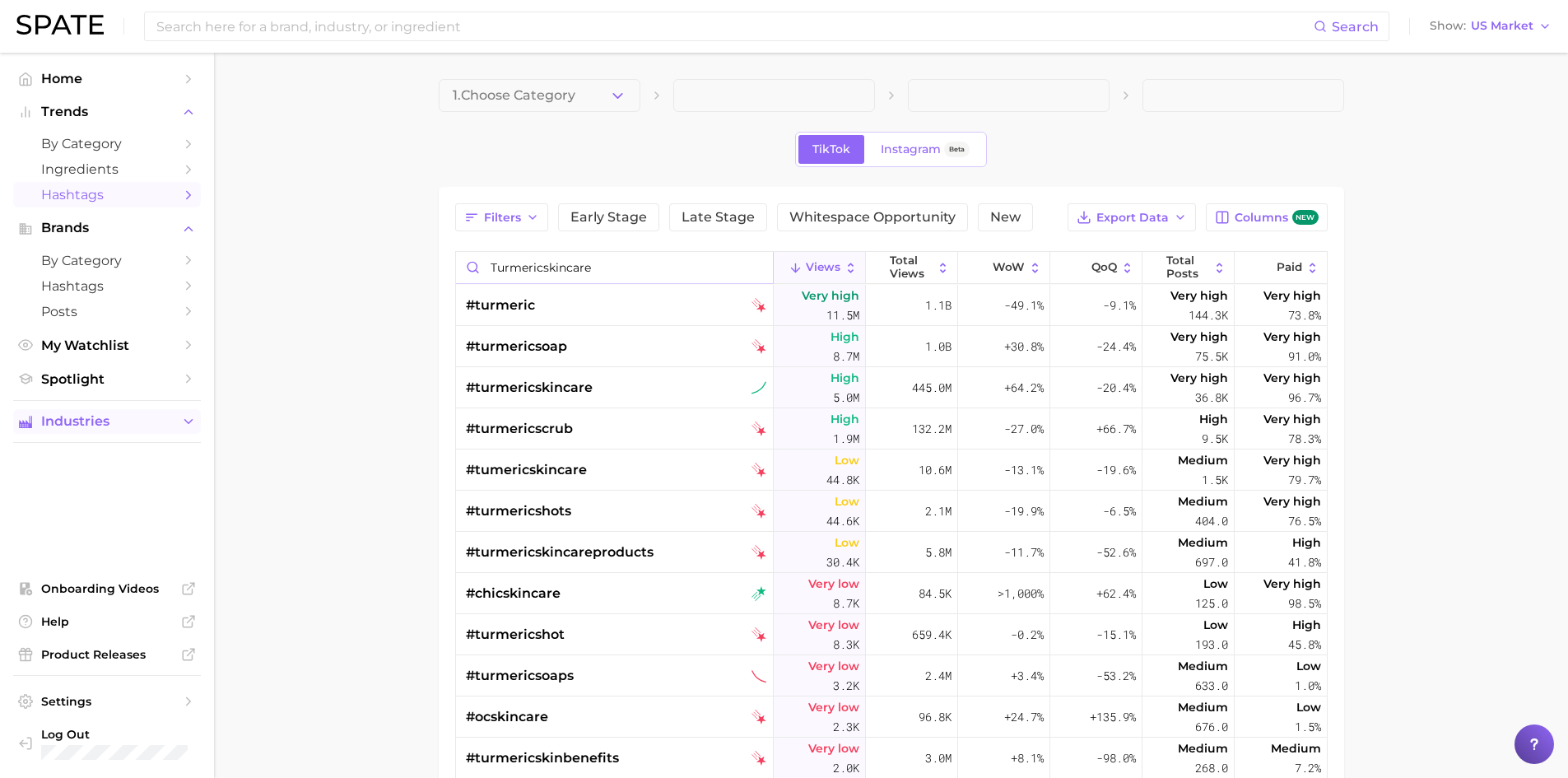
type input "turmericskincare"
